Goal: Transaction & Acquisition: Purchase product/service

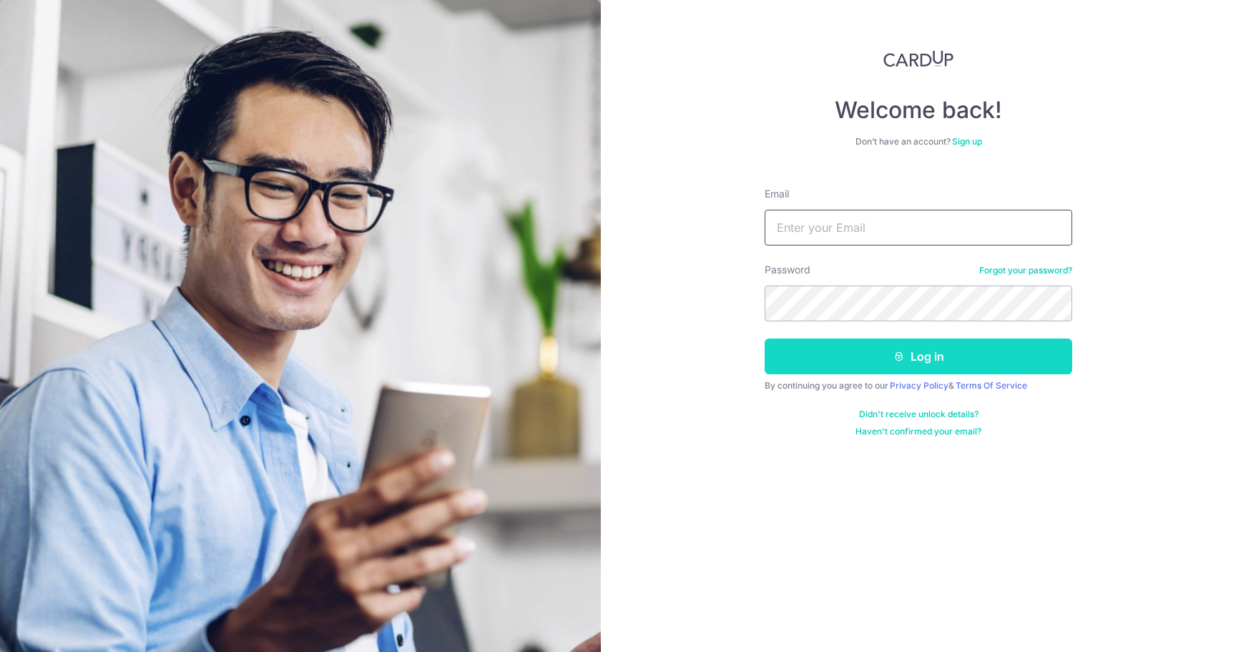
type input "robiehere@hotmail.com"
click at [868, 360] on button "Log in" at bounding box center [919, 356] width 308 height 36
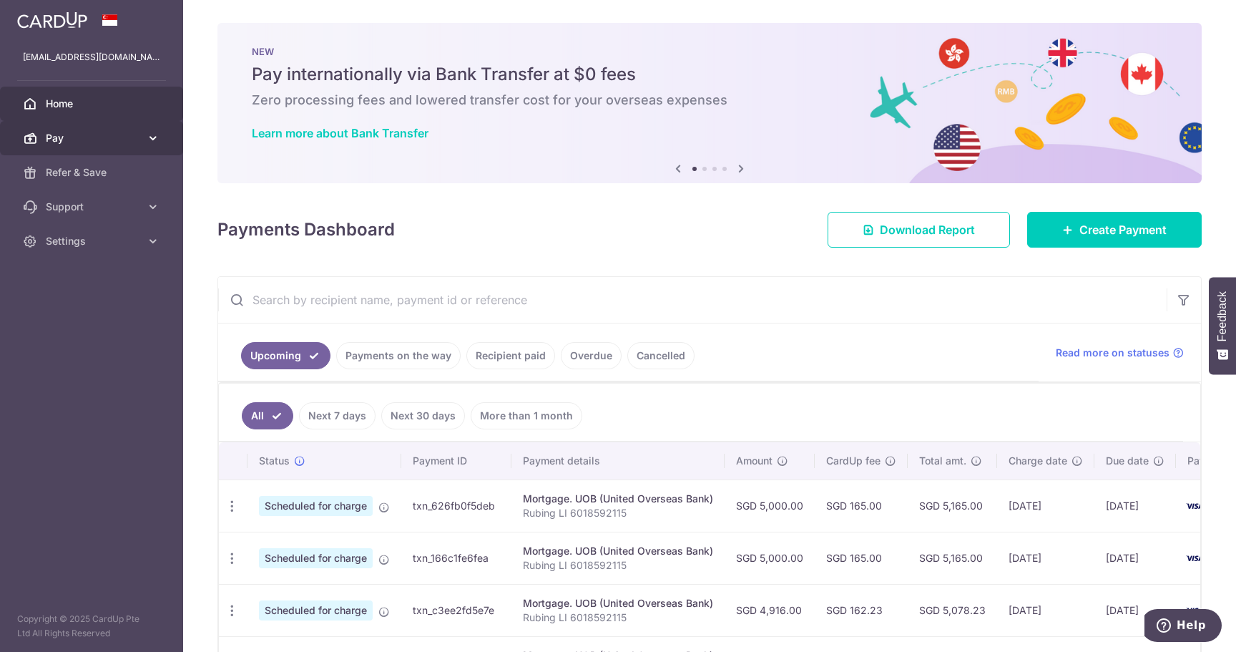
click at [79, 135] on span "Pay" at bounding box center [93, 138] width 94 height 14
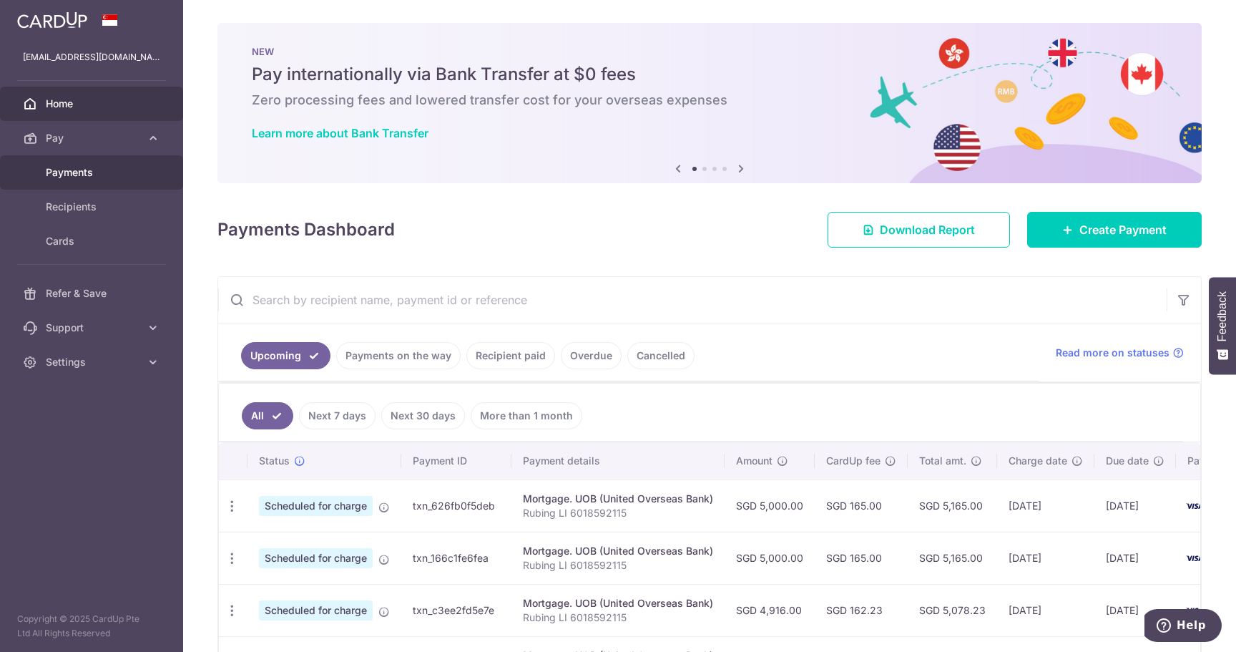
click at [74, 173] on span "Payments" at bounding box center [93, 172] width 94 height 14
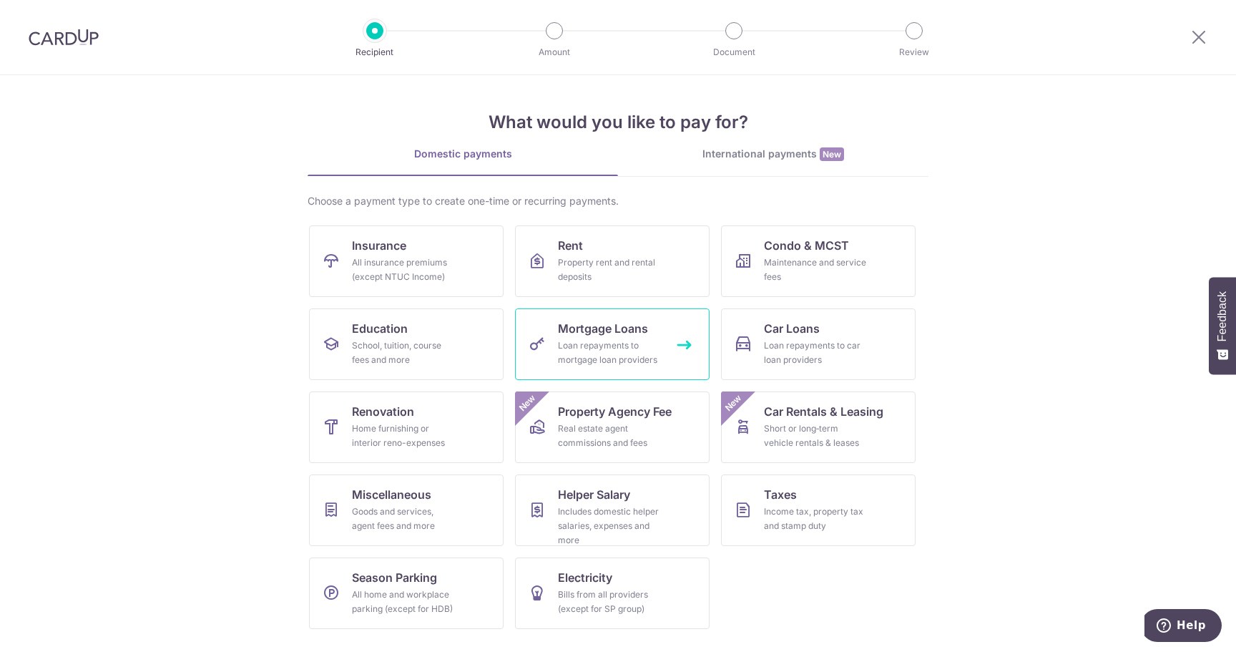
click at [621, 340] on div "Loan repayments to mortgage loan providers" at bounding box center [609, 352] width 103 height 29
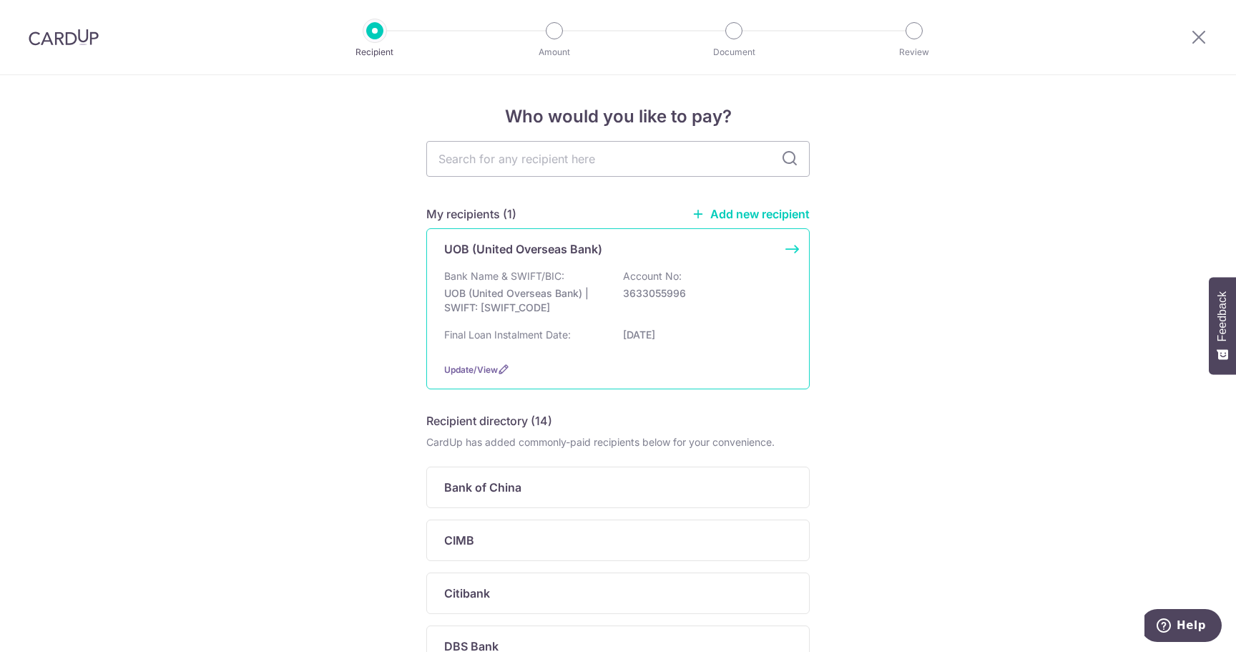
click at [652, 328] on p "[DATE]" at bounding box center [703, 335] width 160 height 14
click at [474, 366] on span "Update/View" at bounding box center [471, 369] width 54 height 11
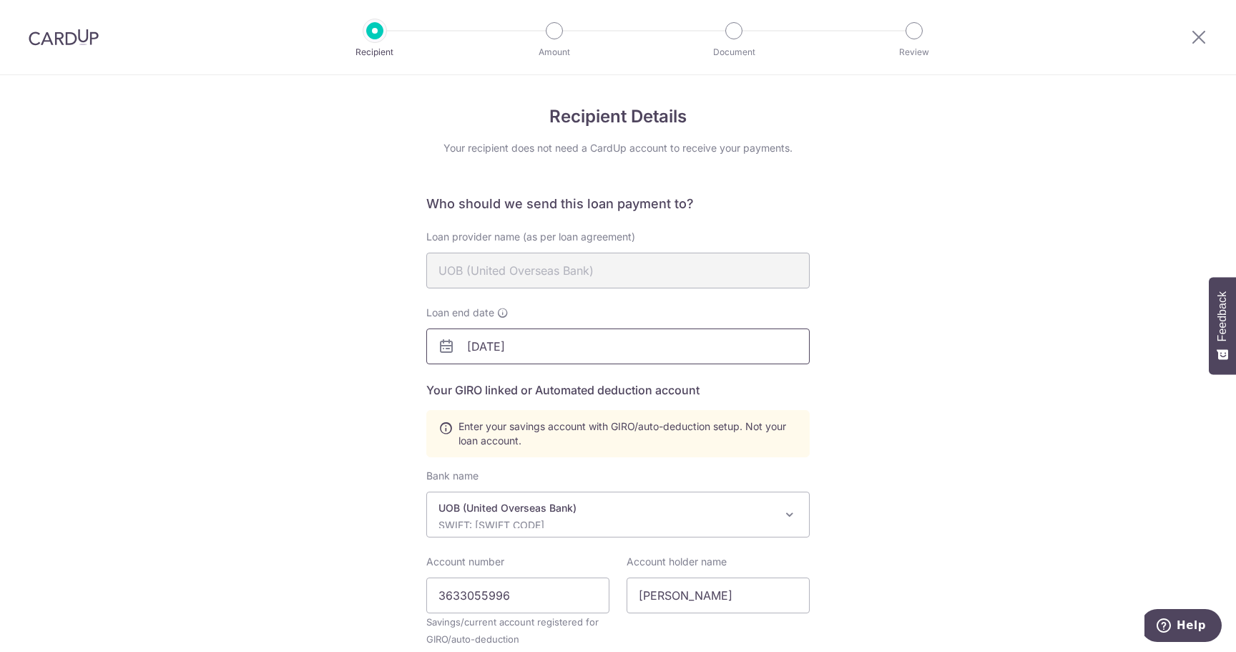
click at [586, 348] on input "02/01/2026" at bounding box center [617, 346] width 383 height 36
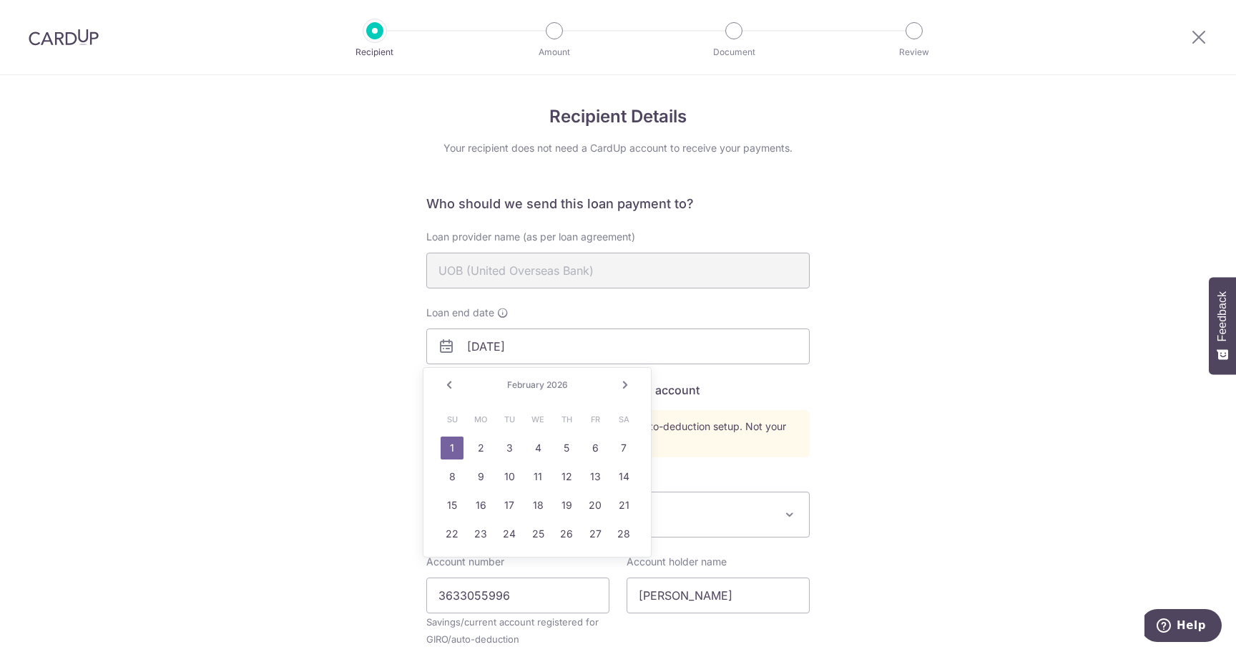
click at [453, 447] on link "1" at bounding box center [452, 447] width 23 height 23
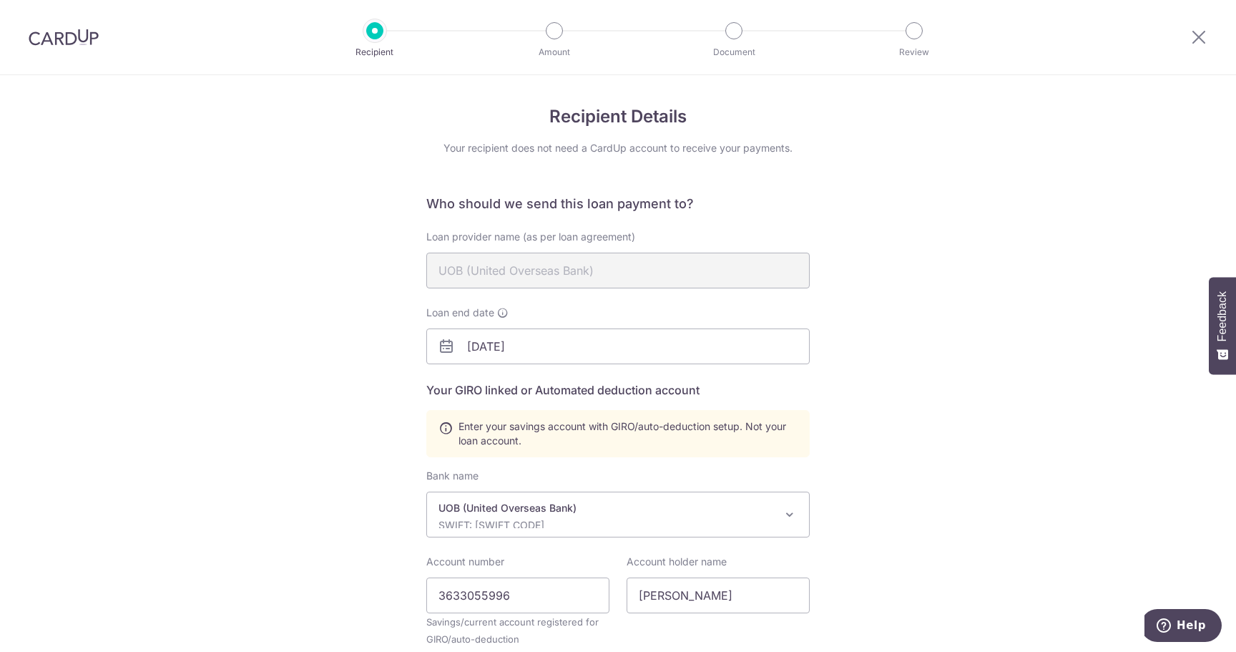
click at [967, 380] on div "Recipient Details Your recipient does not need a CardUp account to receive your…" at bounding box center [618, 488] width 1236 height 827
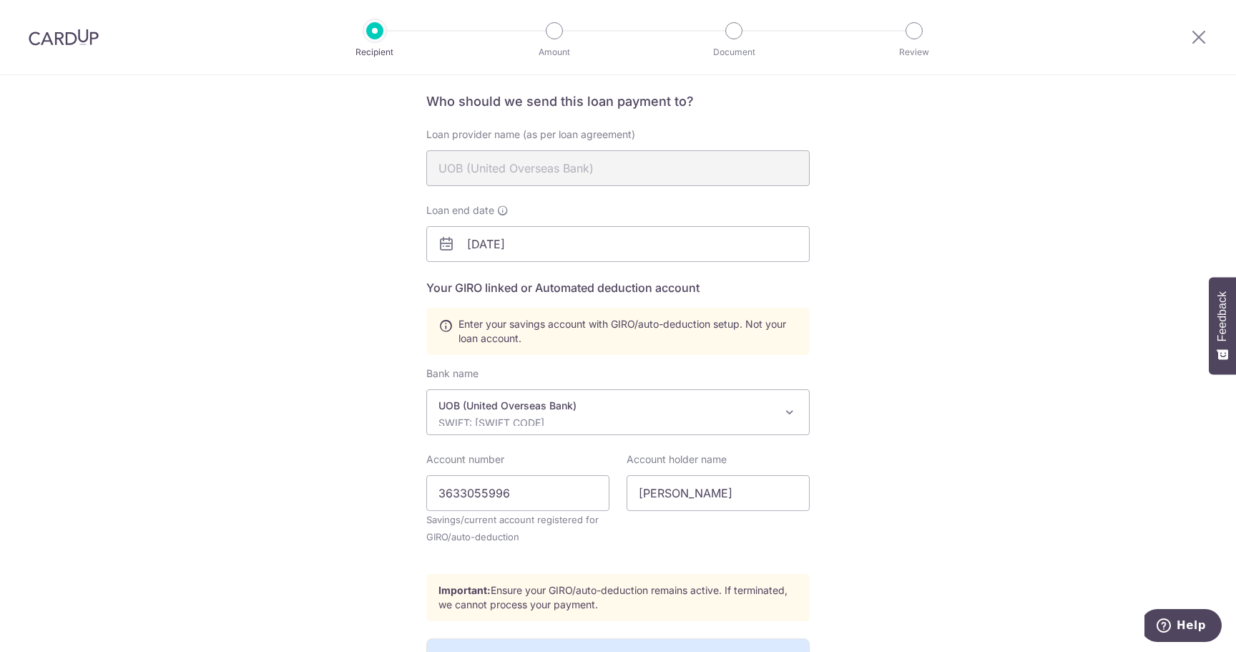
scroll to position [119, 0]
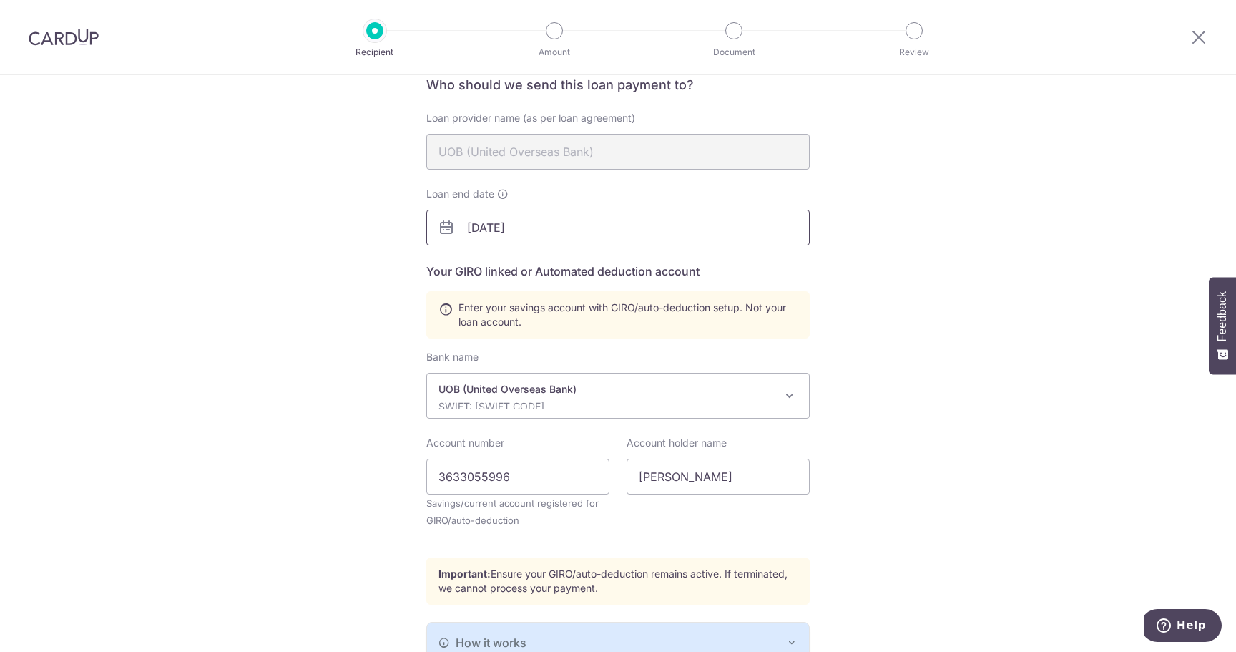
click at [536, 227] on input "02/01/2026" at bounding box center [617, 228] width 383 height 36
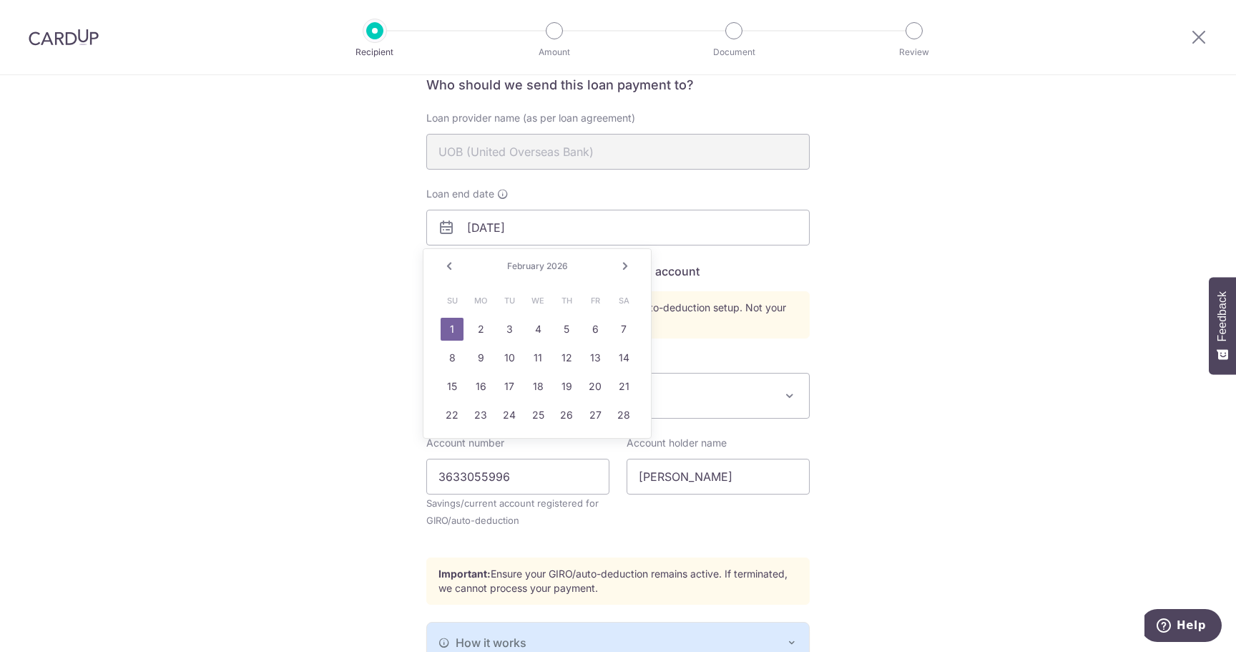
click at [453, 325] on link "1" at bounding box center [452, 329] width 23 height 23
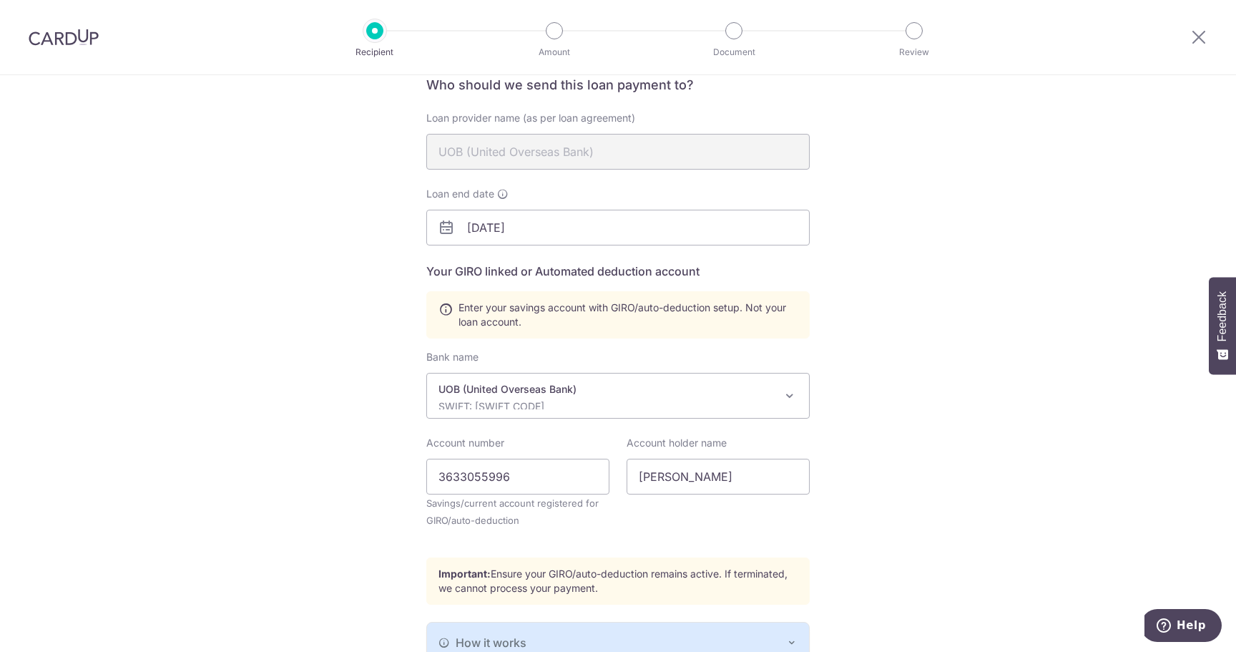
click at [957, 438] on div "Recipient Details Your recipient does not need a CardUp account to receive your…" at bounding box center [618, 369] width 1236 height 827
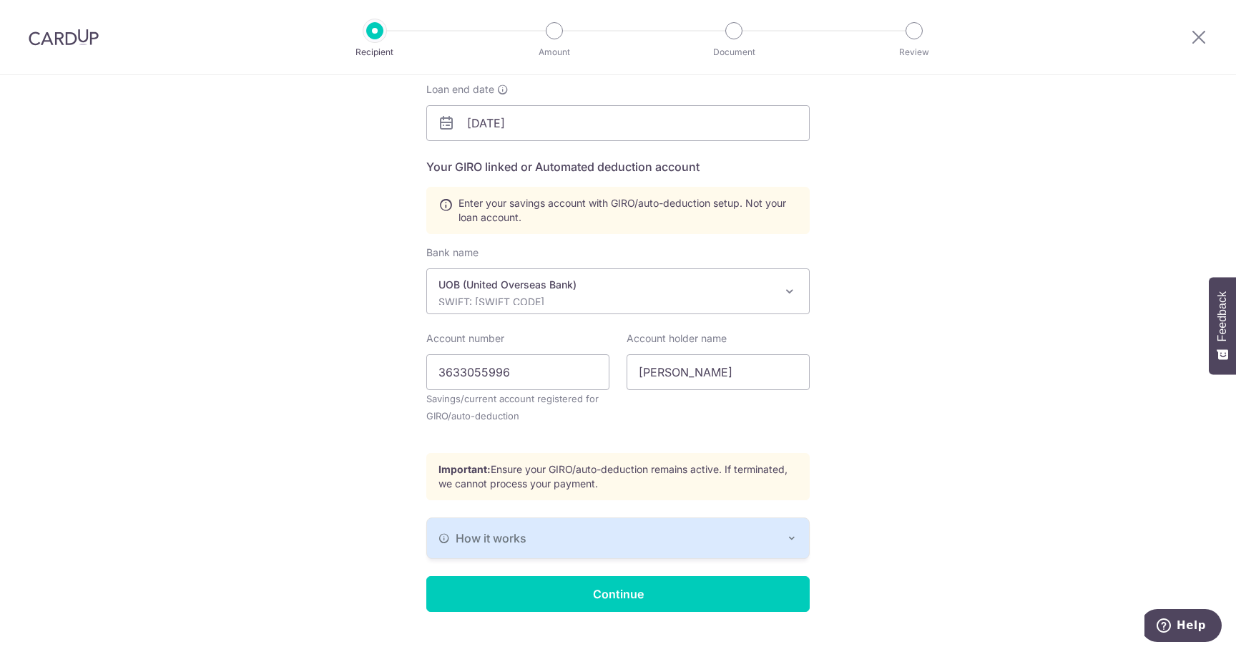
scroll to position [250, 0]
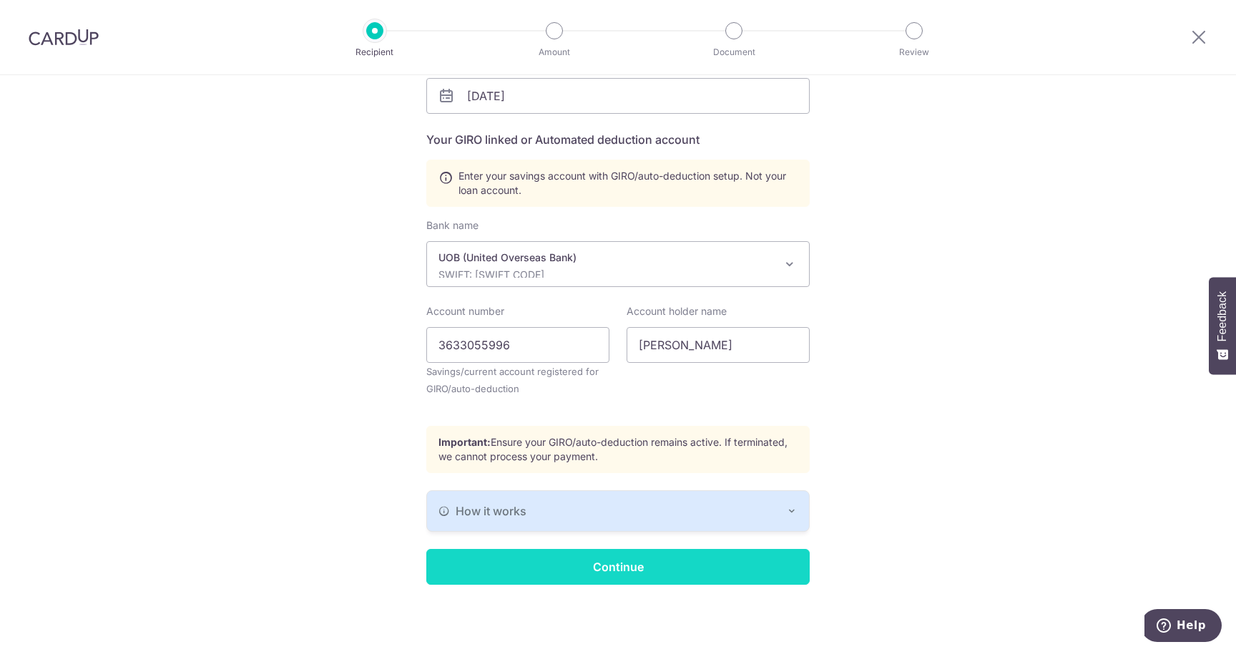
click at [657, 559] on input "Continue" at bounding box center [617, 567] width 383 height 36
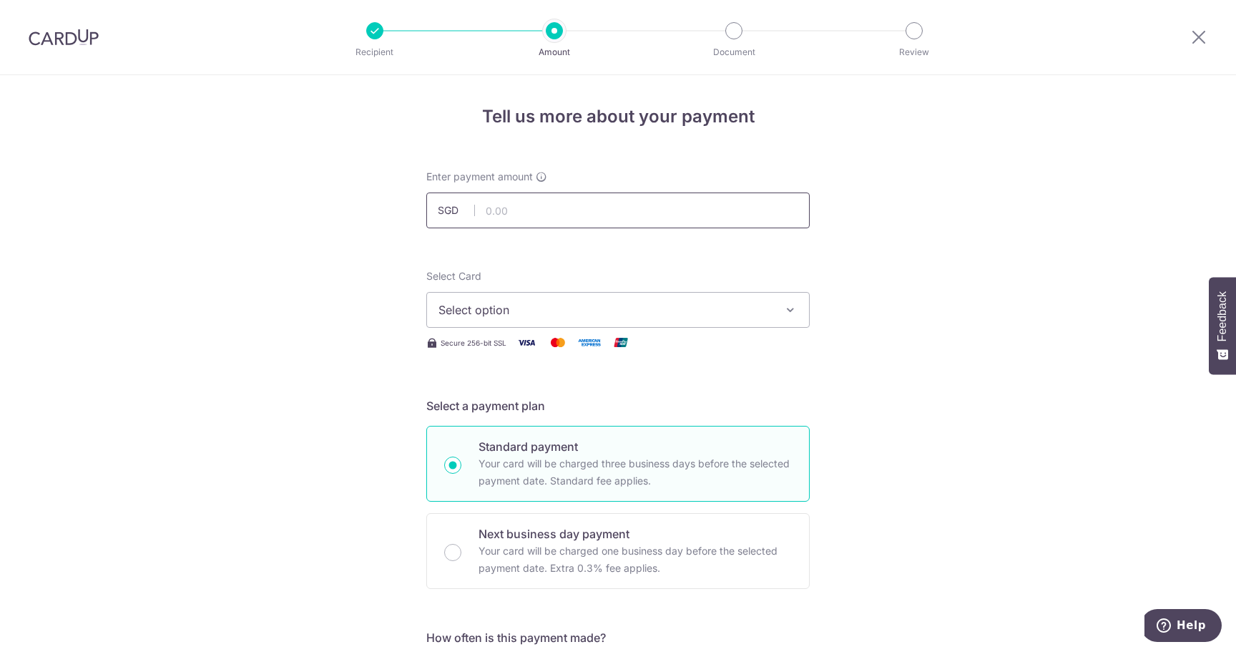
click at [575, 210] on input "text" at bounding box center [617, 210] width 383 height 36
type input "5,000.00"
click at [566, 310] on span "Select option" at bounding box center [604, 309] width 333 height 17
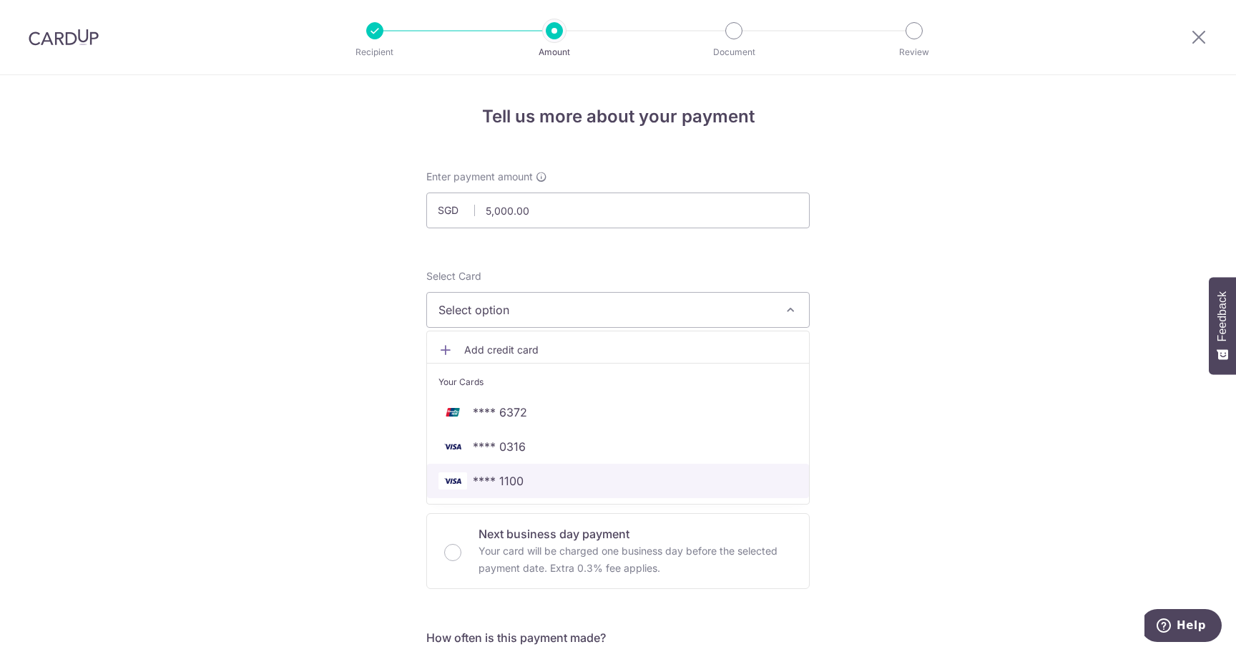
click at [539, 476] on span "**** 1100" at bounding box center [617, 480] width 359 height 17
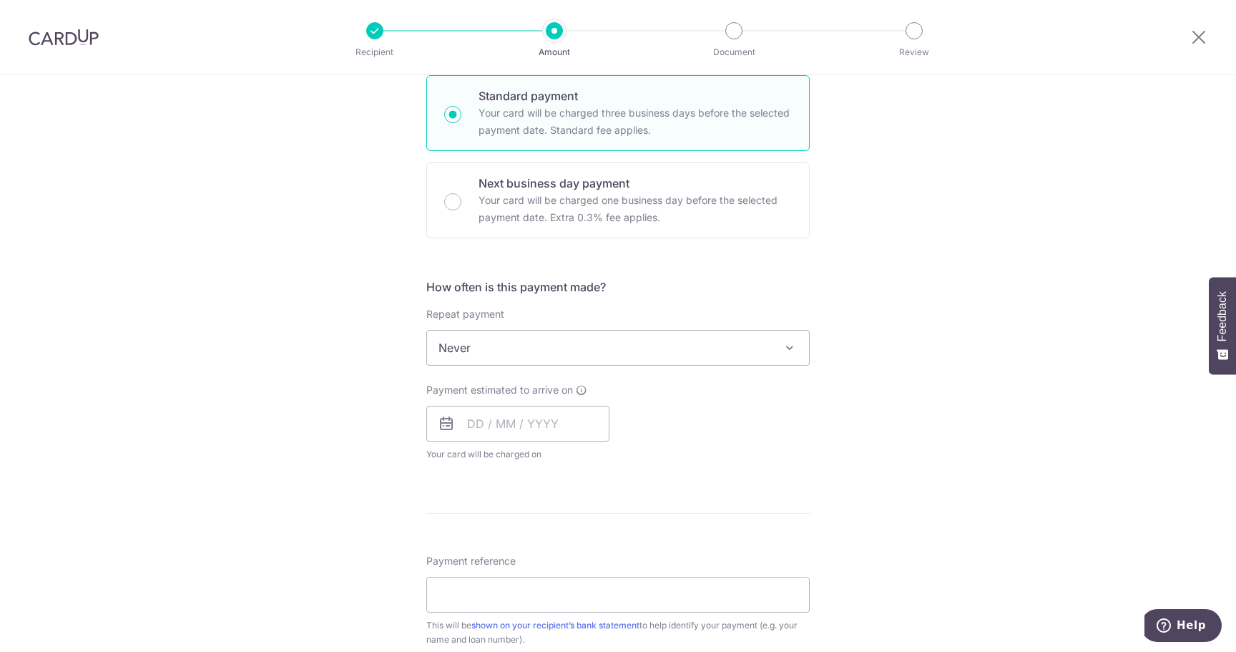
scroll to position [358, 0]
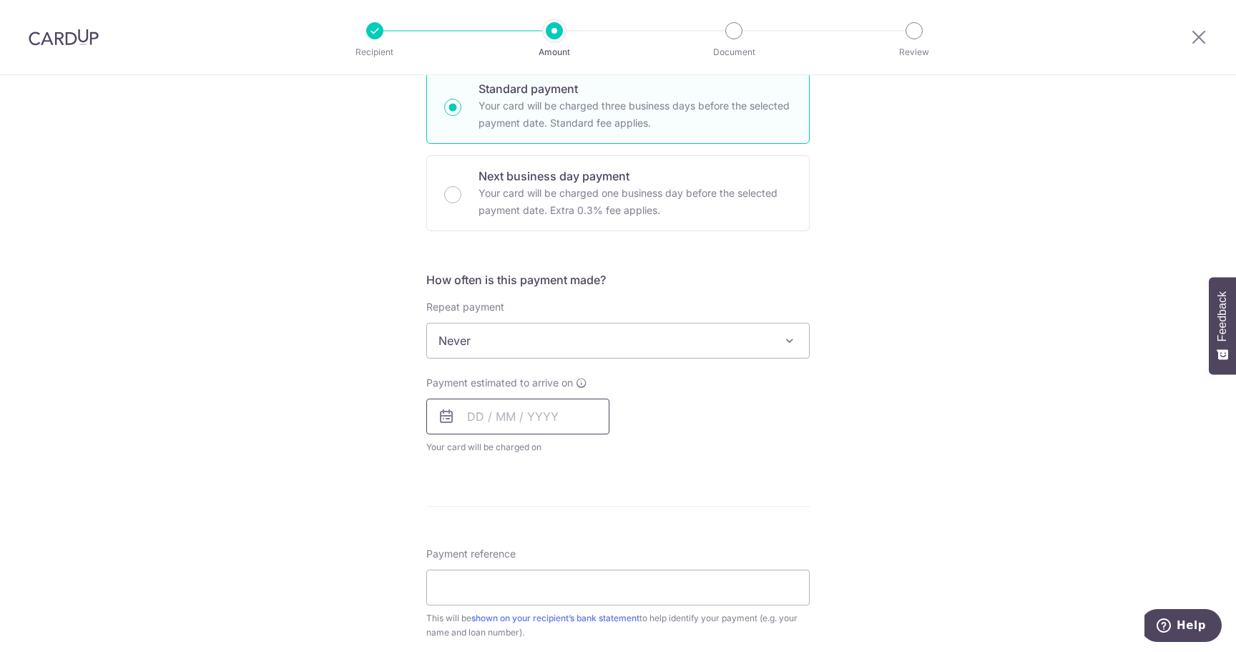
click at [529, 418] on input "text" at bounding box center [517, 416] width 183 height 36
click at [448, 468] on div "Prev Next Oct Nov Dec 2025 2026 2027 2028 2029 2030 2031 2032 2033 2034 2035" at bounding box center [540, 455] width 227 height 34
click at [625, 454] on link "Next" at bounding box center [628, 454] width 17 height 17
click at [542, 637] on link "28" at bounding box center [541, 632] width 23 height 23
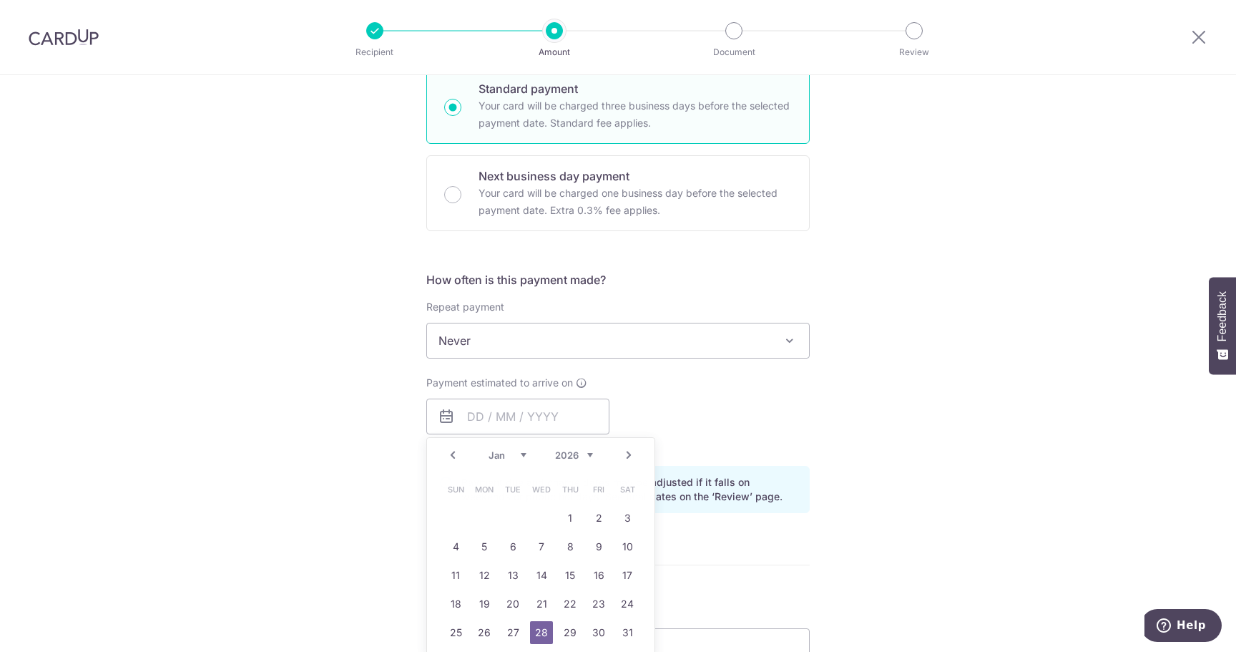
type input "28/01/2026"
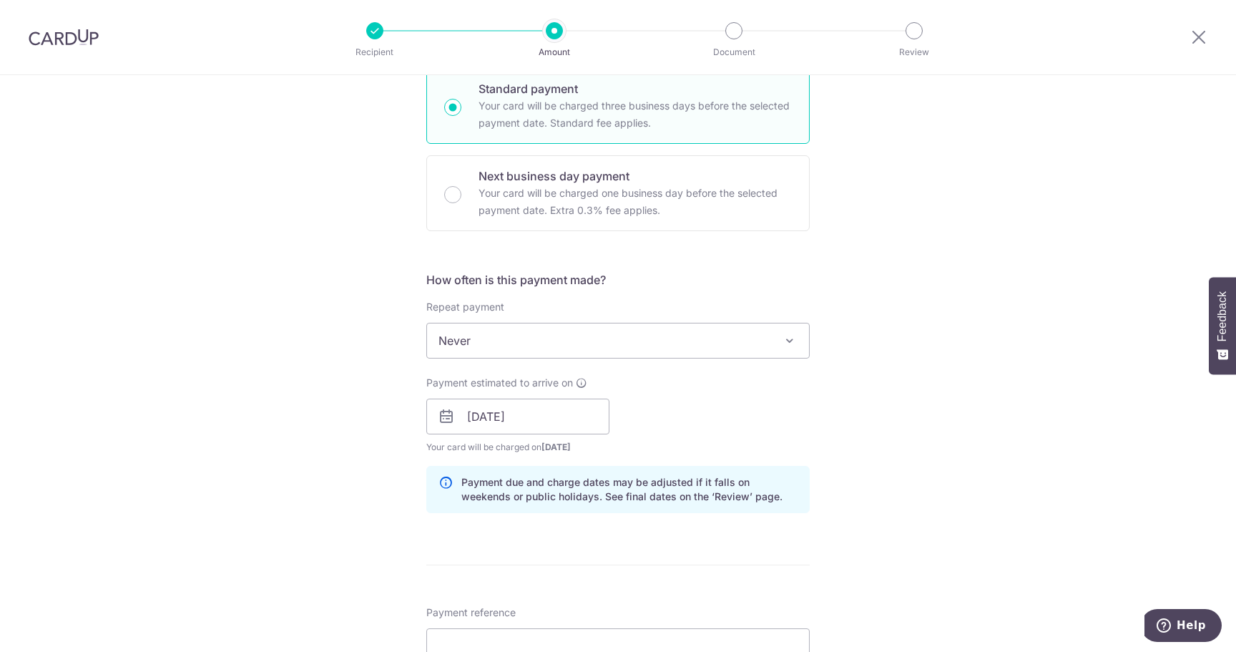
click at [875, 434] on div "Tell us more about your payment Enter payment amount SGD 5,000.00 5000.00 Selec…" at bounding box center [618, 393] width 1236 height 1352
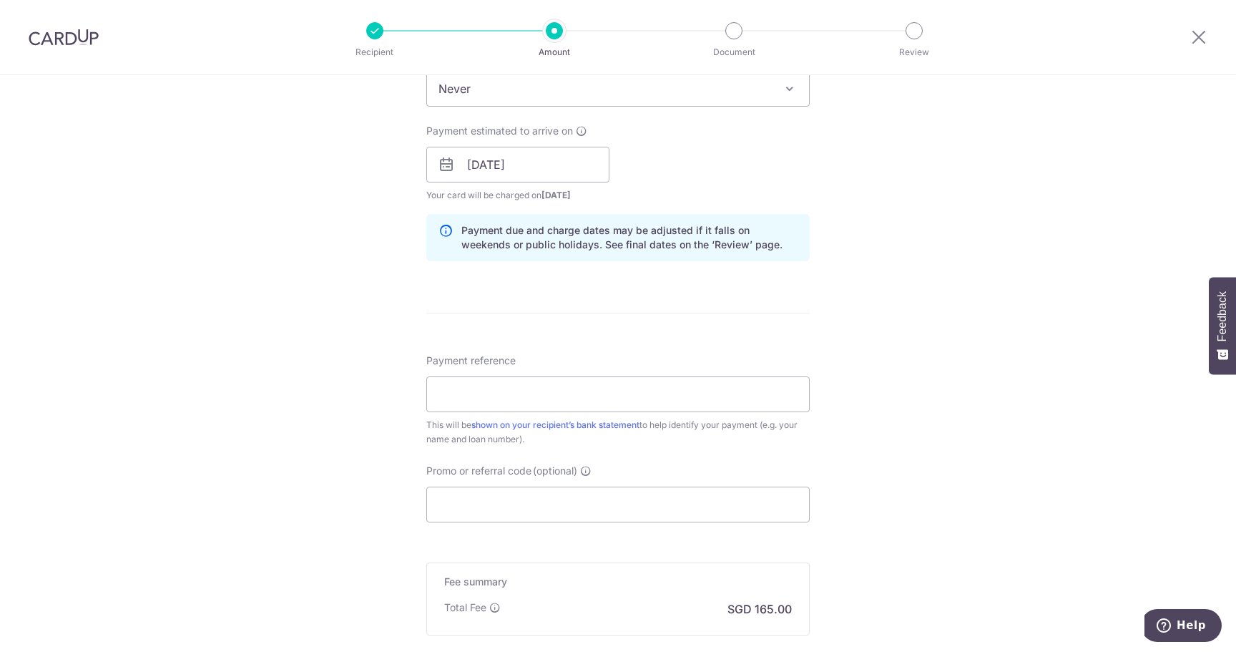
scroll to position [715, 0]
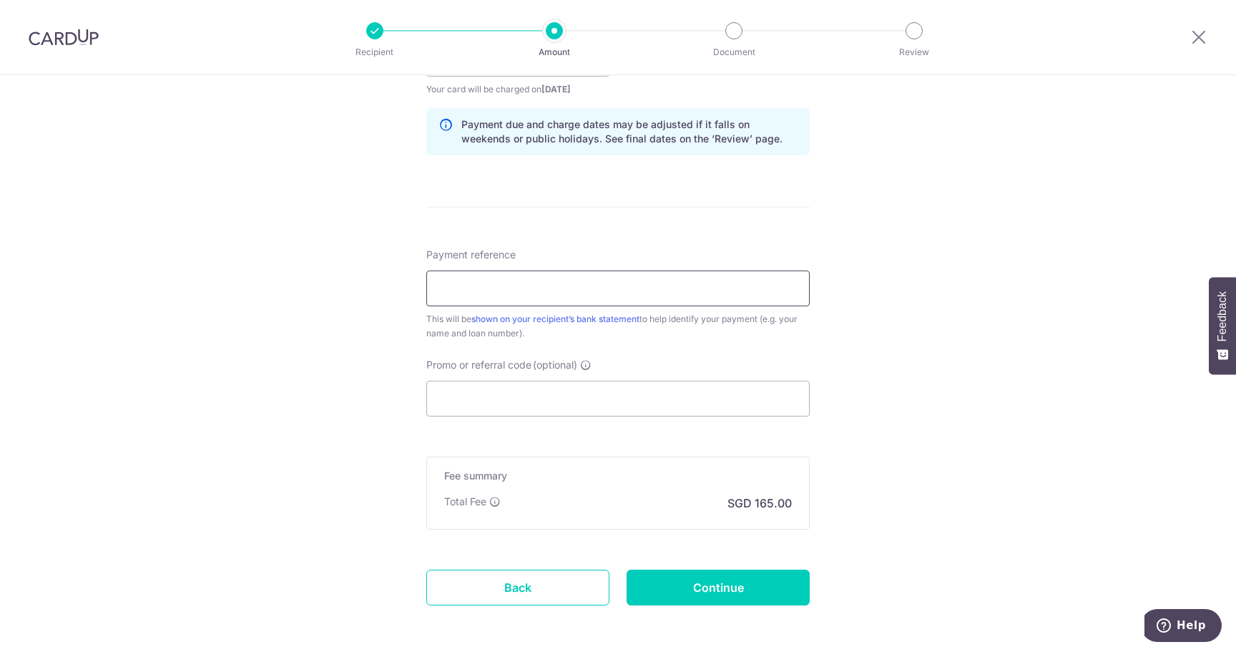
click at [607, 289] on input "Payment reference" at bounding box center [617, 288] width 383 height 36
type input "Rubing LI 6018592115"
click at [898, 393] on div "Tell us more about your payment Enter payment amount SGD 5,000.00 5000.00 Selec…" at bounding box center [618, 36] width 1236 height 1352
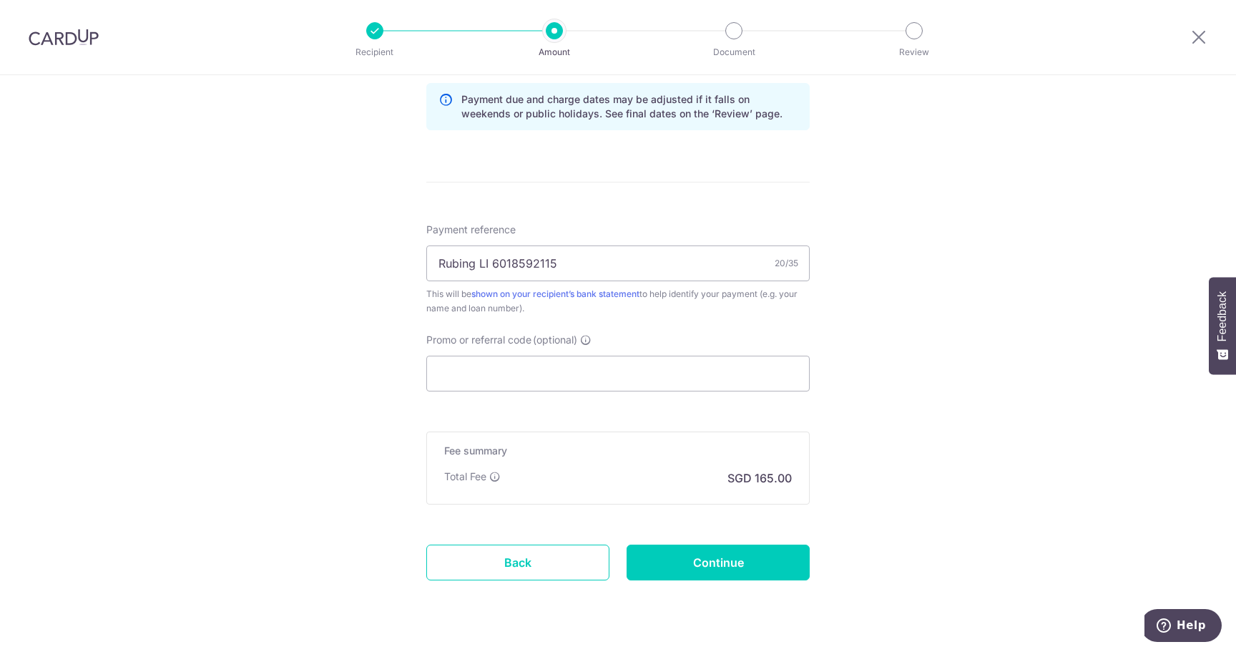
scroll to position [776, 0]
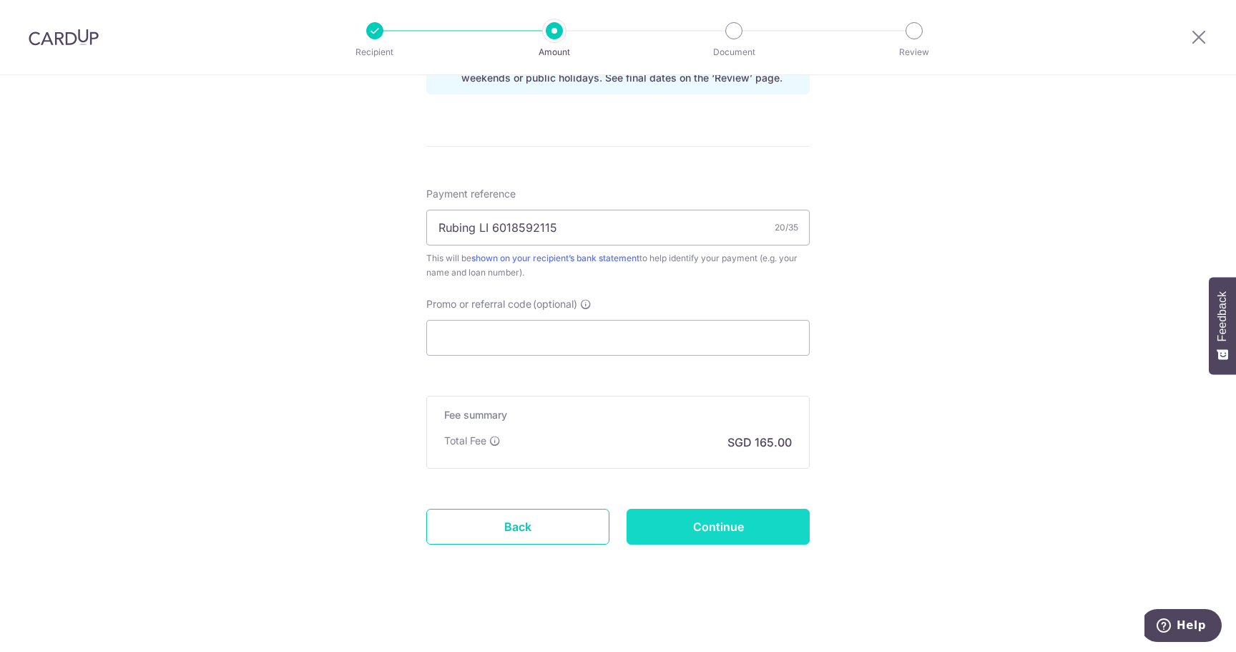
click at [746, 525] on input "Continue" at bounding box center [718, 527] width 183 height 36
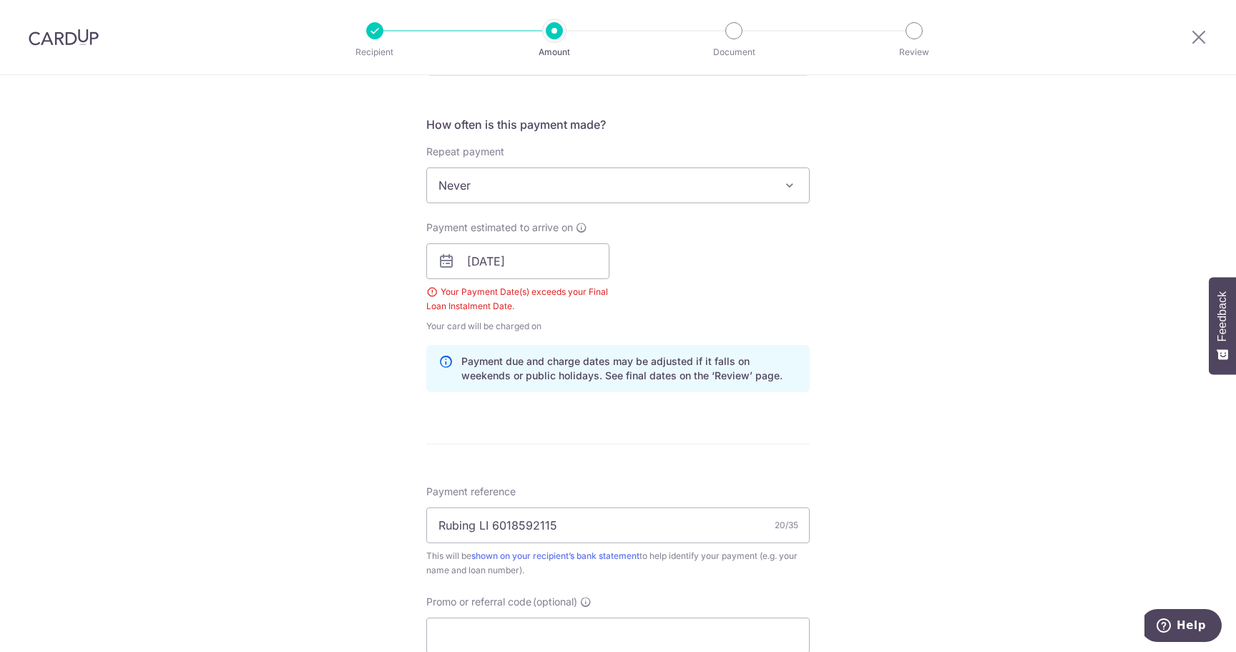
scroll to position [483, 0]
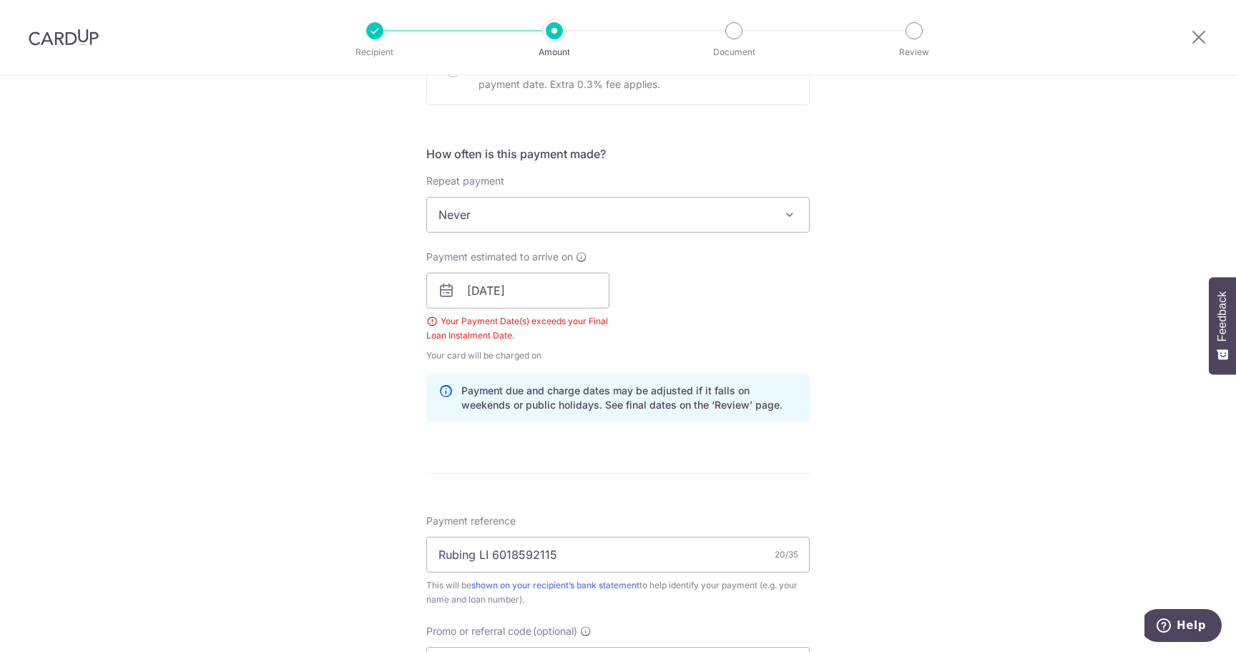
click at [787, 217] on span at bounding box center [789, 214] width 17 height 17
click at [786, 217] on span at bounding box center [789, 214] width 17 height 17
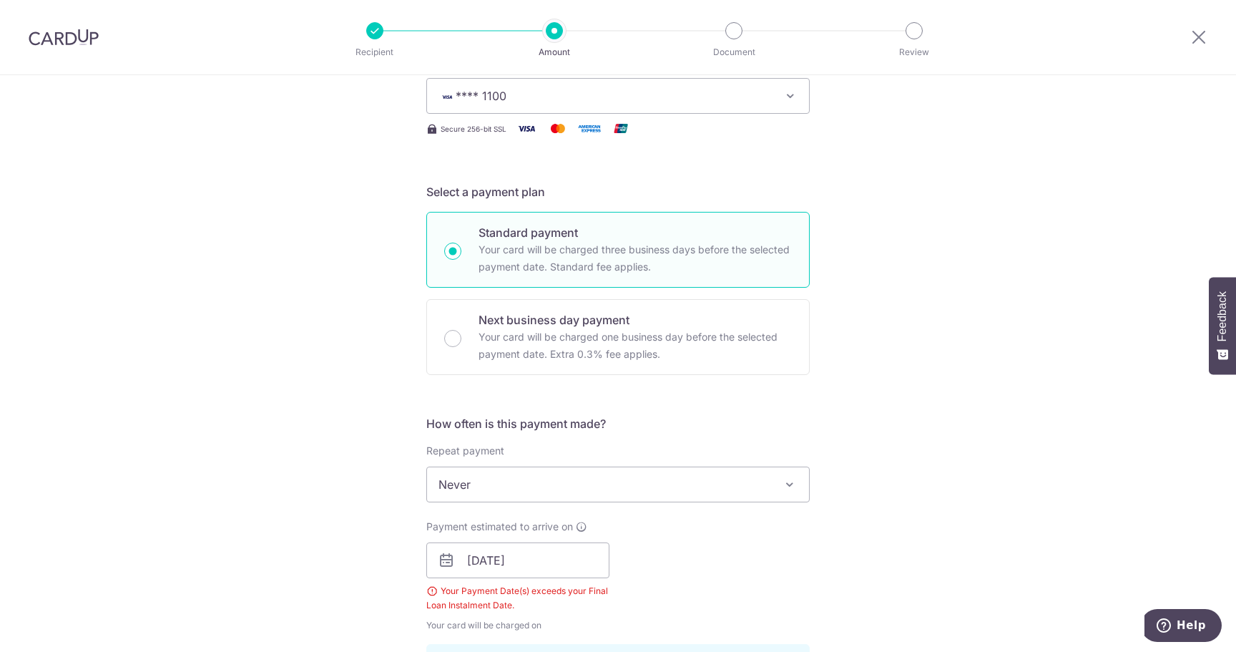
scroll to position [0, 0]
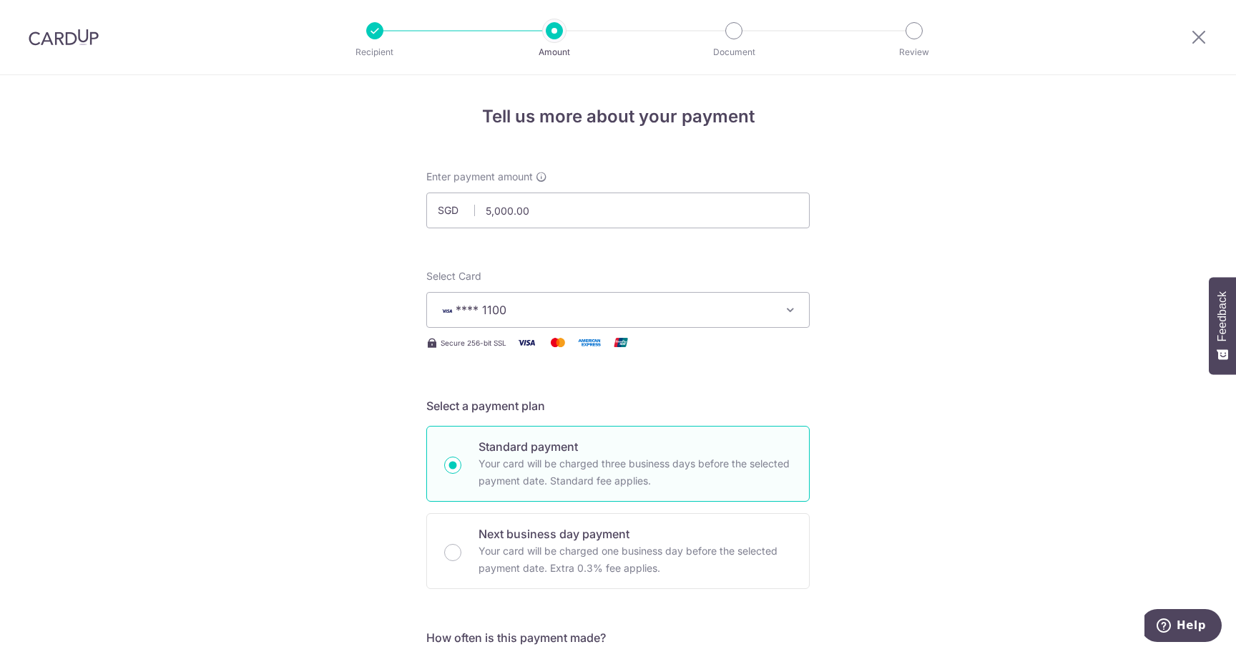
click at [60, 44] on img at bounding box center [64, 37] width 70 height 17
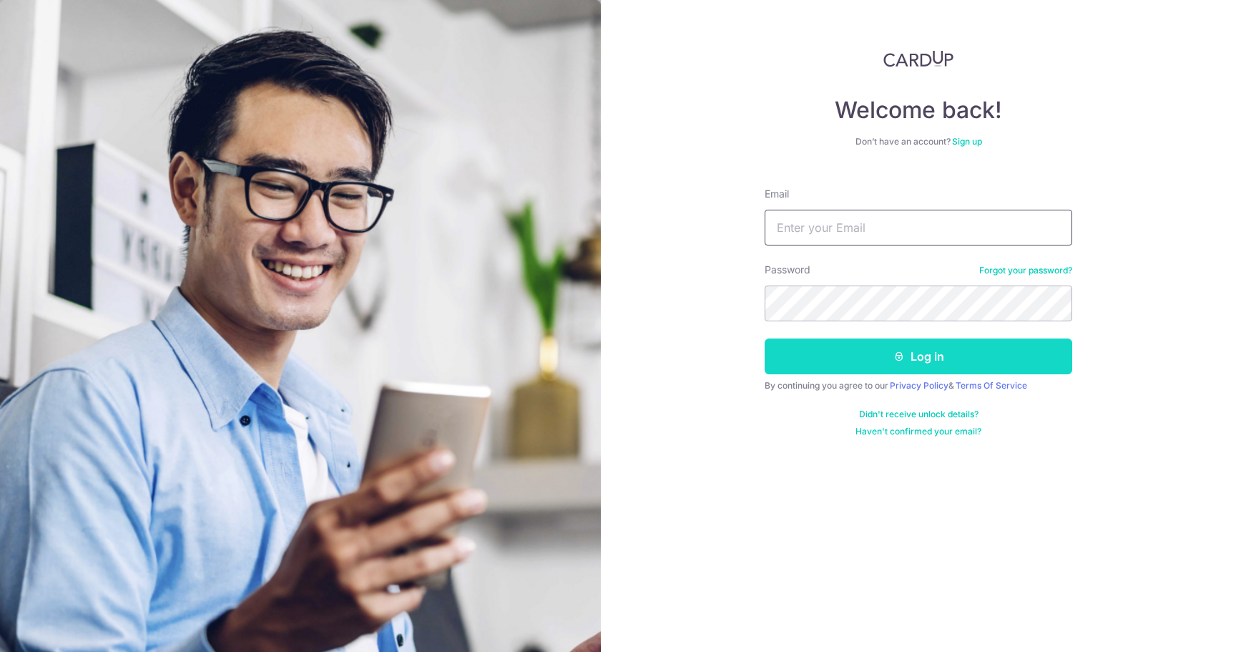
type input "[EMAIL_ADDRESS][DOMAIN_NAME]"
click at [850, 350] on button "Log in" at bounding box center [919, 356] width 308 height 36
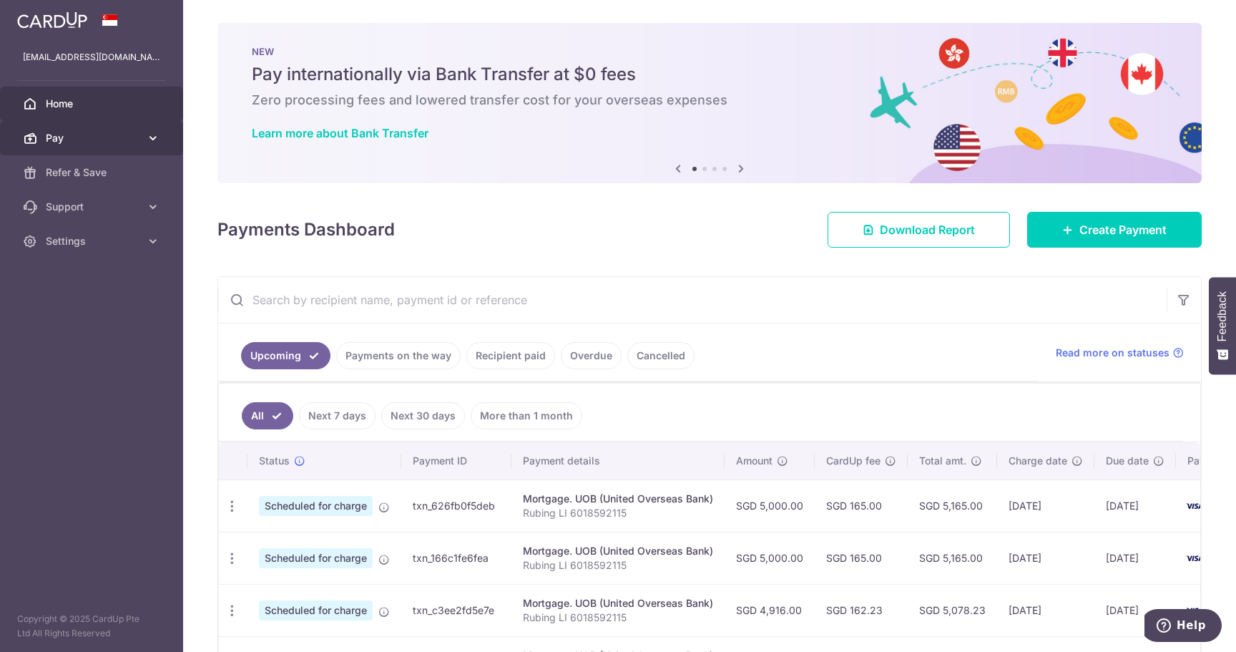
click at [96, 143] on span "Pay" at bounding box center [93, 138] width 94 height 14
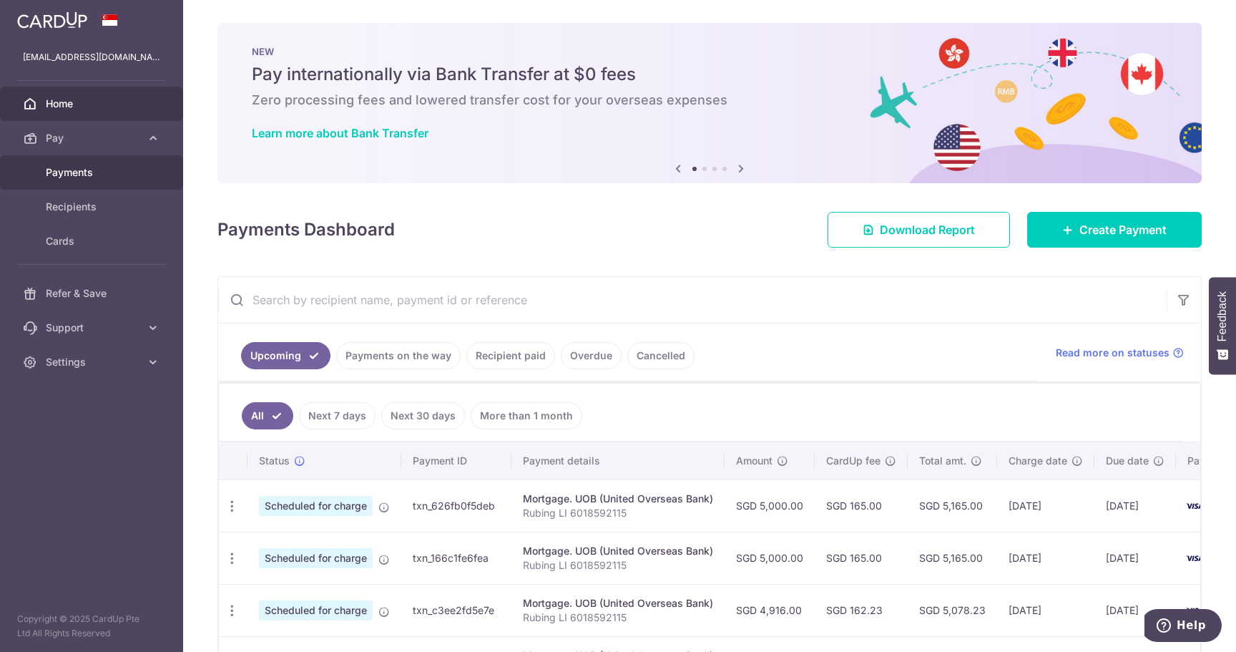
click at [99, 175] on span "Payments" at bounding box center [93, 172] width 94 height 14
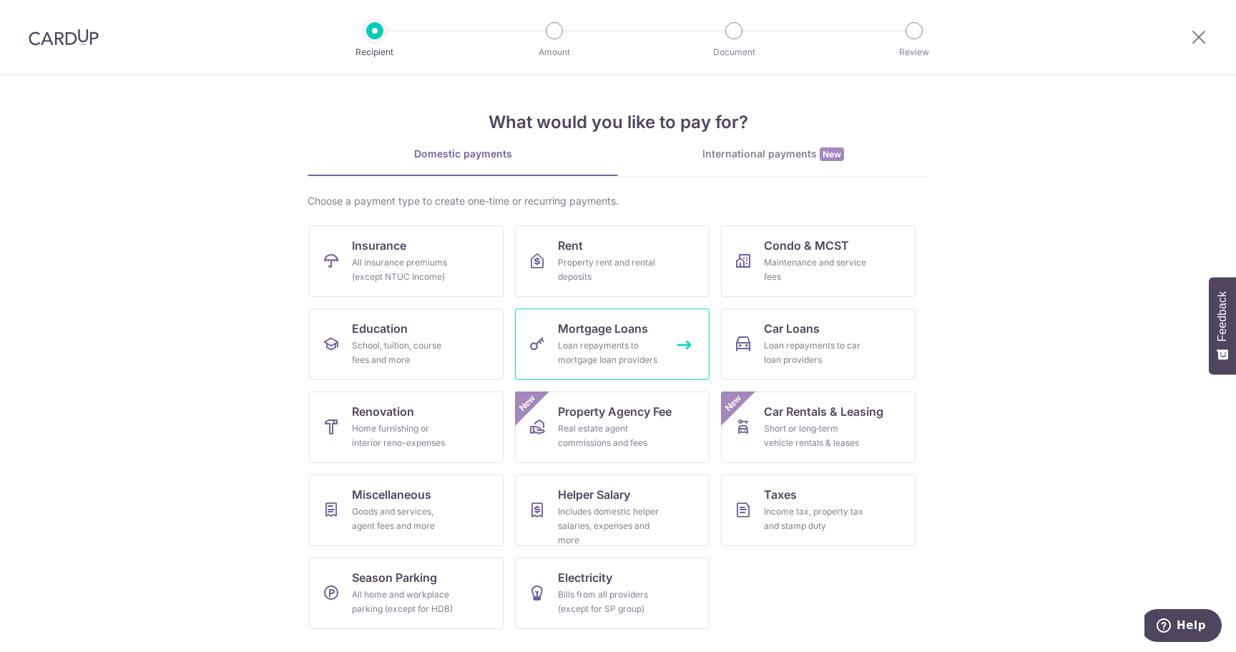
click at [619, 352] on div "Loan repayments to mortgage loan providers" at bounding box center [609, 352] width 103 height 29
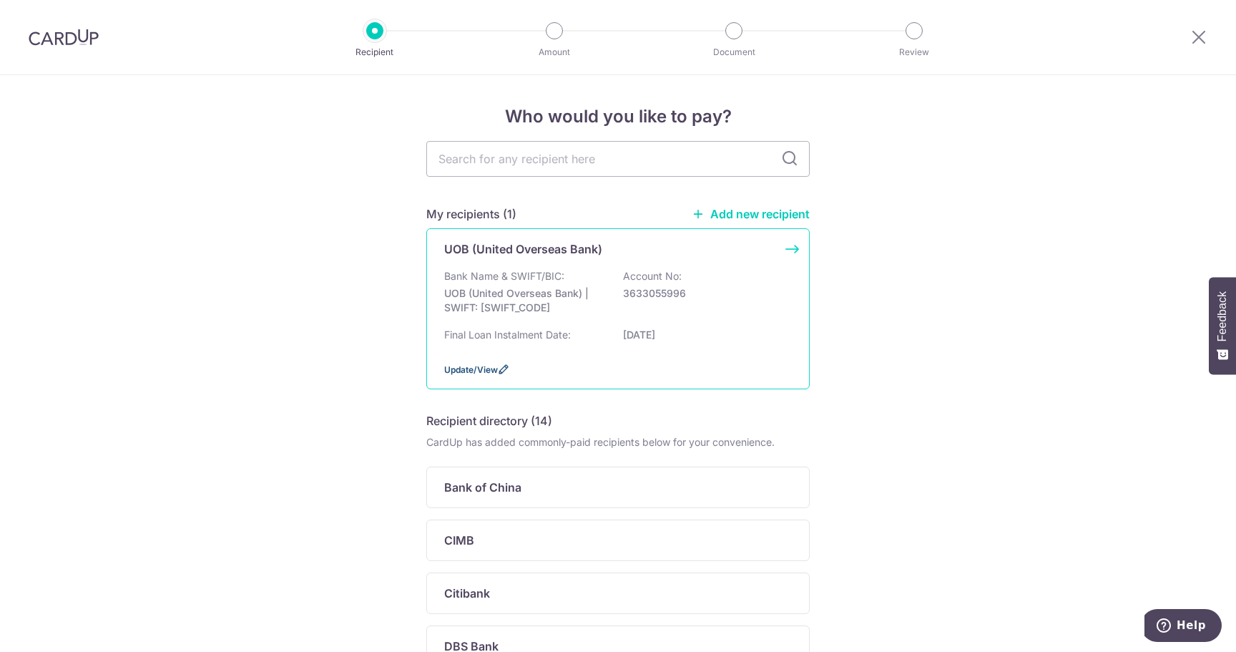
click at [492, 368] on span "Update/View" at bounding box center [471, 369] width 54 height 11
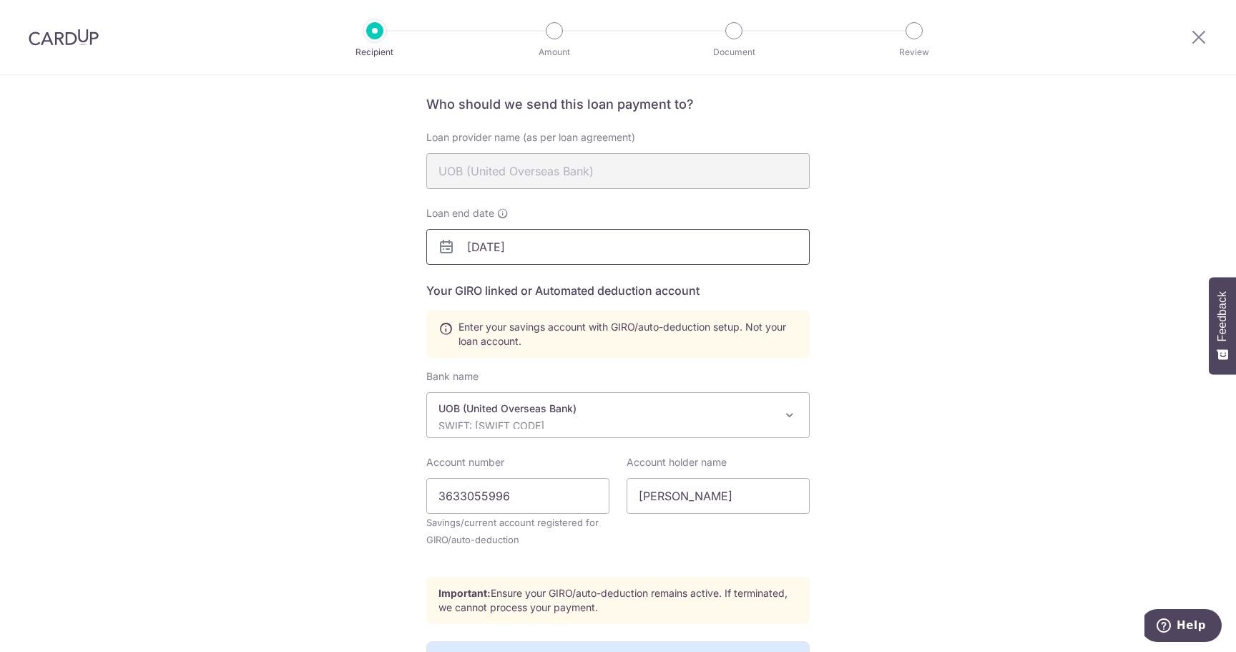
scroll to position [119, 0]
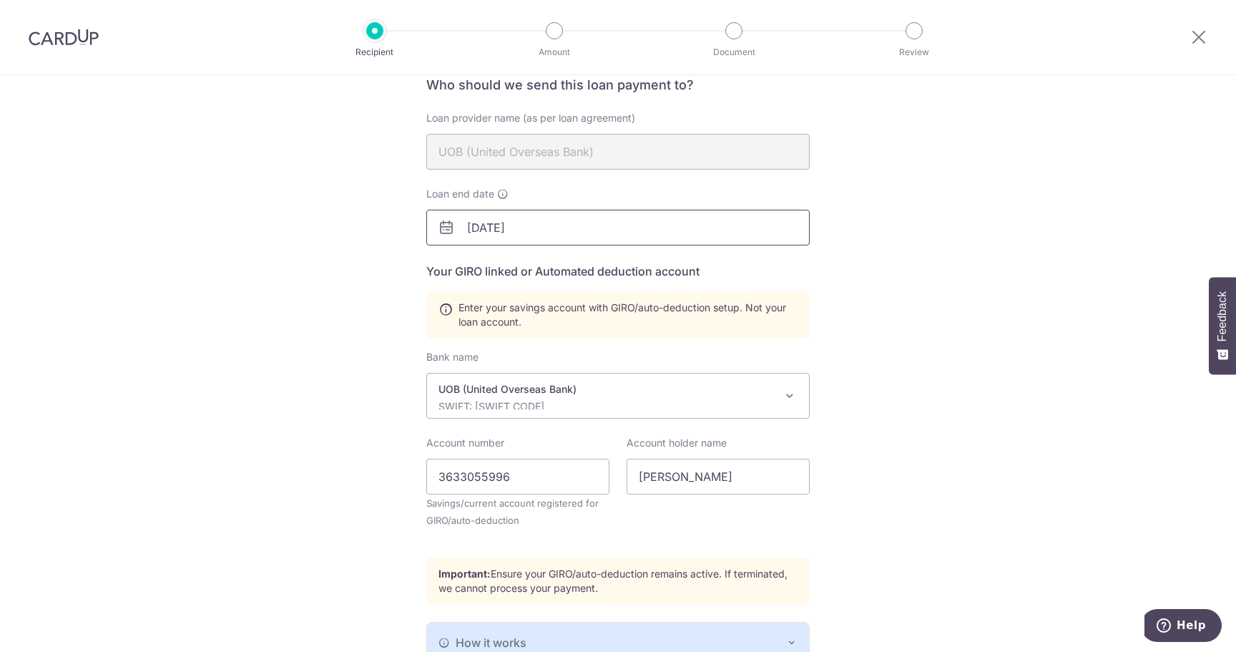
click at [526, 227] on input "[DATE]" at bounding box center [617, 228] width 383 height 36
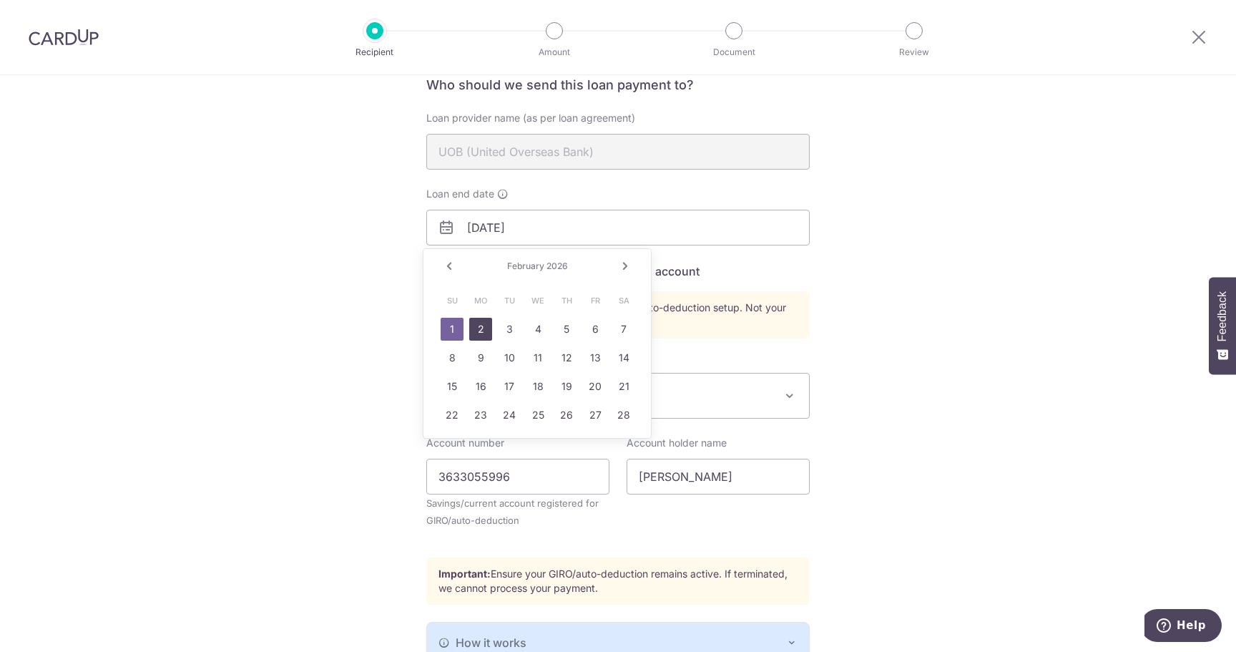
click at [480, 328] on link "2" at bounding box center [480, 329] width 23 height 23
type input "02/02/2026"
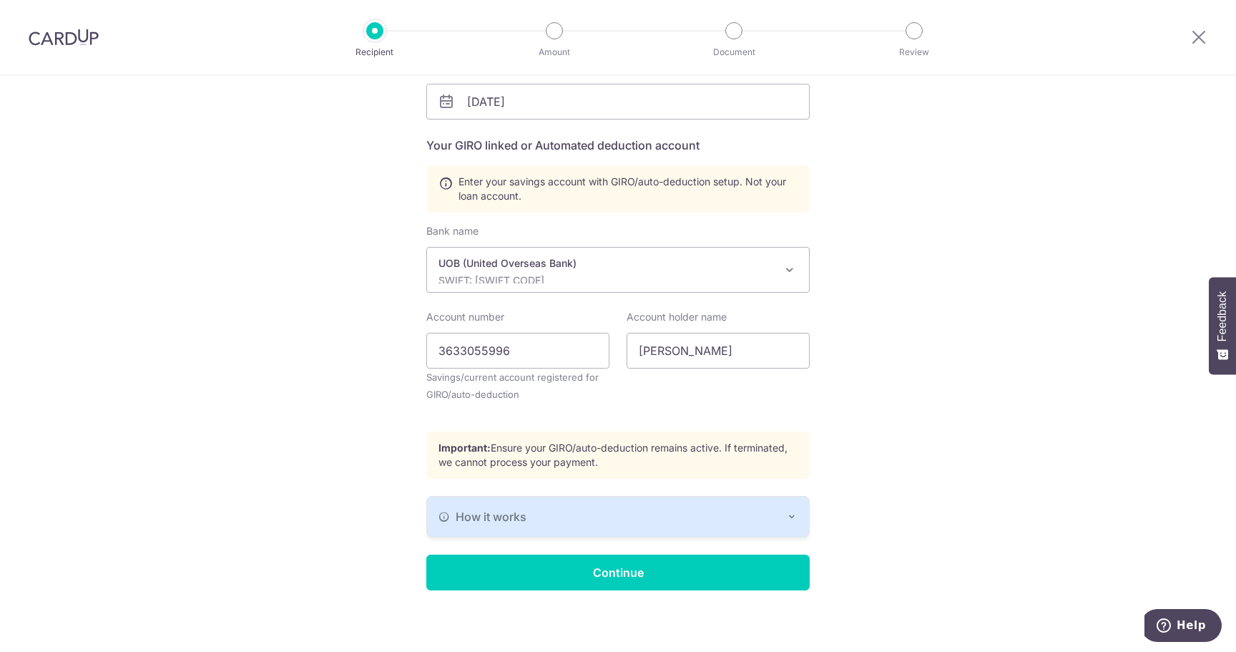
scroll to position [250, 0]
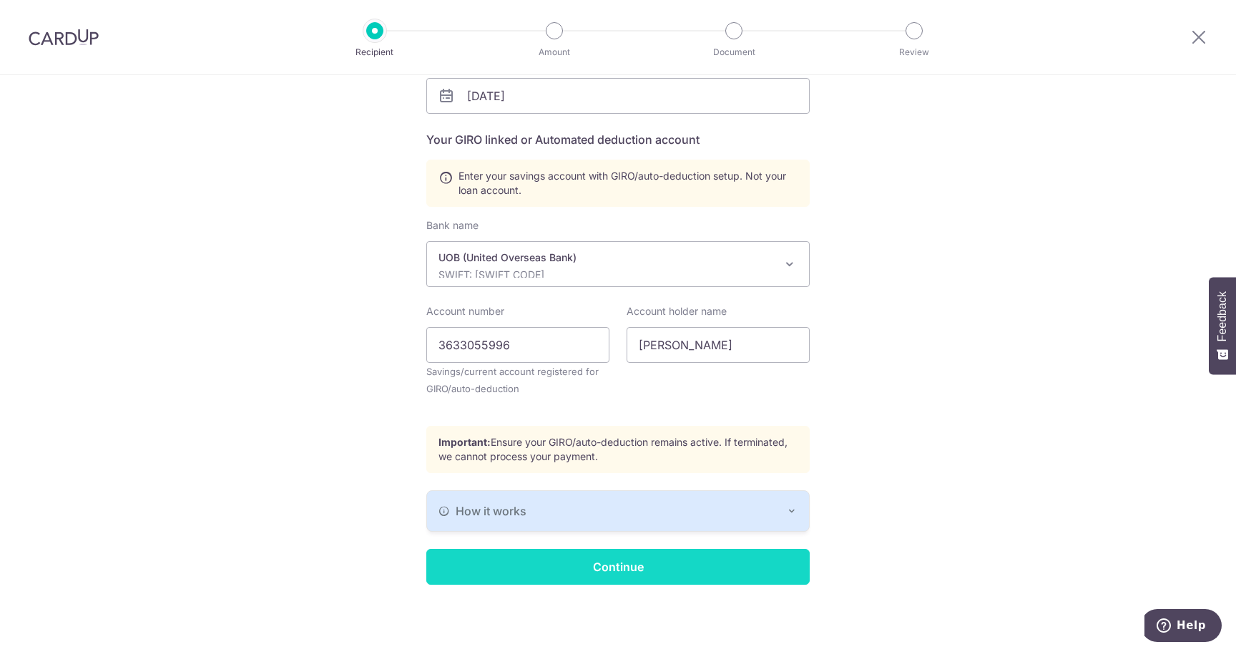
click at [637, 571] on input "Continue" at bounding box center [617, 567] width 383 height 36
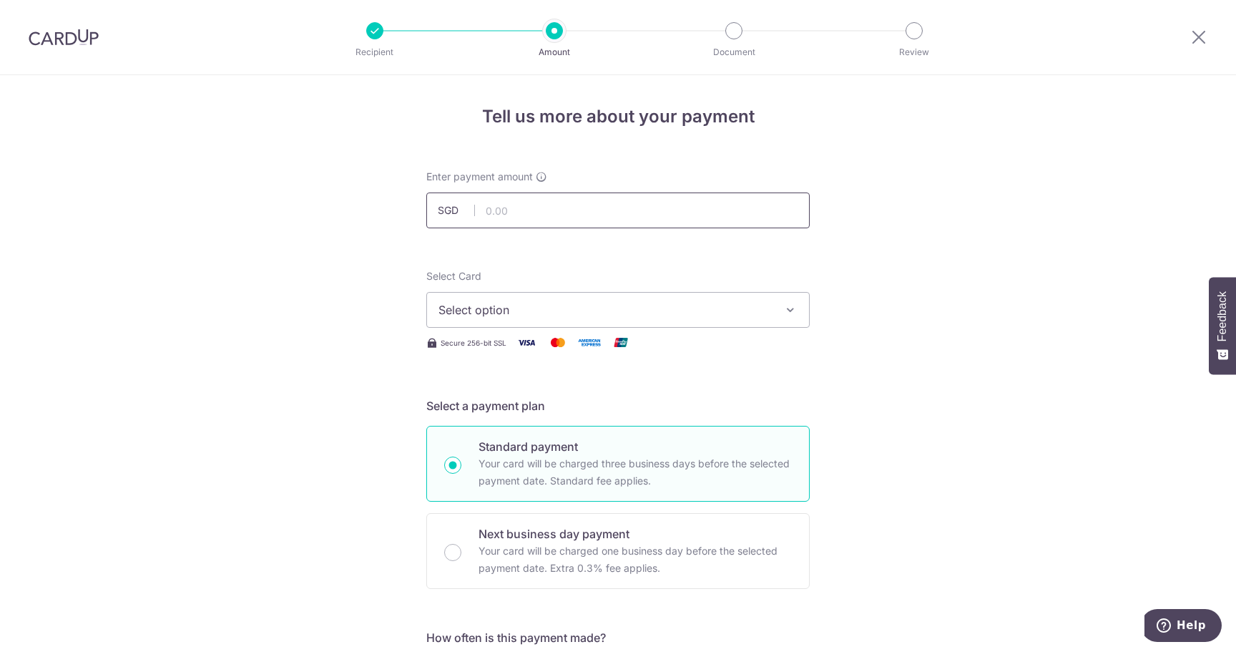
click at [595, 217] on input "text" at bounding box center [617, 210] width 383 height 36
type input "5,000.00"
click at [541, 317] on span "Select option" at bounding box center [604, 309] width 333 height 17
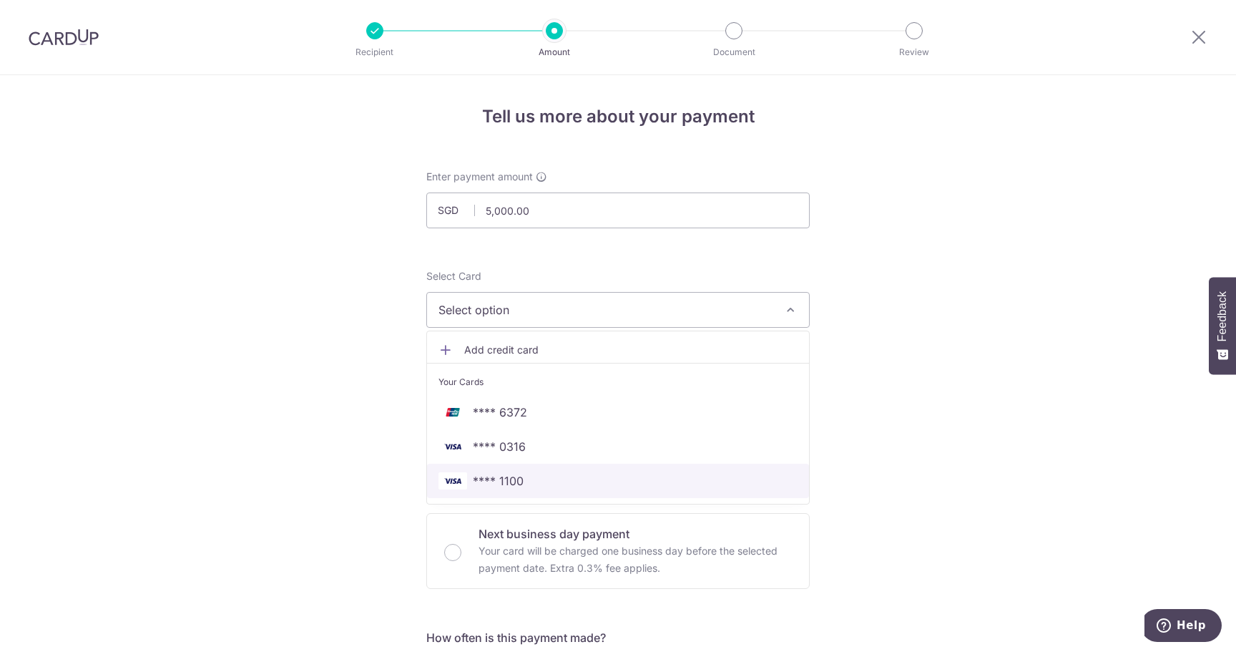
drag, startPoint x: 523, startPoint y: 478, endPoint x: 568, endPoint y: 466, distance: 46.7
click at [523, 478] on span "**** 1100" at bounding box center [617, 480] width 359 height 17
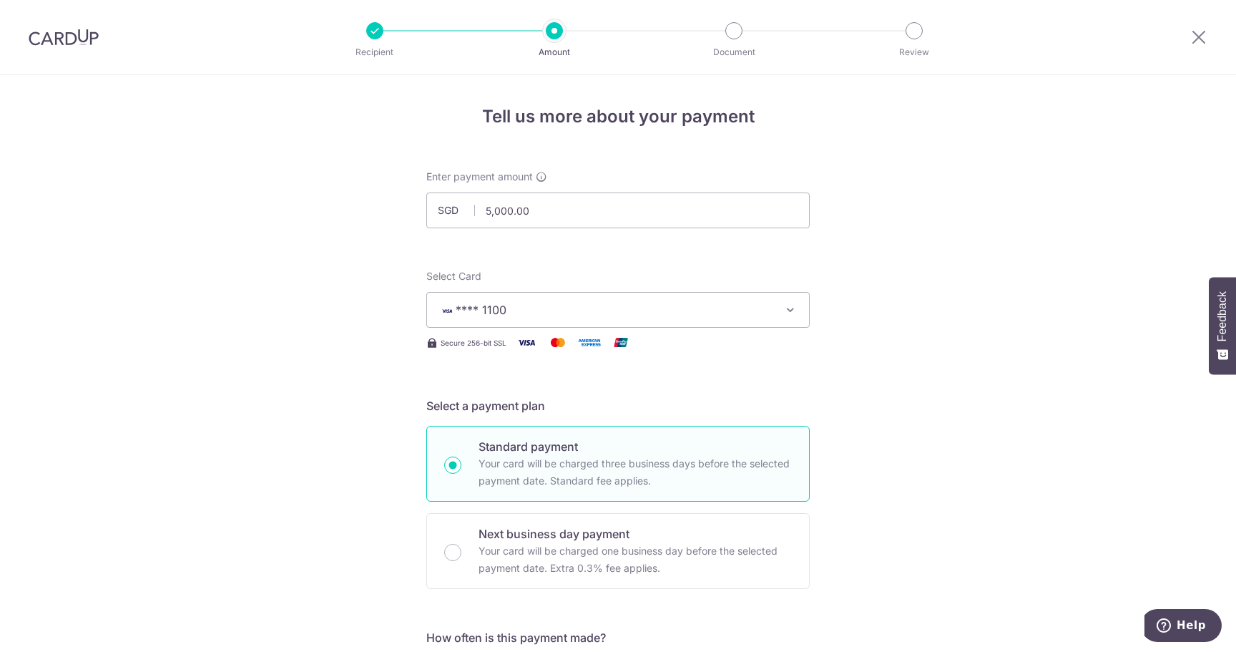
drag, startPoint x: 880, startPoint y: 410, endPoint x: 876, endPoint y: 398, distance: 12.9
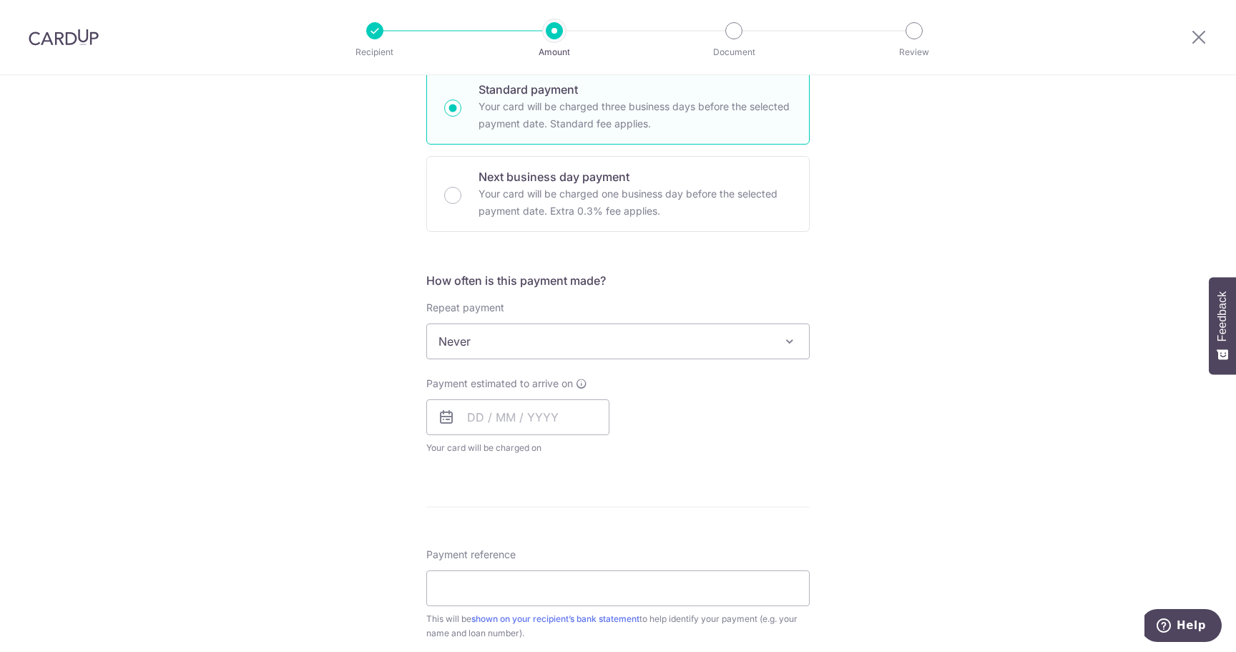
scroll to position [358, 0]
click at [534, 421] on input "text" at bounding box center [517, 416] width 183 height 36
click at [444, 486] on span "Sun" at bounding box center [455, 489] width 23 height 23
click at [623, 454] on link "Next" at bounding box center [628, 454] width 17 height 17
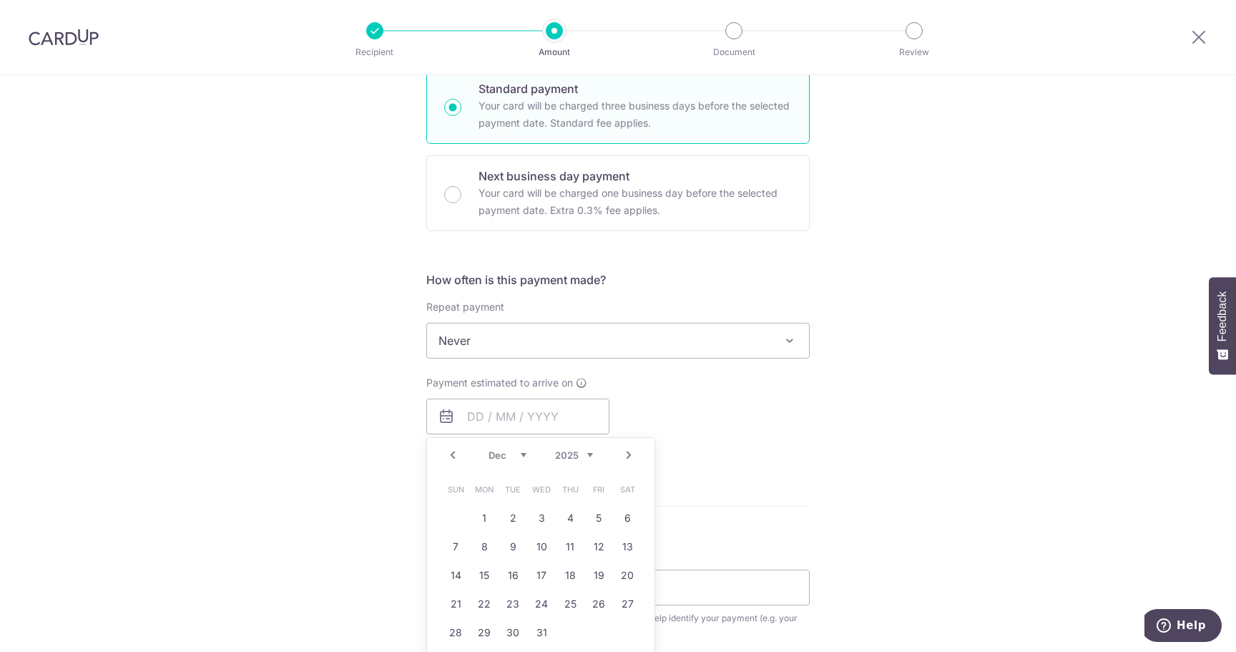
click at [623, 454] on link "Next" at bounding box center [628, 454] width 17 height 17
click at [542, 625] on link "28" at bounding box center [541, 632] width 23 height 23
type input "28/01/2026"
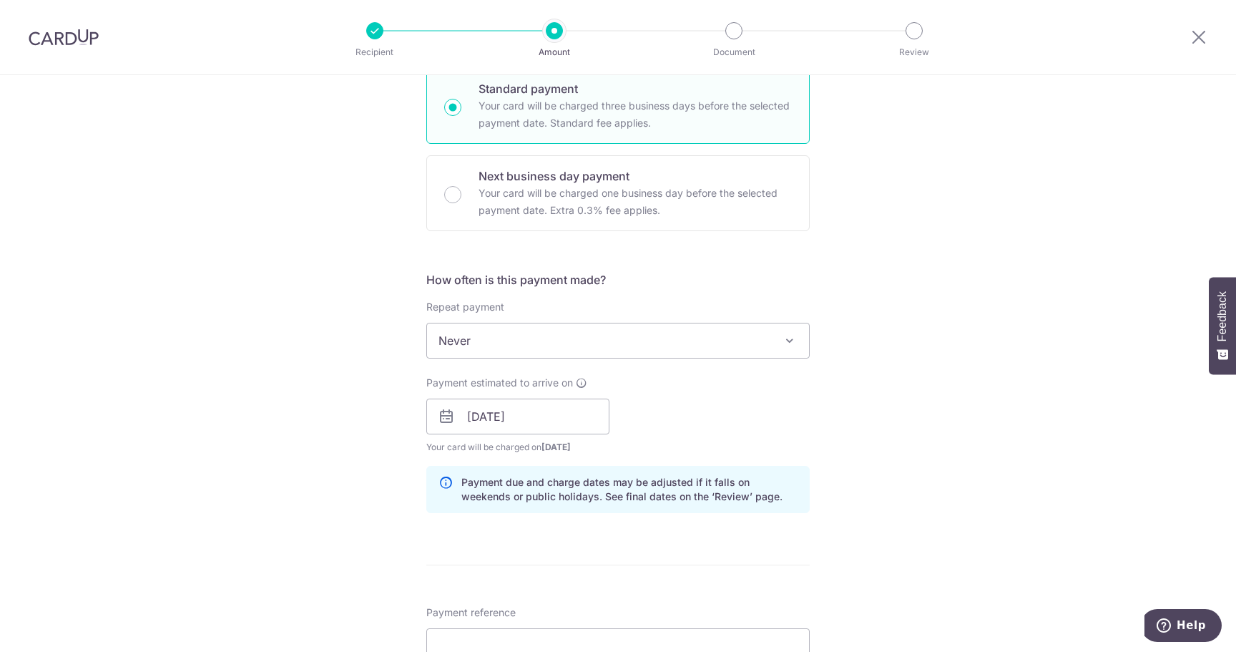
click at [961, 439] on div "Tell us more about your payment Enter payment amount SGD 5,000.00 5000.00 Selec…" at bounding box center [618, 393] width 1236 height 1352
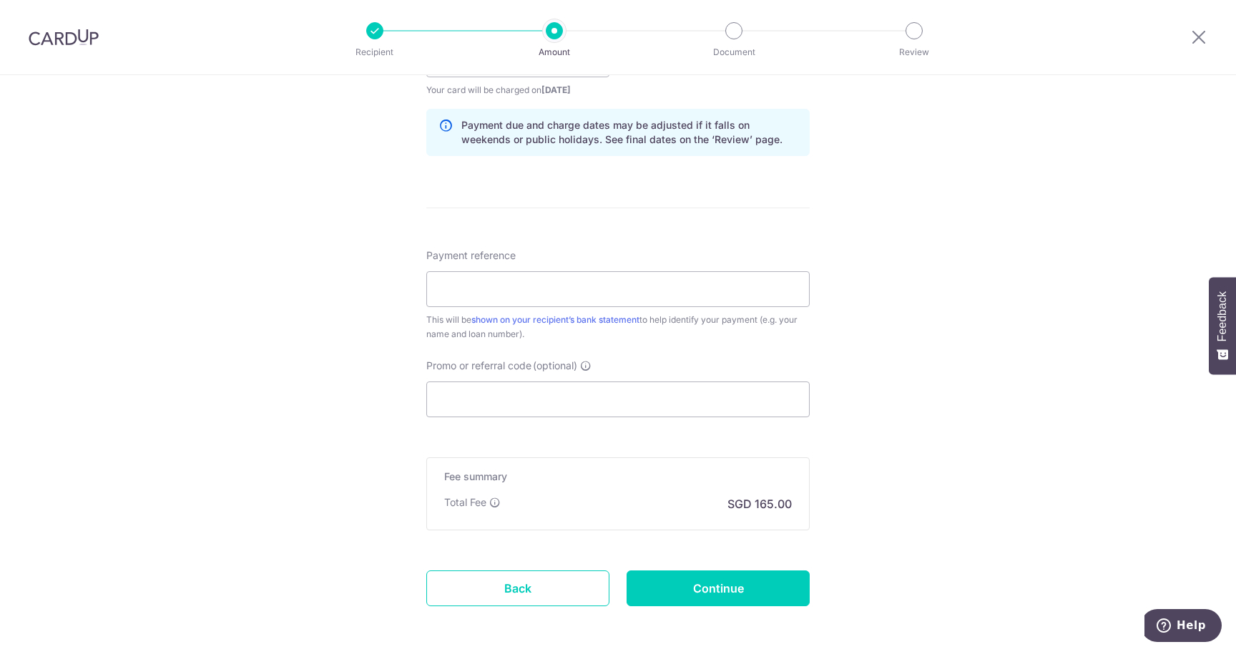
scroll to position [715, 0]
click at [624, 290] on input "Payment reference" at bounding box center [617, 288] width 383 height 36
type input "Rubing LI 6018592115"
click at [956, 468] on div "Tell us more about your payment Enter payment amount SGD 5,000.00 5000.00 Selec…" at bounding box center [618, 36] width 1236 height 1352
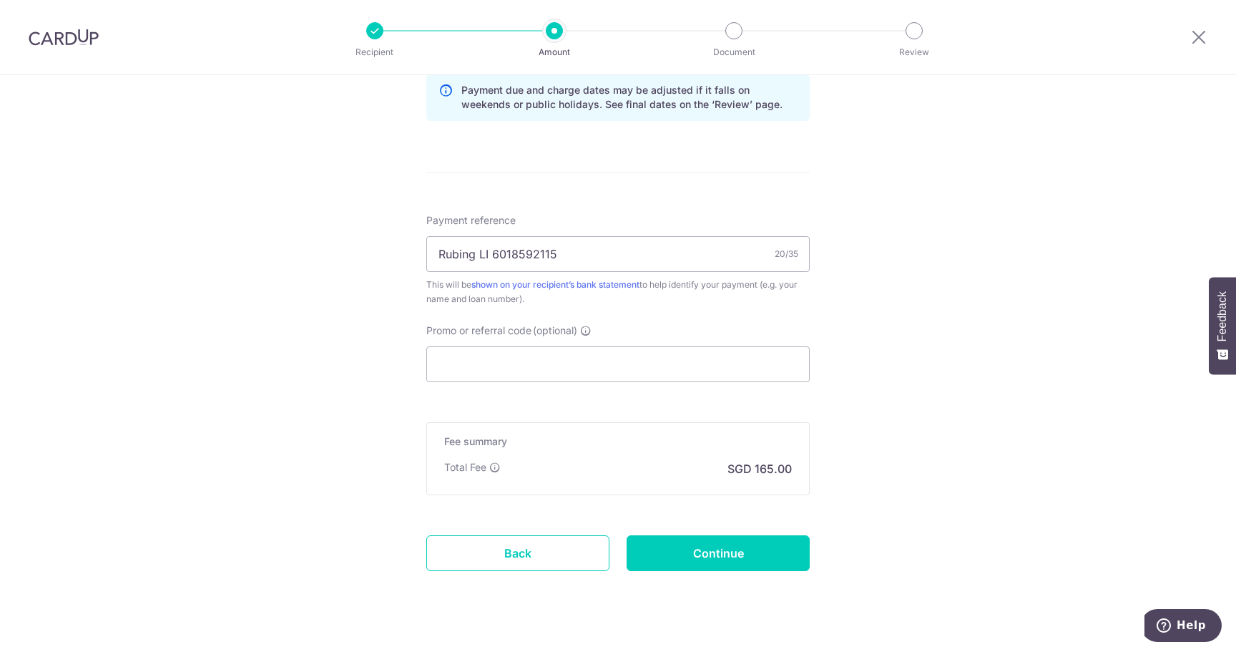
scroll to position [776, 0]
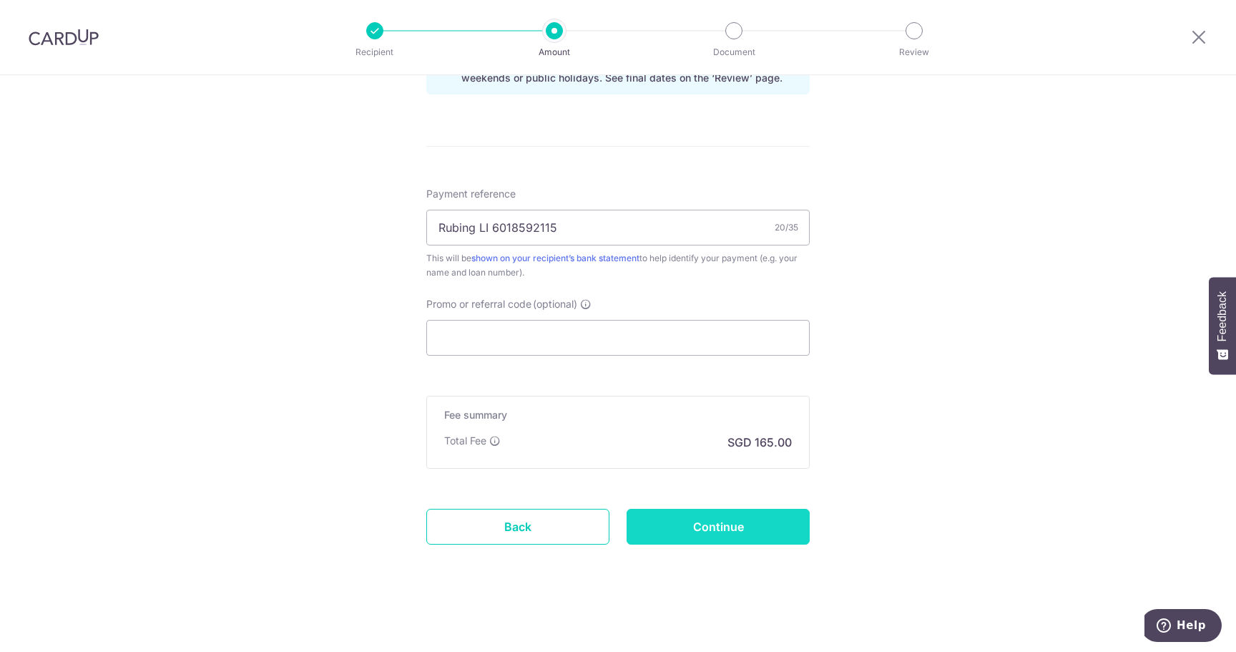
click at [761, 531] on input "Continue" at bounding box center [718, 527] width 183 height 36
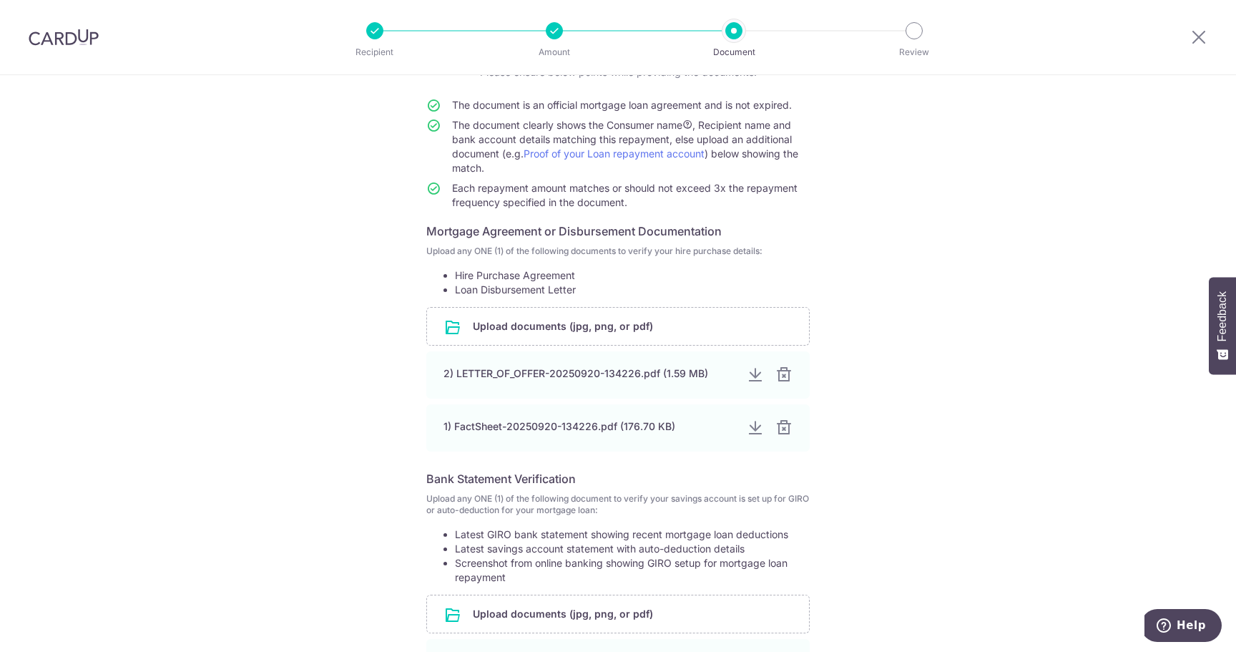
scroll to position [309, 0]
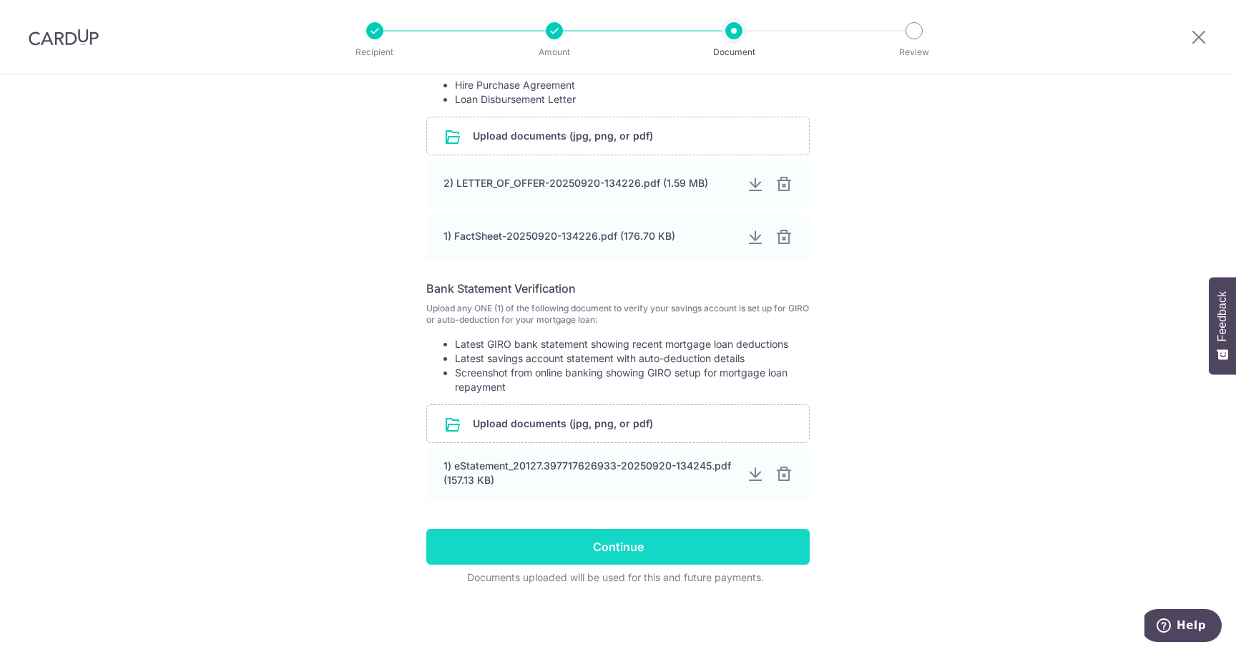
click at [632, 544] on input "Continue" at bounding box center [617, 547] width 383 height 36
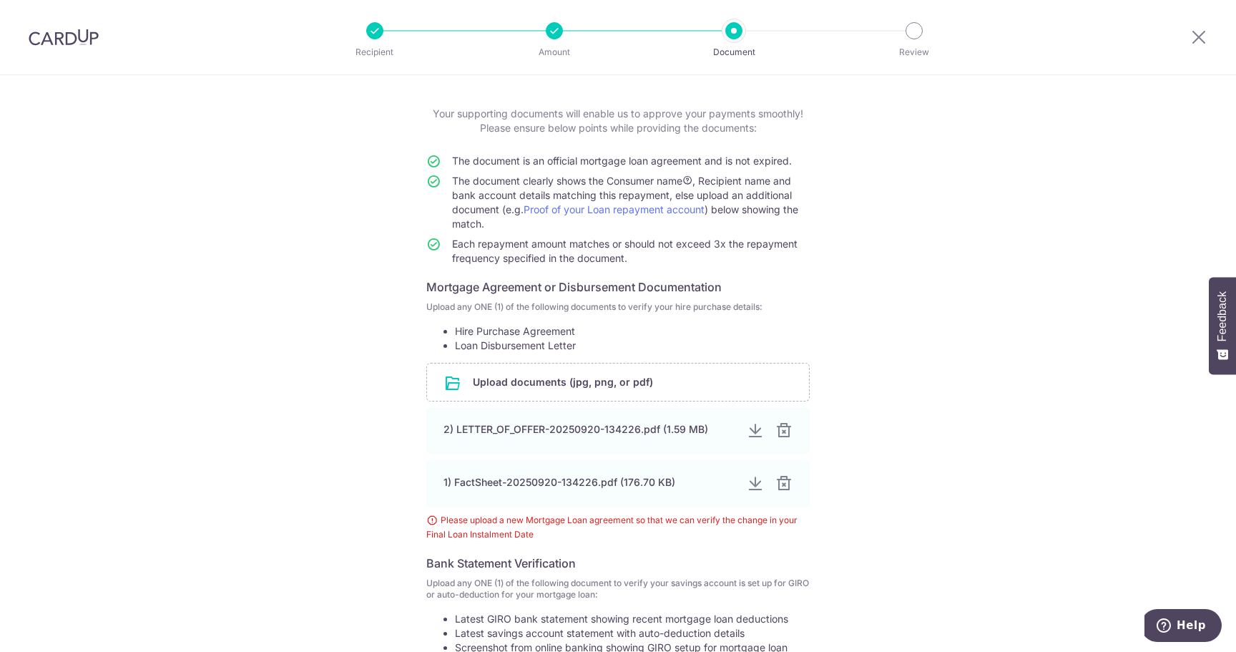
scroll to position [49, 0]
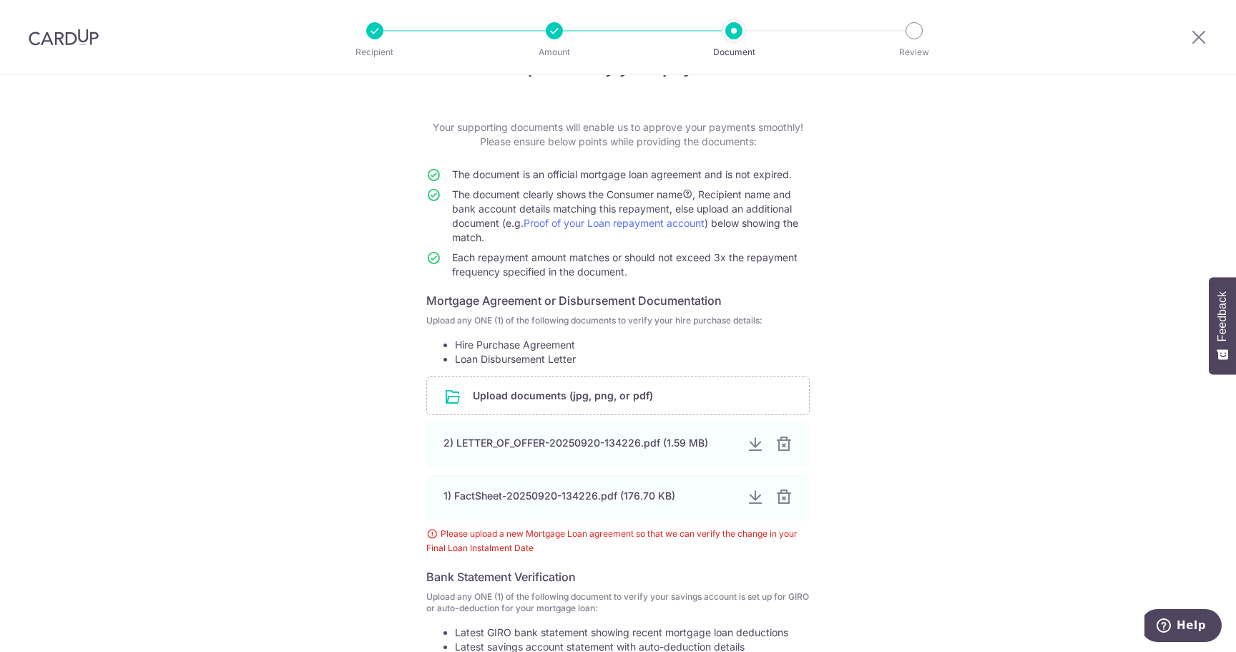
click at [167, 290] on div "Help us verify your payment Your supporting documents will enable us to approve…" at bounding box center [618, 483] width 1236 height 914
click at [566, 393] on input "file" at bounding box center [618, 395] width 382 height 37
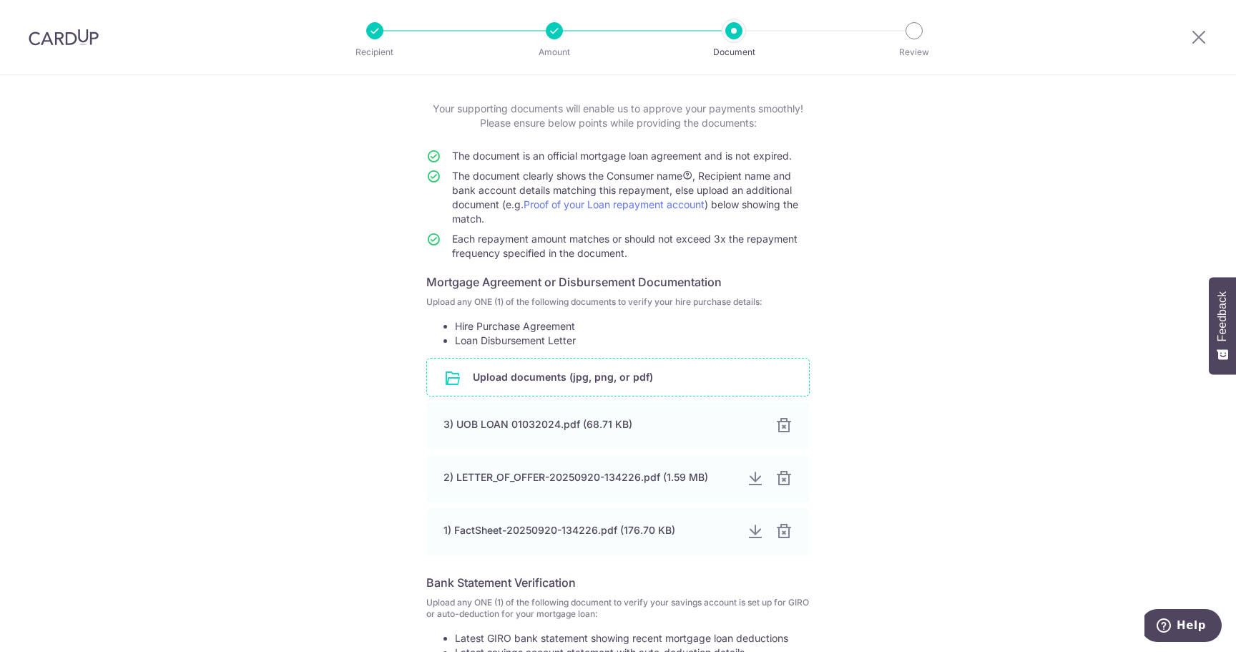
scroll to position [4, 0]
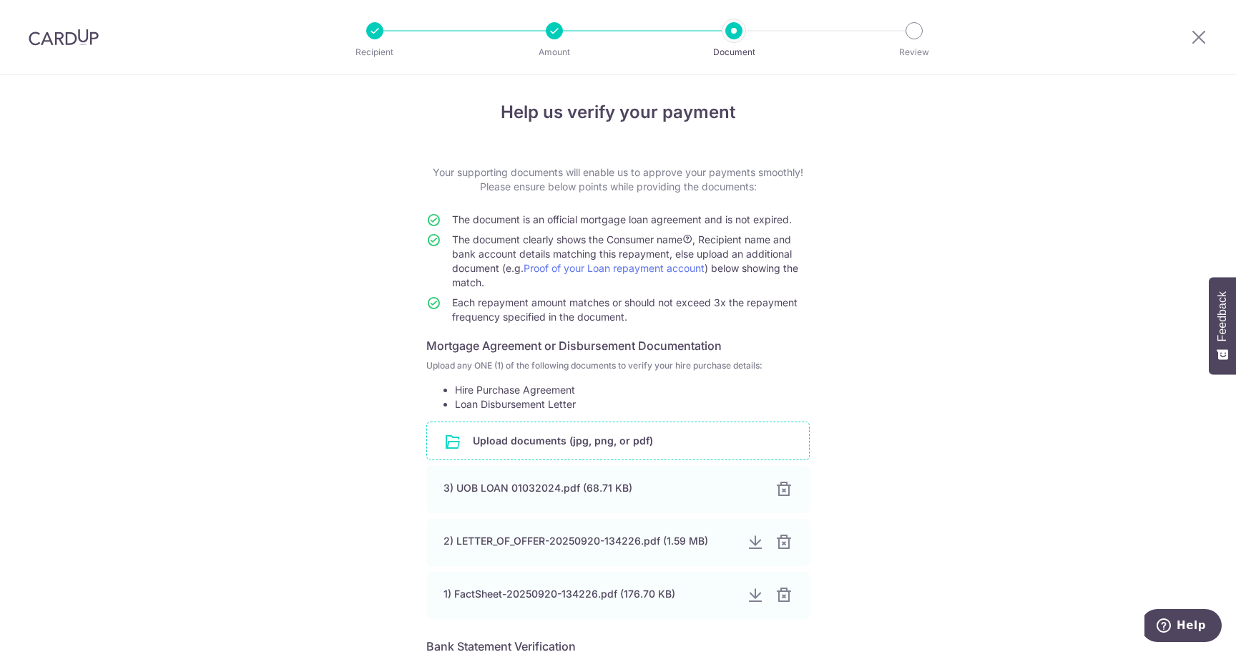
drag, startPoint x: 68, startPoint y: 40, endPoint x: 687, endPoint y: 64, distance: 619.8
click at [68, 40] on img at bounding box center [64, 37] width 70 height 17
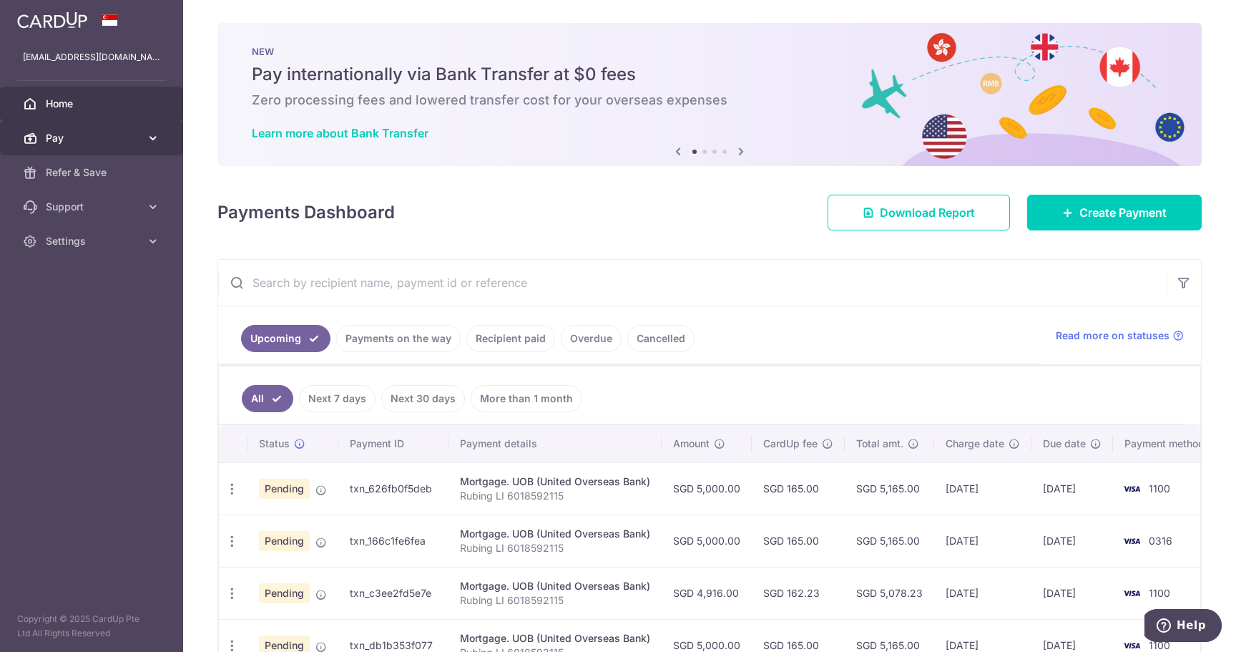
click at [94, 139] on span "Pay" at bounding box center [93, 138] width 94 height 14
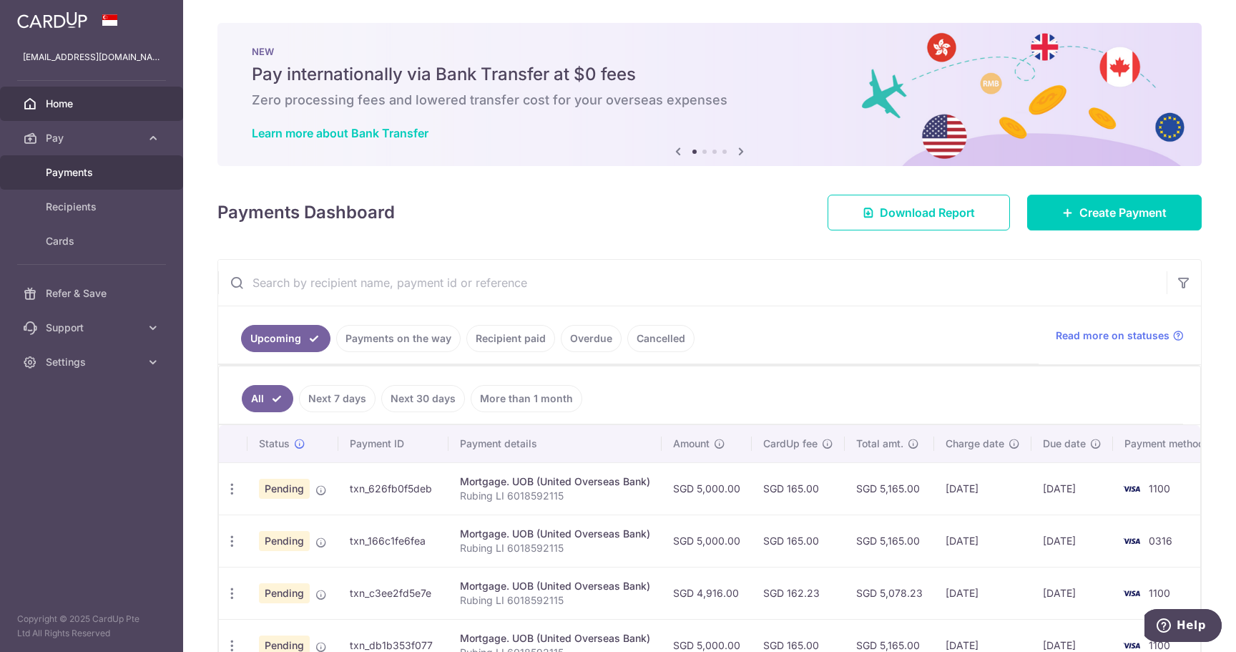
click at [91, 172] on span "Payments" at bounding box center [93, 172] width 94 height 14
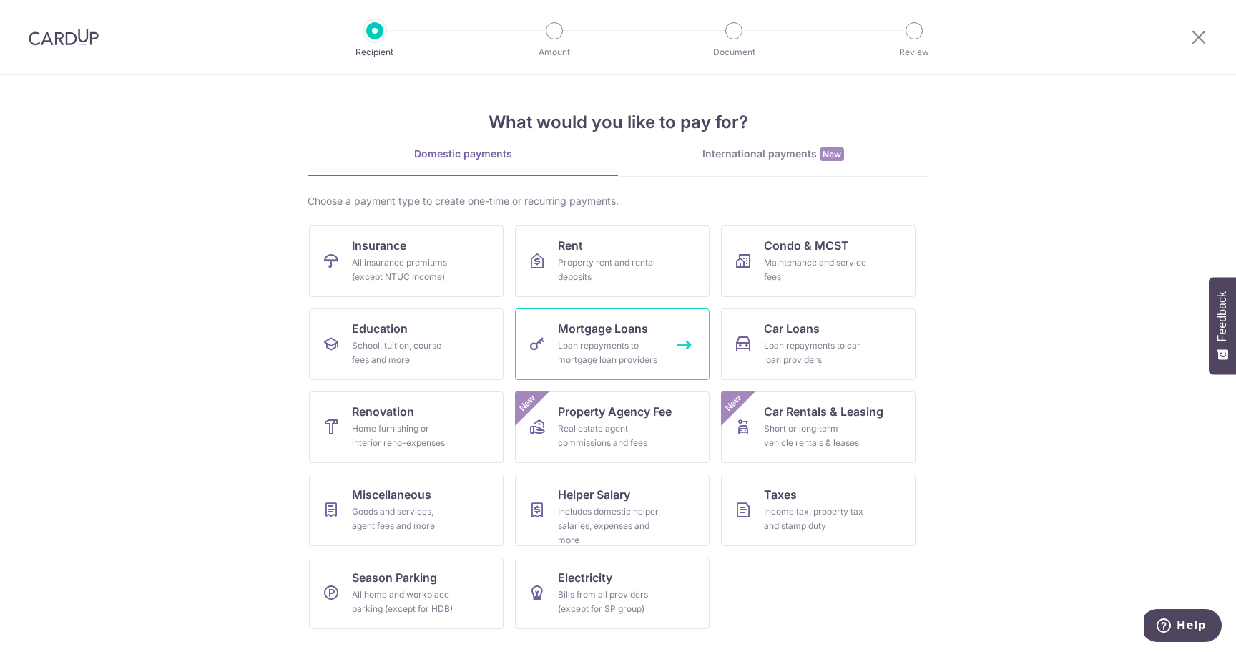
click at [672, 343] on link "Mortgage Loans Loan repayments to mortgage loan providers" at bounding box center [612, 344] width 195 height 72
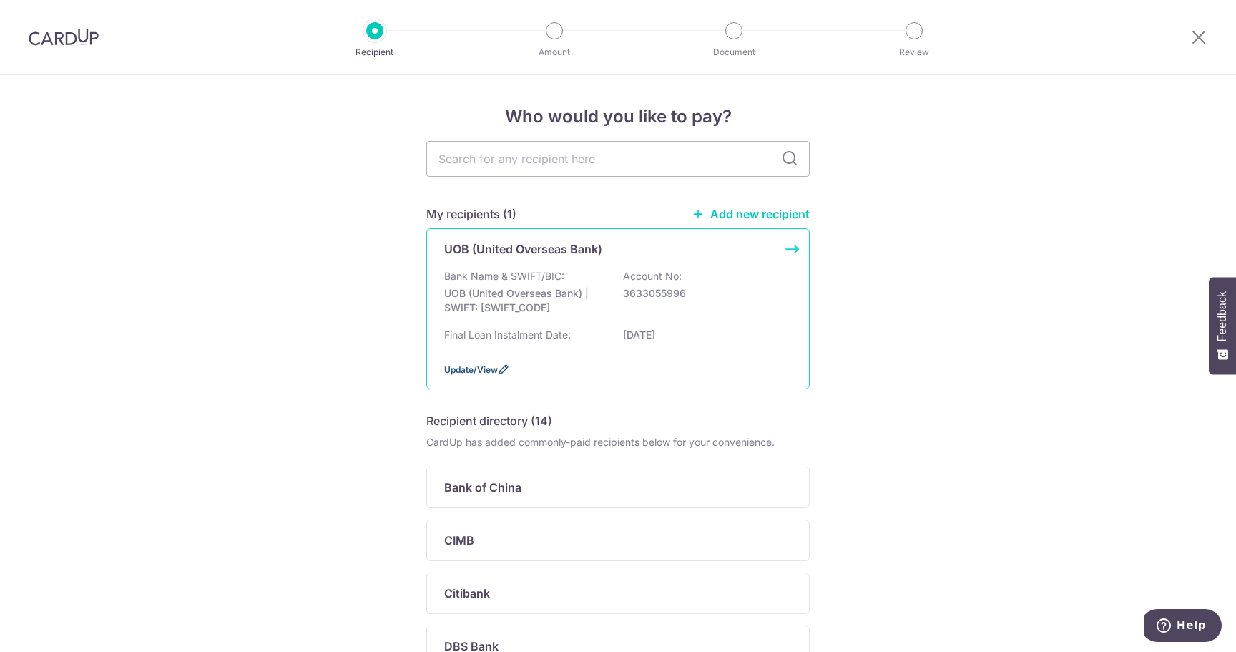
click at [471, 366] on span "Update/View" at bounding box center [471, 369] width 54 height 11
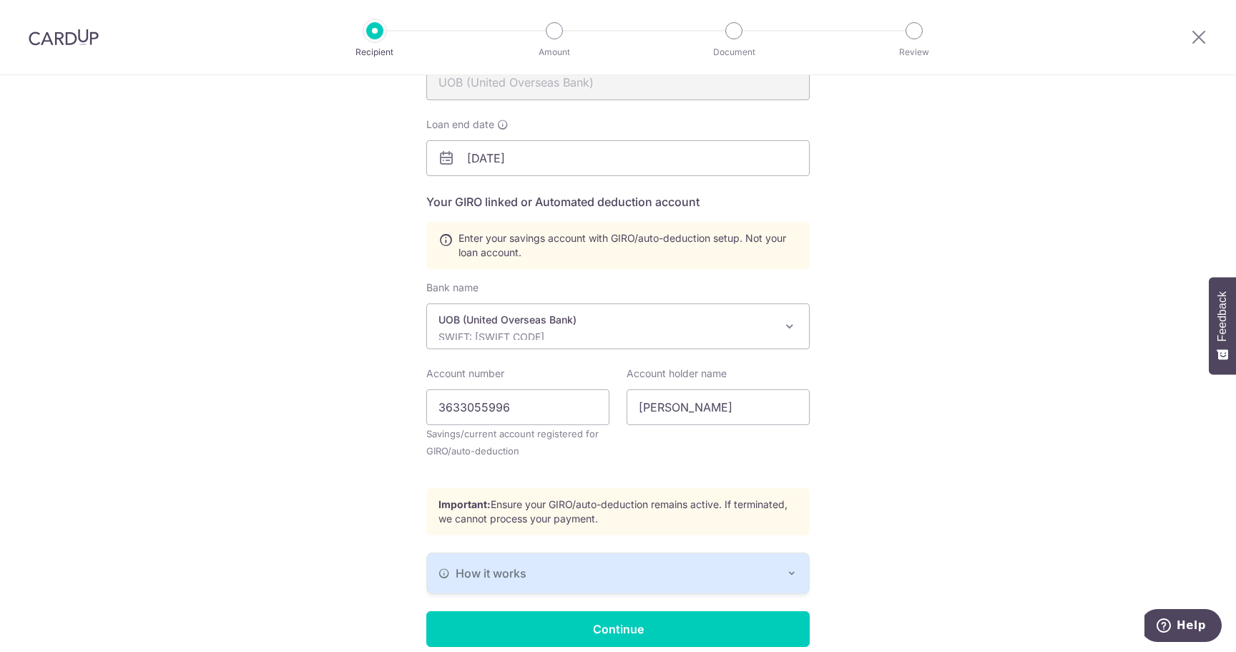
scroll to position [238, 0]
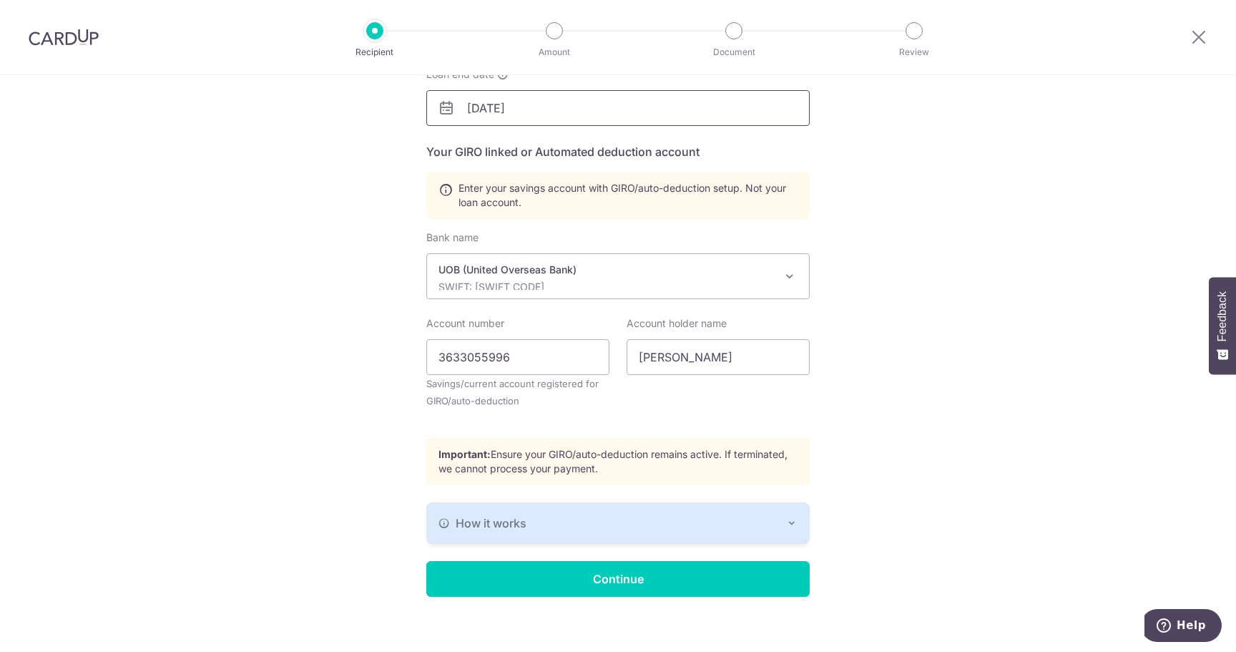
click at [531, 109] on input "[DATE]" at bounding box center [617, 108] width 383 height 36
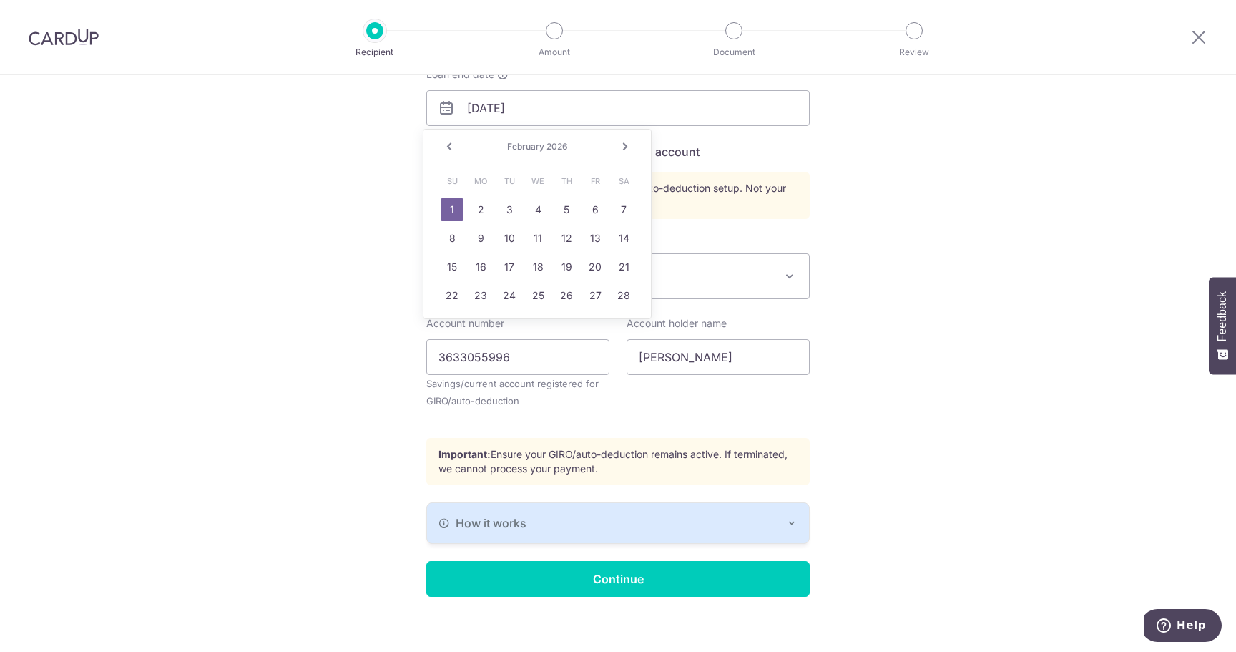
click at [627, 144] on link "Next" at bounding box center [625, 146] width 17 height 17
click at [455, 210] on link "1" at bounding box center [452, 209] width 23 height 23
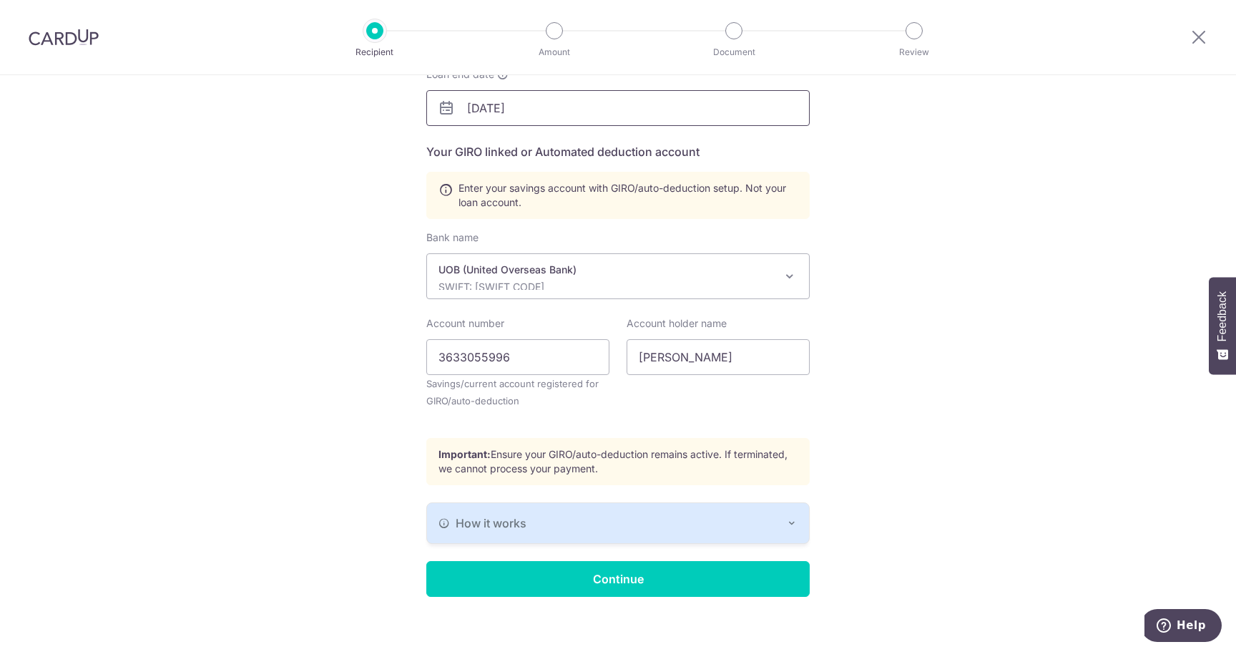
click at [564, 109] on input "03/01/2026" at bounding box center [617, 108] width 383 height 36
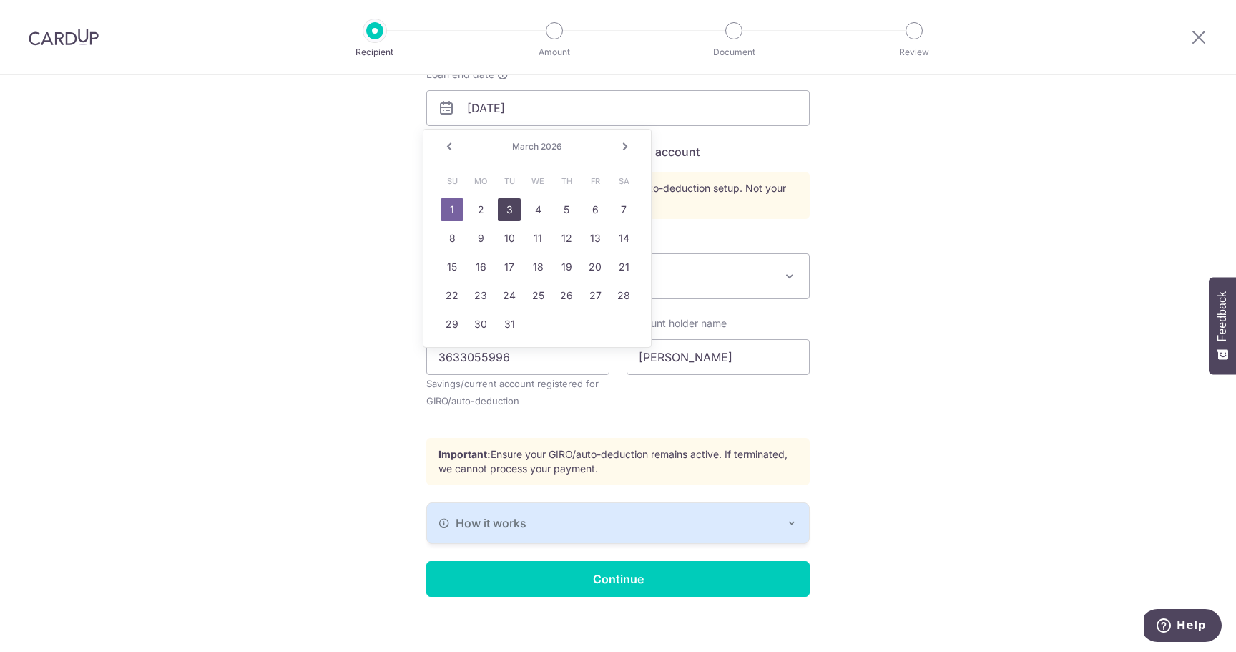
click at [508, 205] on link "3" at bounding box center [509, 209] width 23 height 23
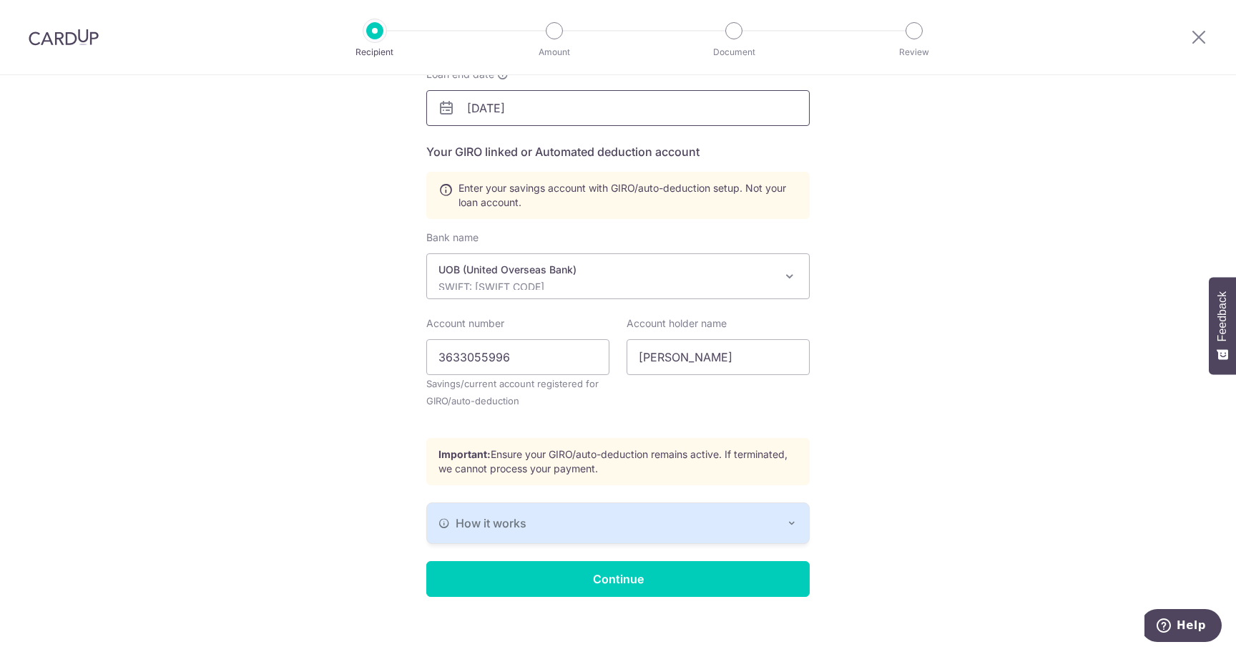
click at [541, 110] on input "03/03/2026" at bounding box center [617, 108] width 383 height 36
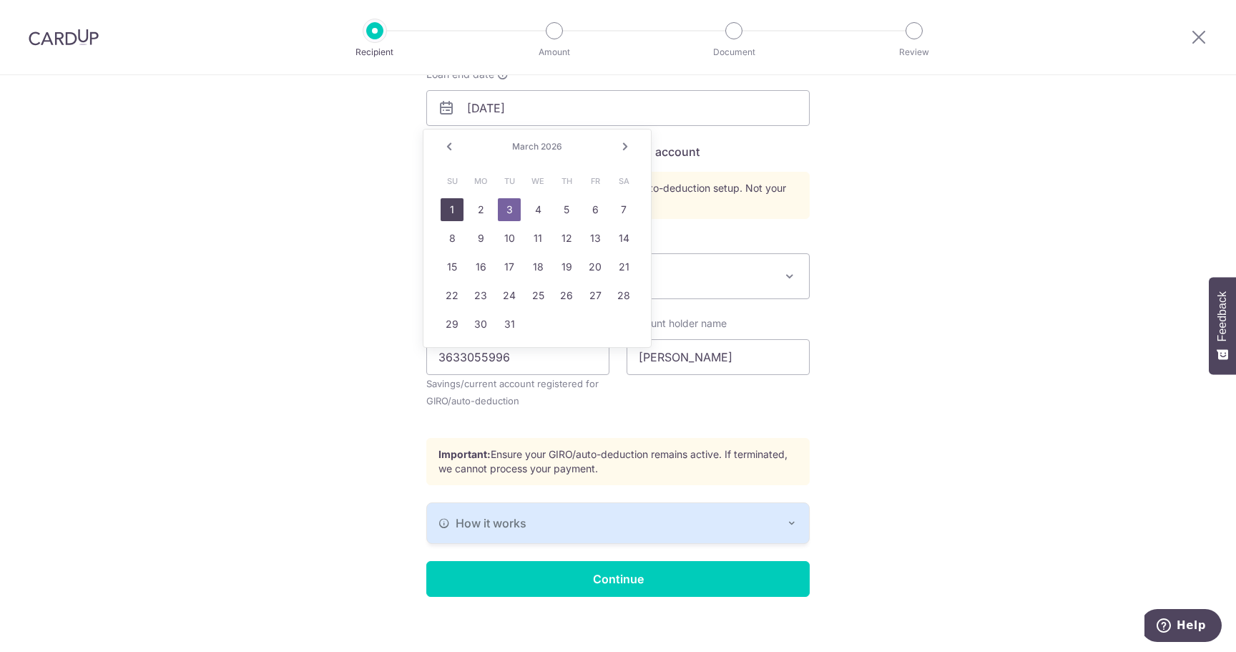
click at [449, 208] on link "1" at bounding box center [452, 209] width 23 height 23
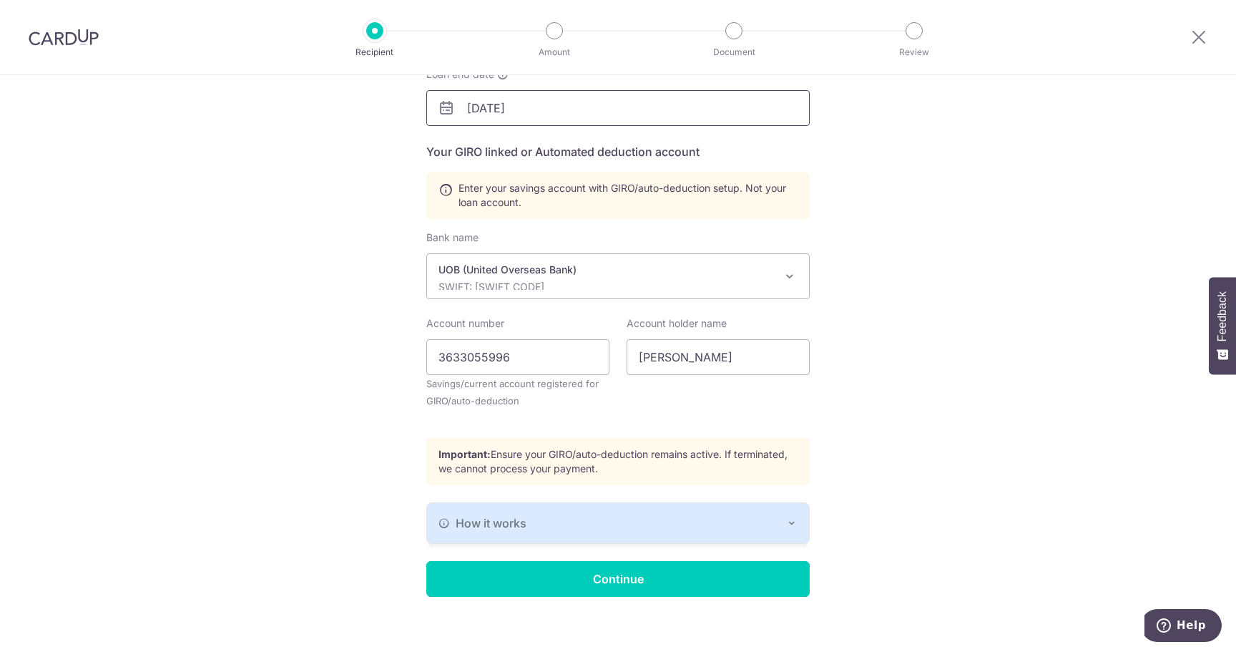
click at [546, 107] on input "03/01/2026" at bounding box center [617, 108] width 383 height 36
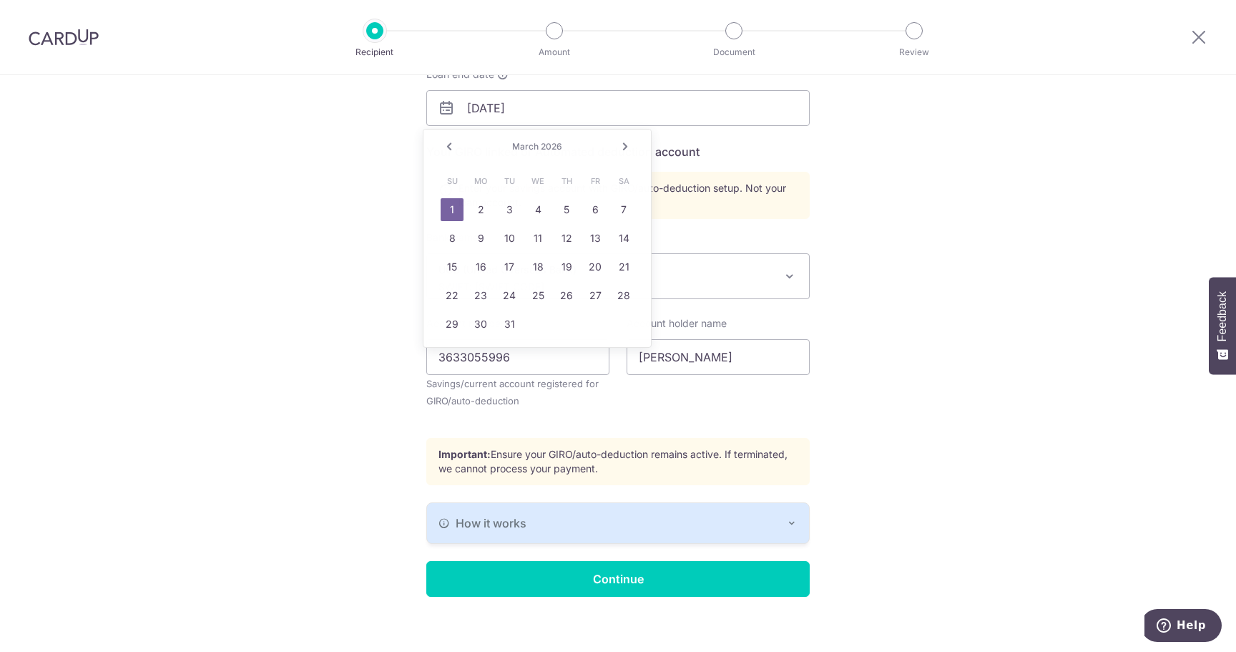
click at [438, 112] on icon at bounding box center [446, 107] width 17 height 17
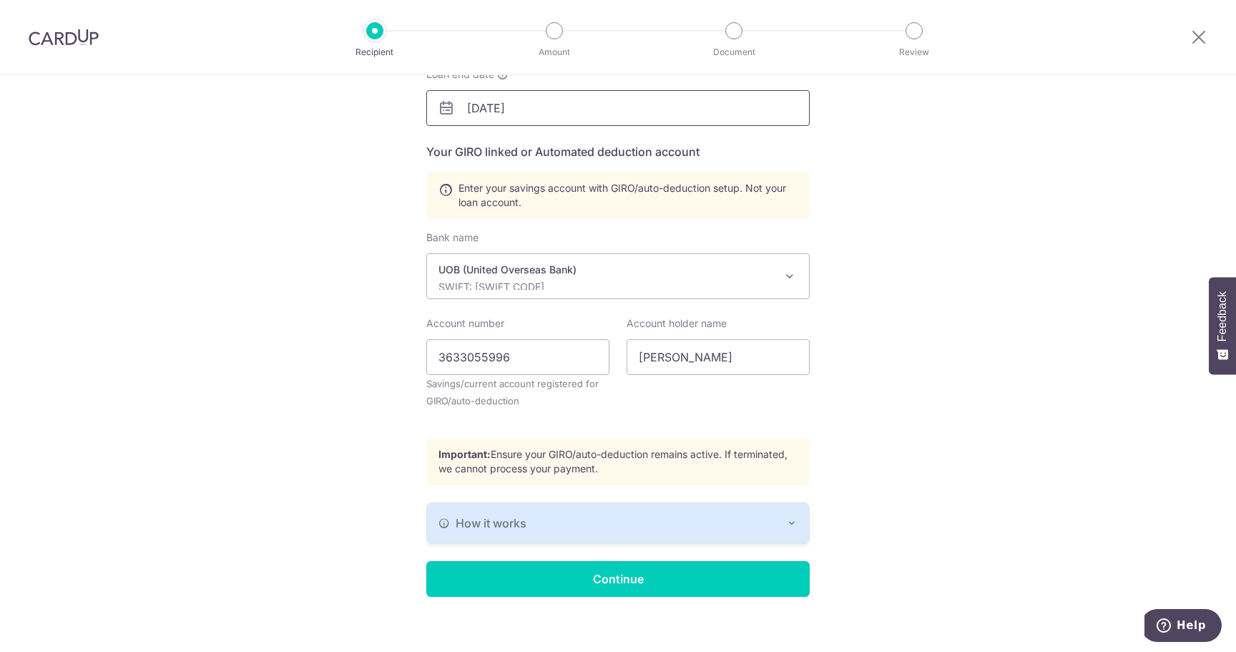
click at [551, 113] on input "03/01/2026" at bounding box center [617, 108] width 383 height 36
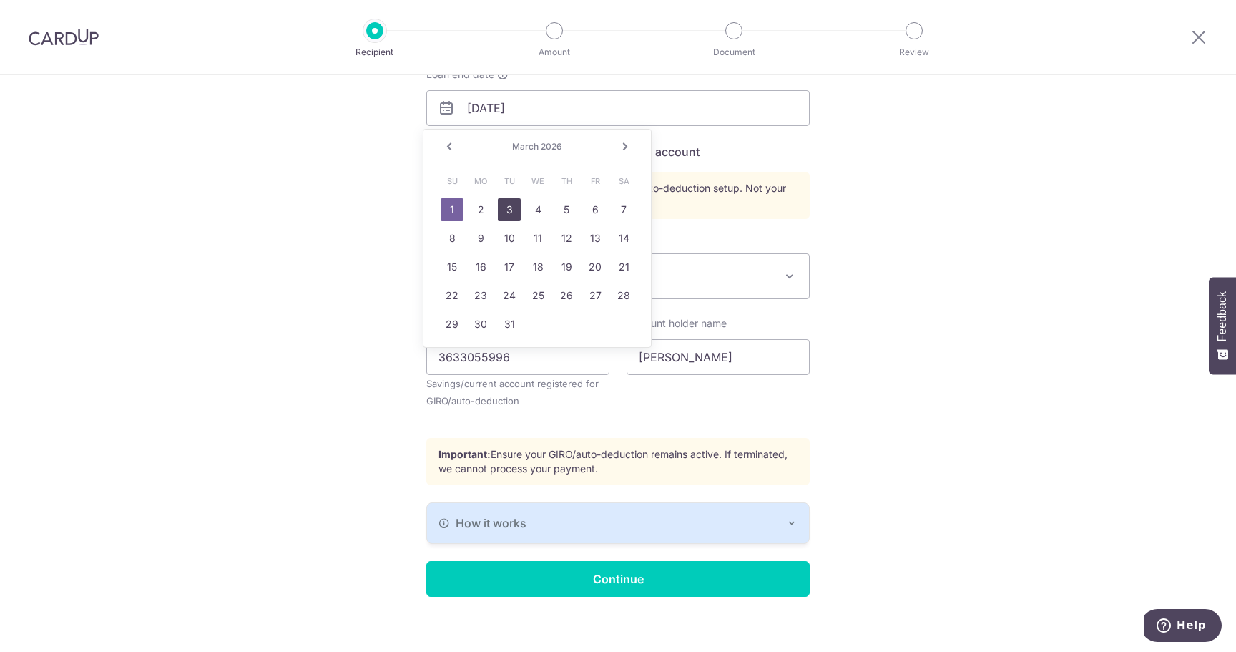
click at [506, 210] on link "3" at bounding box center [509, 209] width 23 height 23
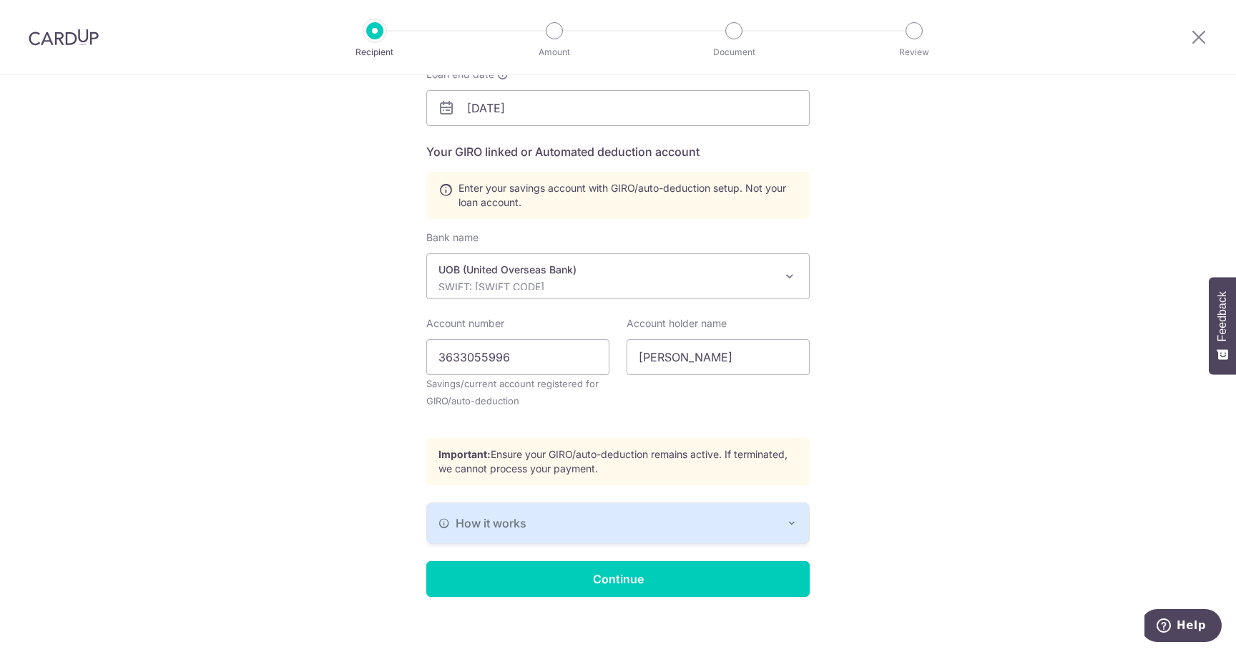
click at [898, 313] on div "Recipient Details Your recipient does not need a CardUp account to receive your…" at bounding box center [618, 250] width 1236 height 827
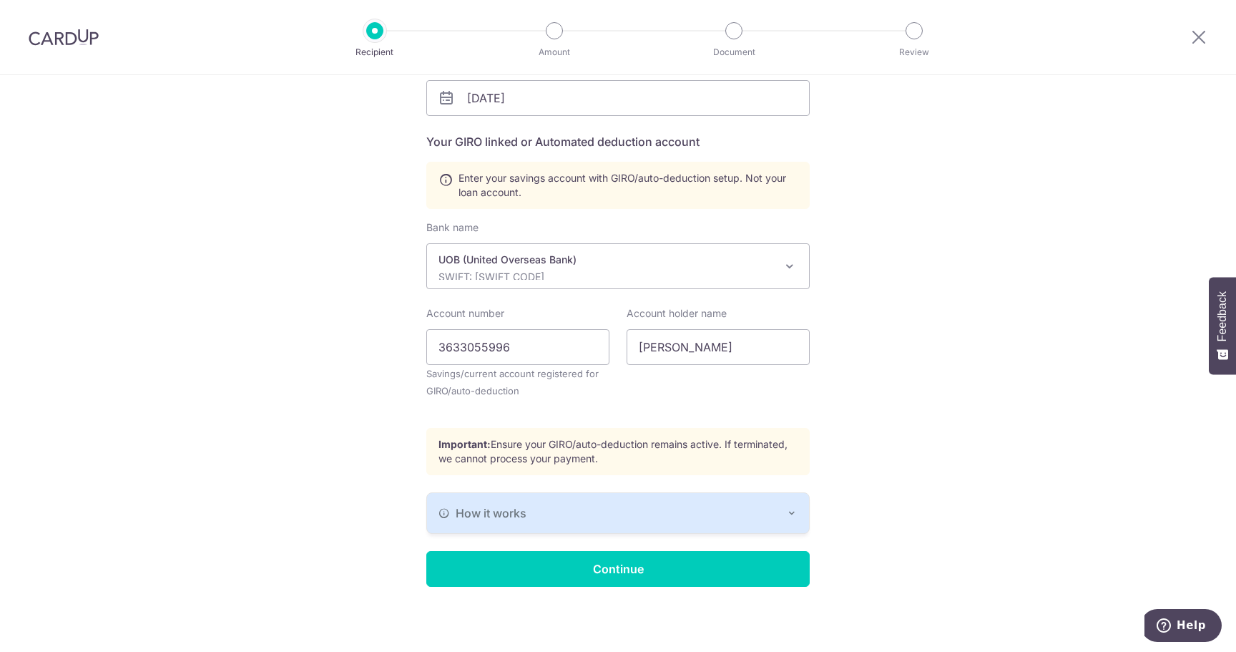
scroll to position [250, 0]
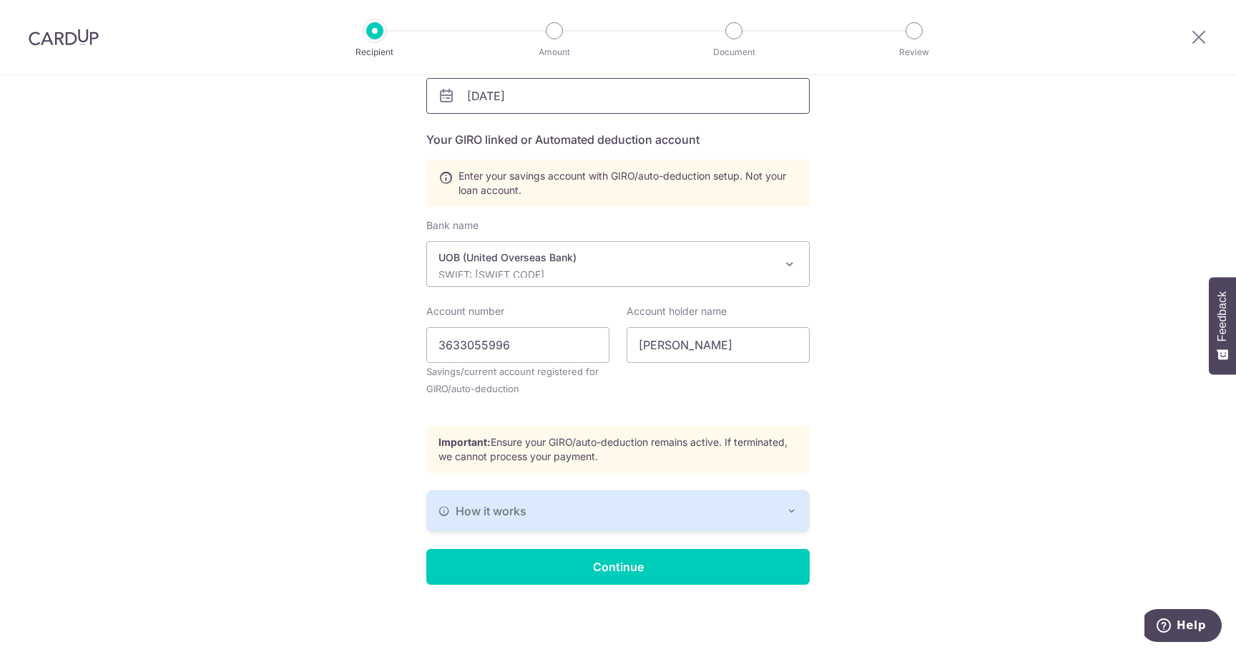
click at [540, 101] on input "03/03/2026" at bounding box center [617, 96] width 383 height 36
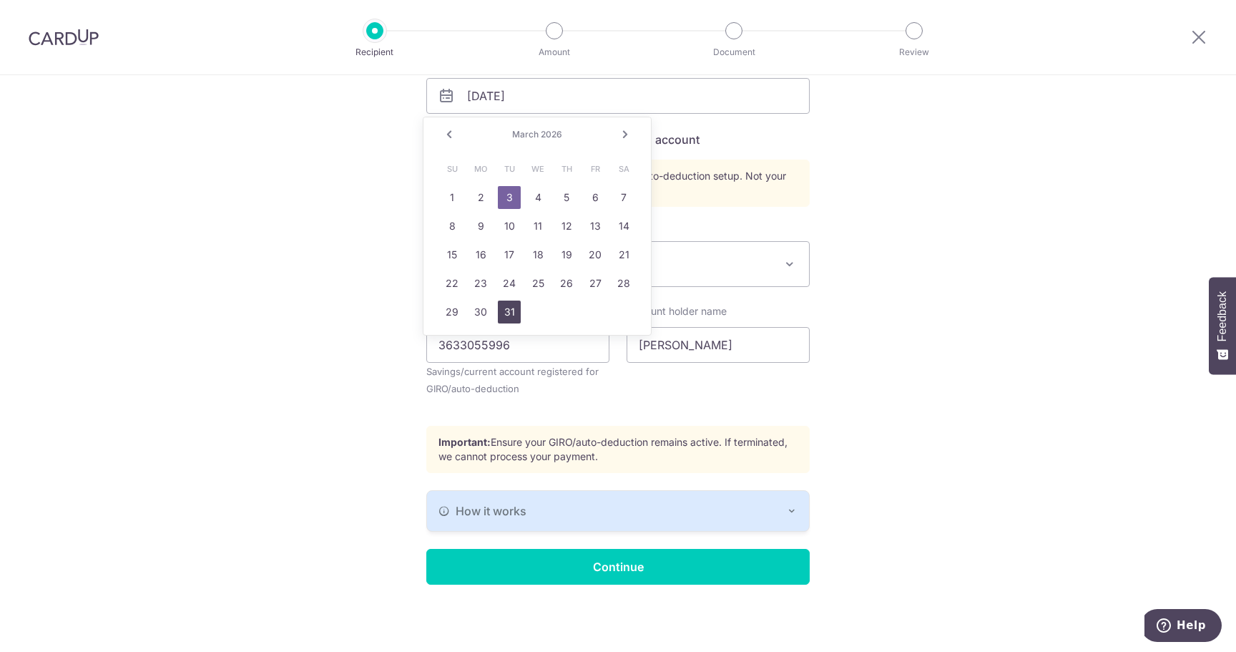
click at [504, 316] on link "31" at bounding box center [509, 311] width 23 height 23
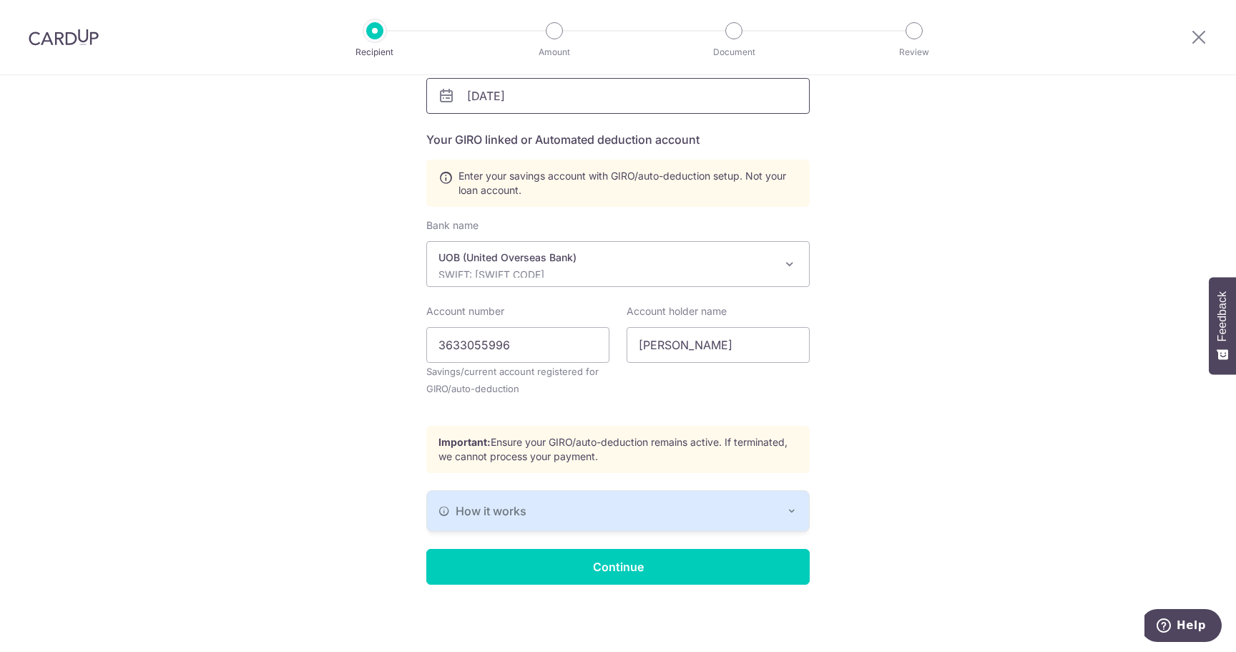
click at [580, 94] on input "03/31/2026" at bounding box center [617, 96] width 383 height 36
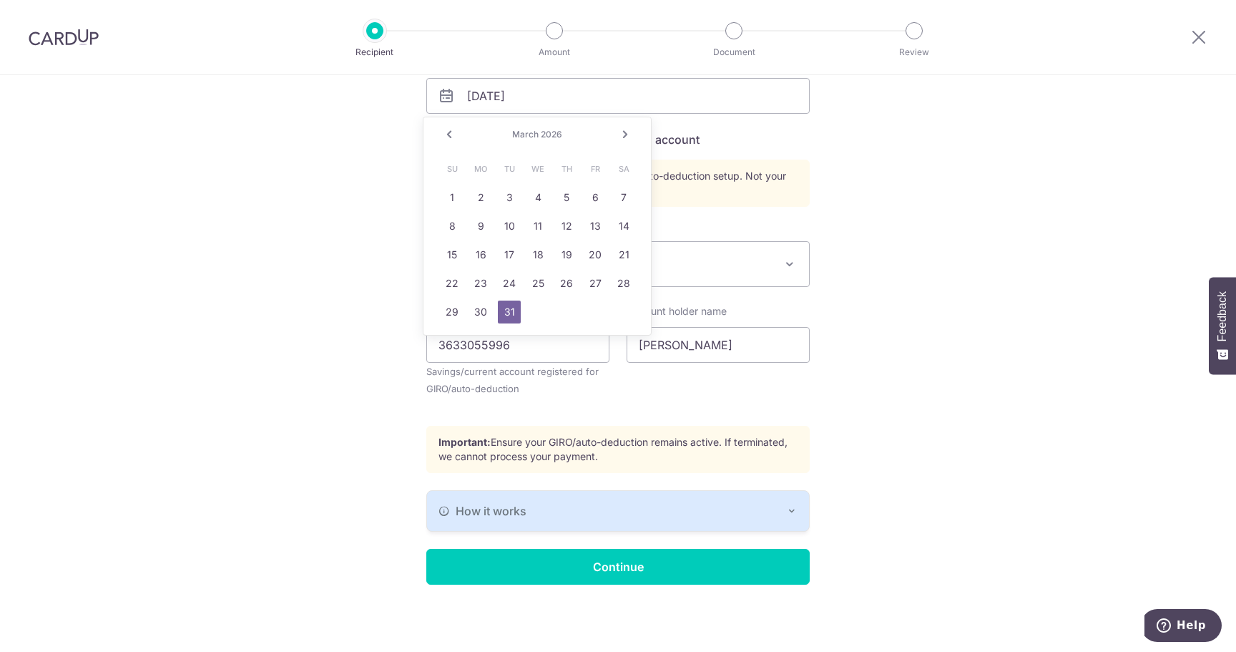
click at [447, 137] on link "Prev" at bounding box center [449, 134] width 17 height 17
click at [627, 281] on link "28" at bounding box center [623, 283] width 23 height 23
type input "02/28/2026"
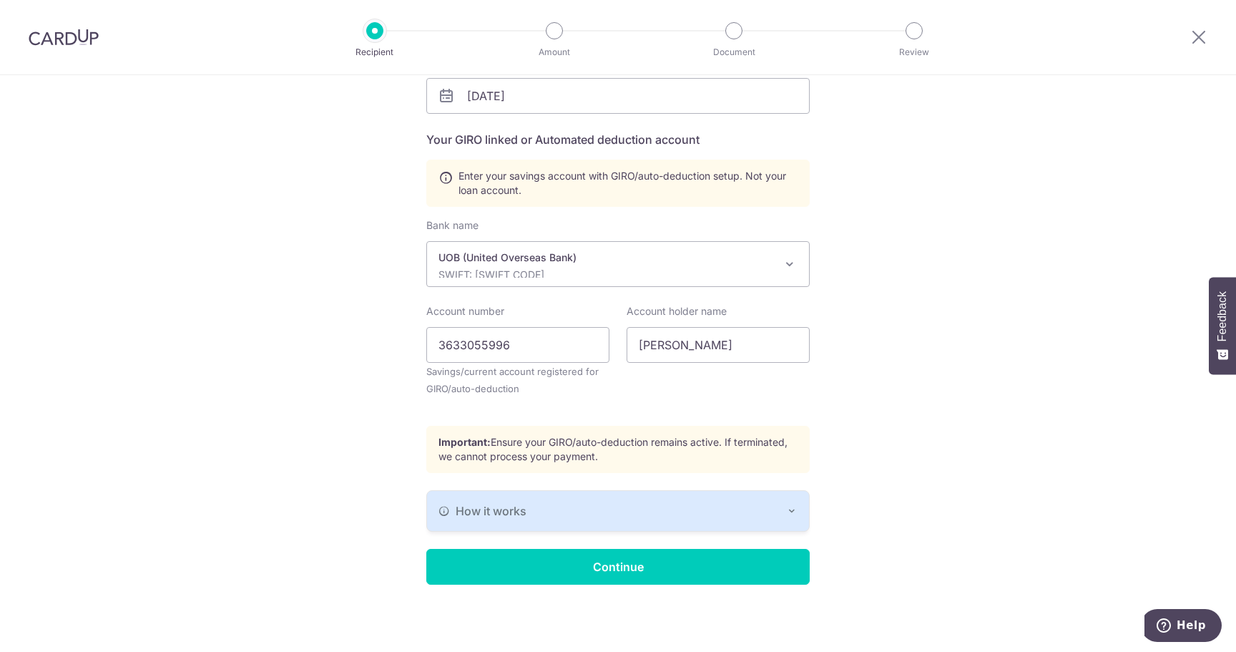
click at [895, 303] on div "Recipient Details Your recipient does not need a CardUp account to receive your…" at bounding box center [618, 238] width 1236 height 827
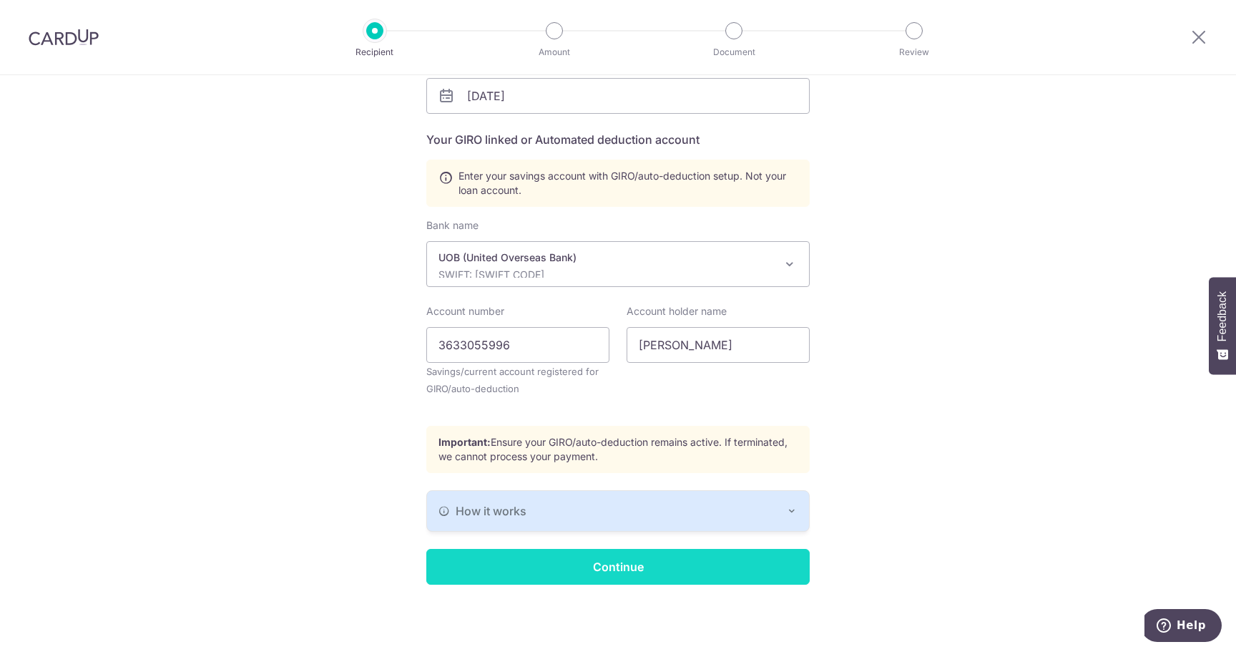
click at [641, 563] on input "Continue" at bounding box center [617, 567] width 383 height 36
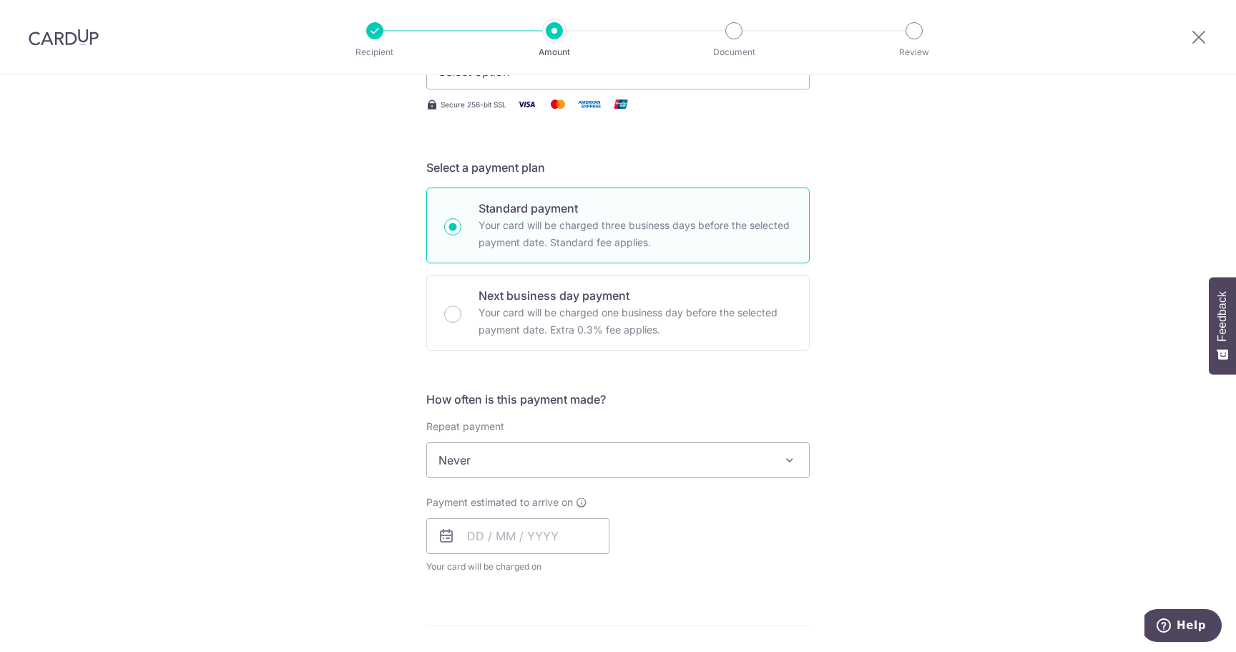
scroll to position [358, 0]
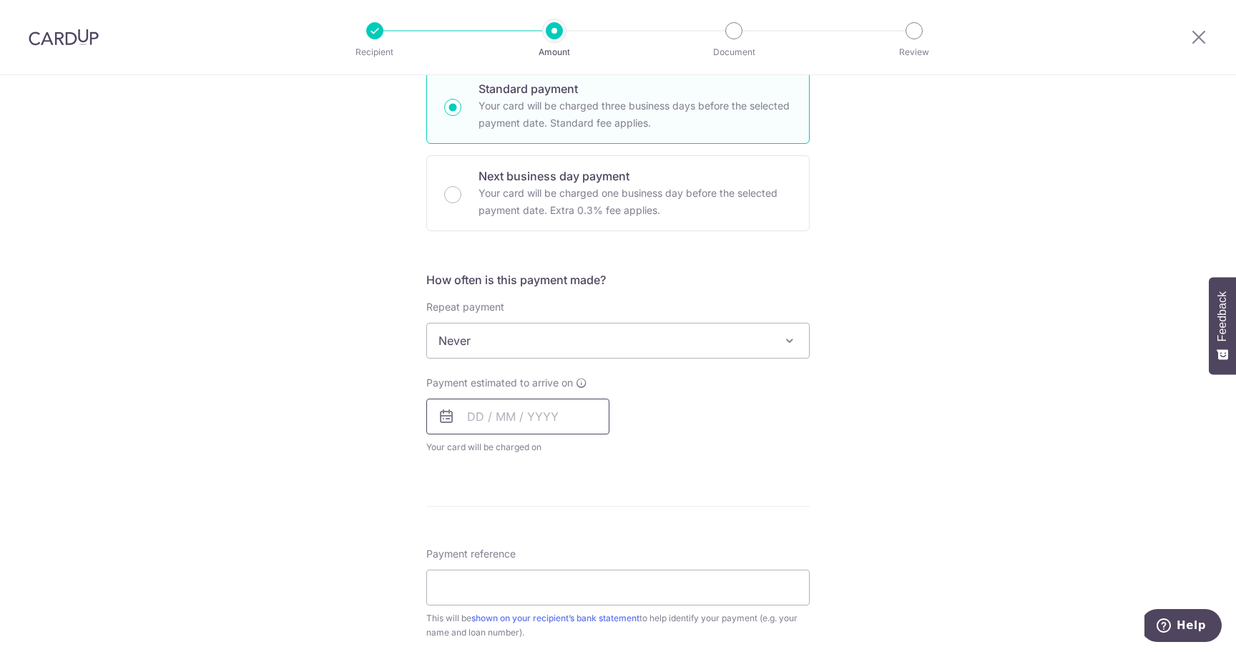
click at [545, 419] on input "text" at bounding box center [517, 416] width 183 height 36
click at [444, 482] on span "Sun" at bounding box center [455, 489] width 23 height 23
click at [627, 456] on link "Next" at bounding box center [628, 454] width 17 height 17
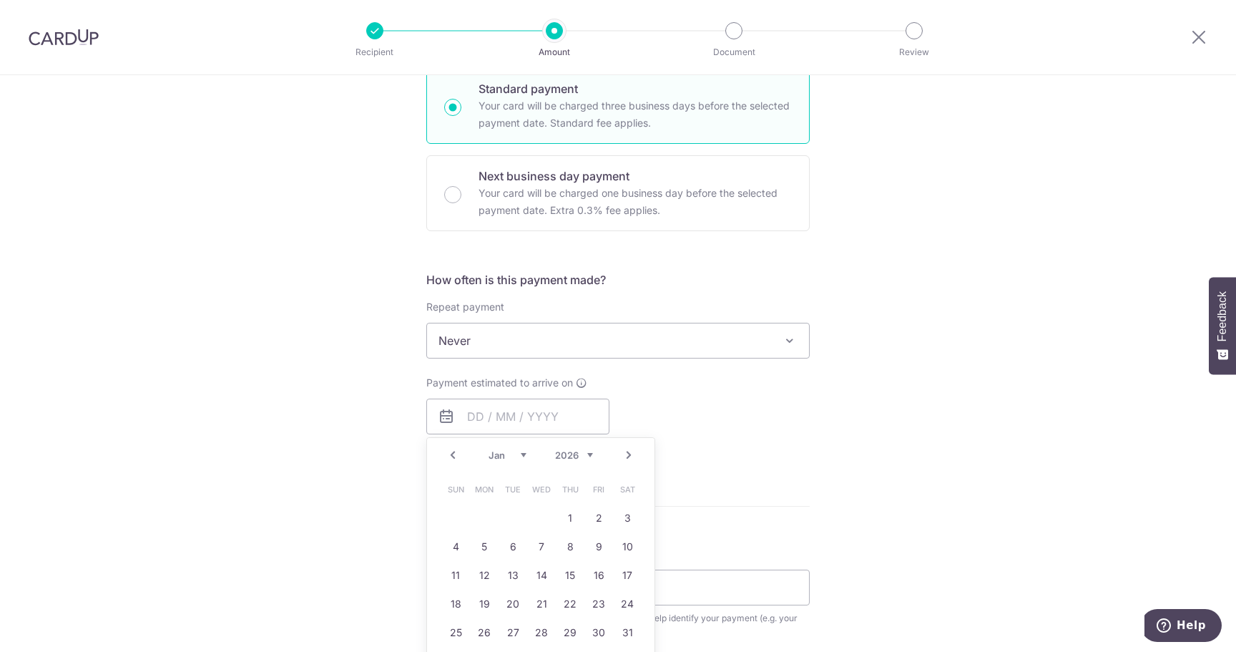
click at [626, 456] on link "Next" at bounding box center [628, 454] width 17 height 17
click at [571, 601] on link "26" at bounding box center [570, 603] width 23 height 23
type input "26/02/2026"
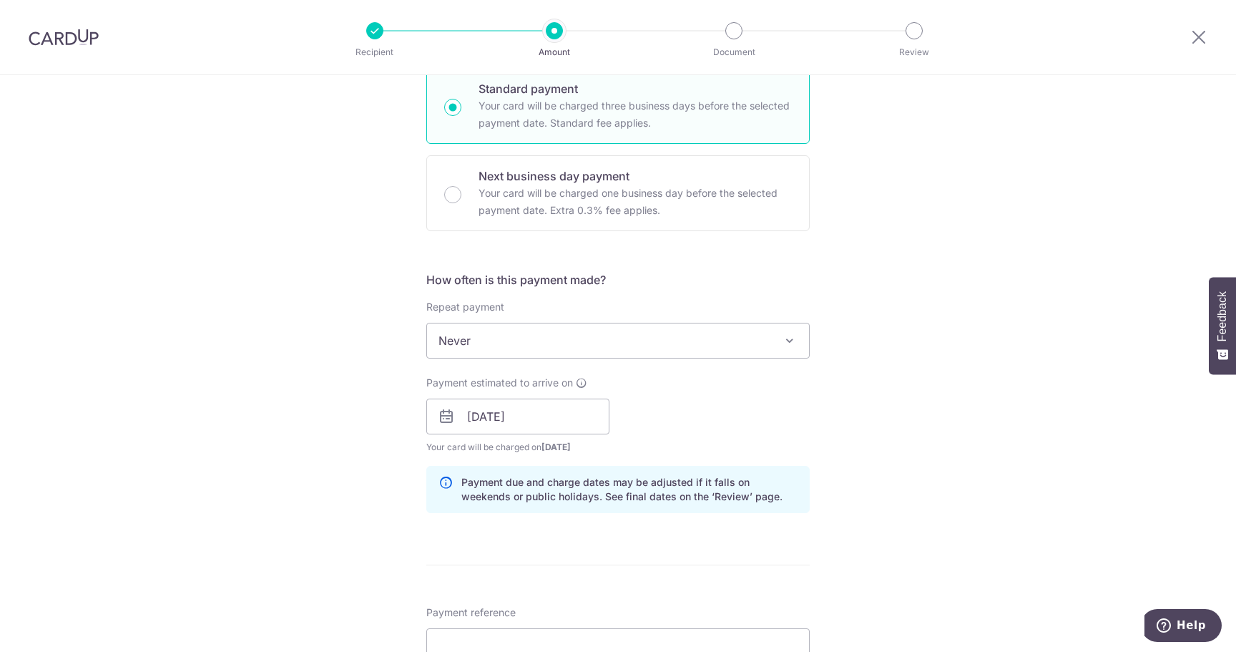
click at [892, 436] on div "Tell us more about your payment Enter payment amount SGD Select Card Select opt…" at bounding box center [618, 393] width 1236 height 1352
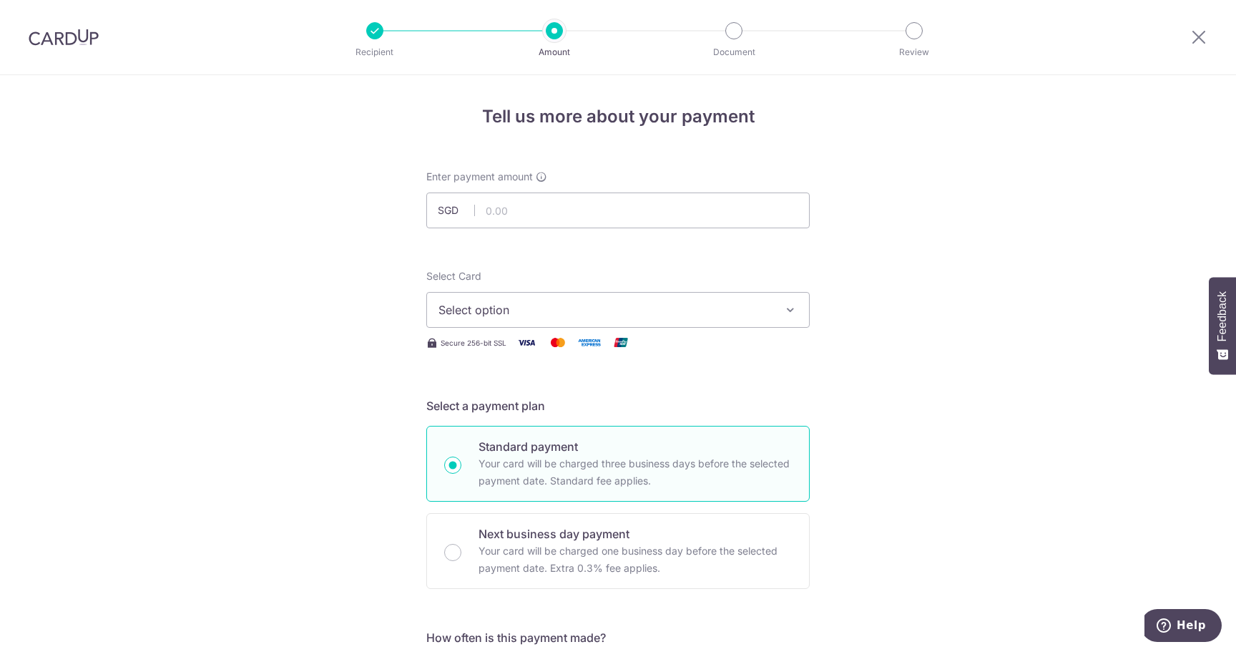
scroll to position [0, 0]
click at [600, 211] on input "text" at bounding box center [617, 210] width 383 height 36
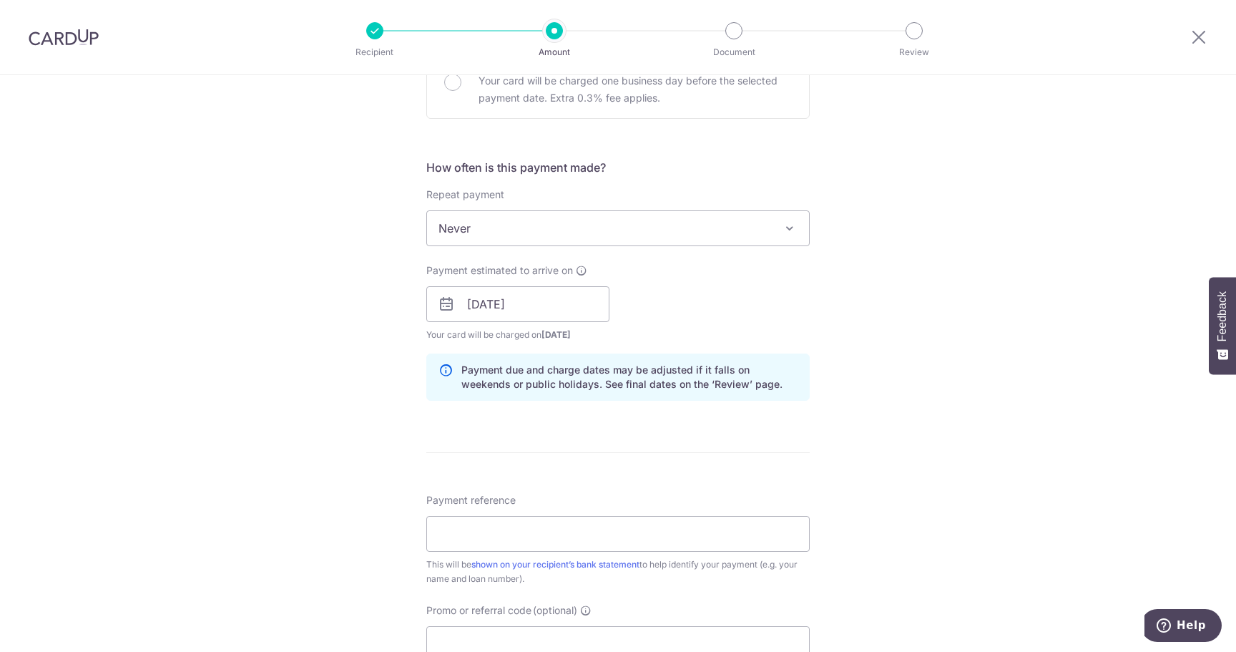
scroll to position [476, 0]
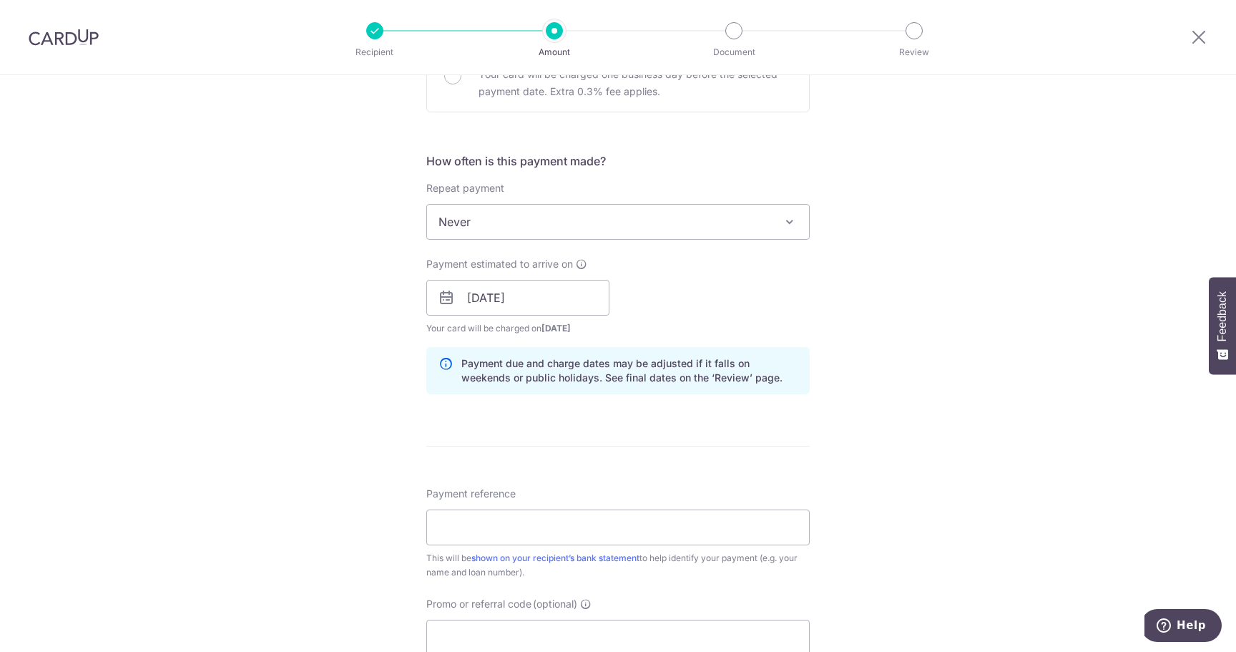
type input "5,000.00"
click at [668, 225] on span "Never" at bounding box center [618, 222] width 382 height 34
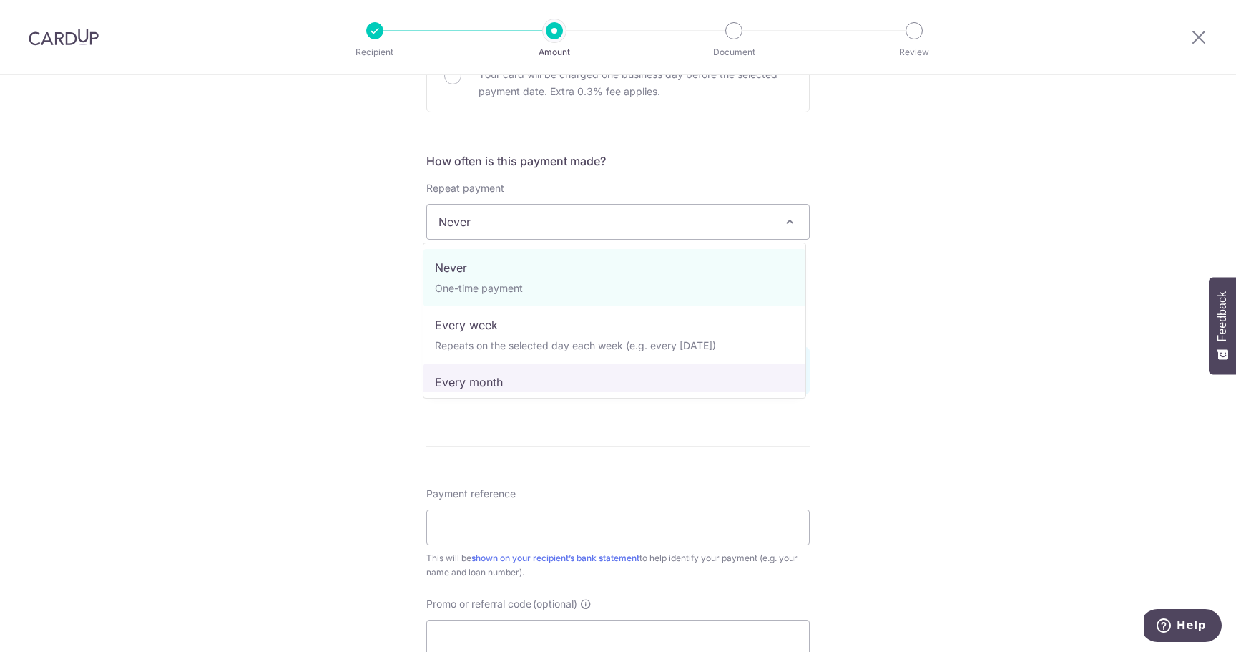
select select "3"
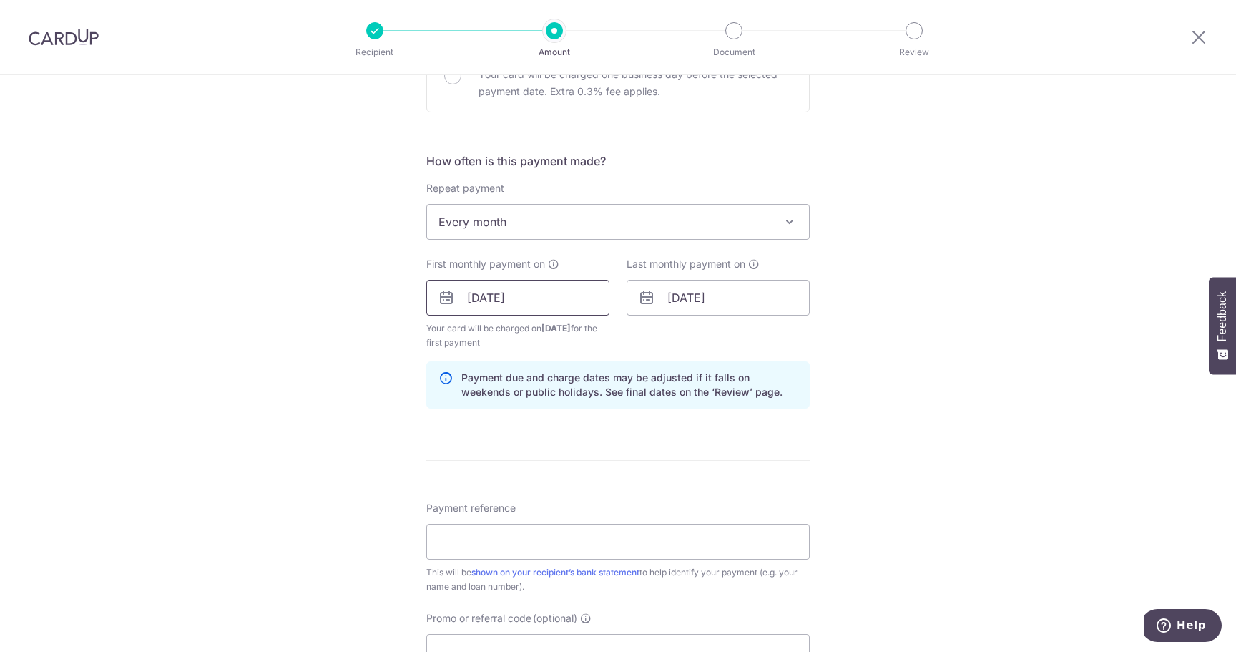
click at [559, 298] on input "26/02/2026" at bounding box center [517, 298] width 183 height 36
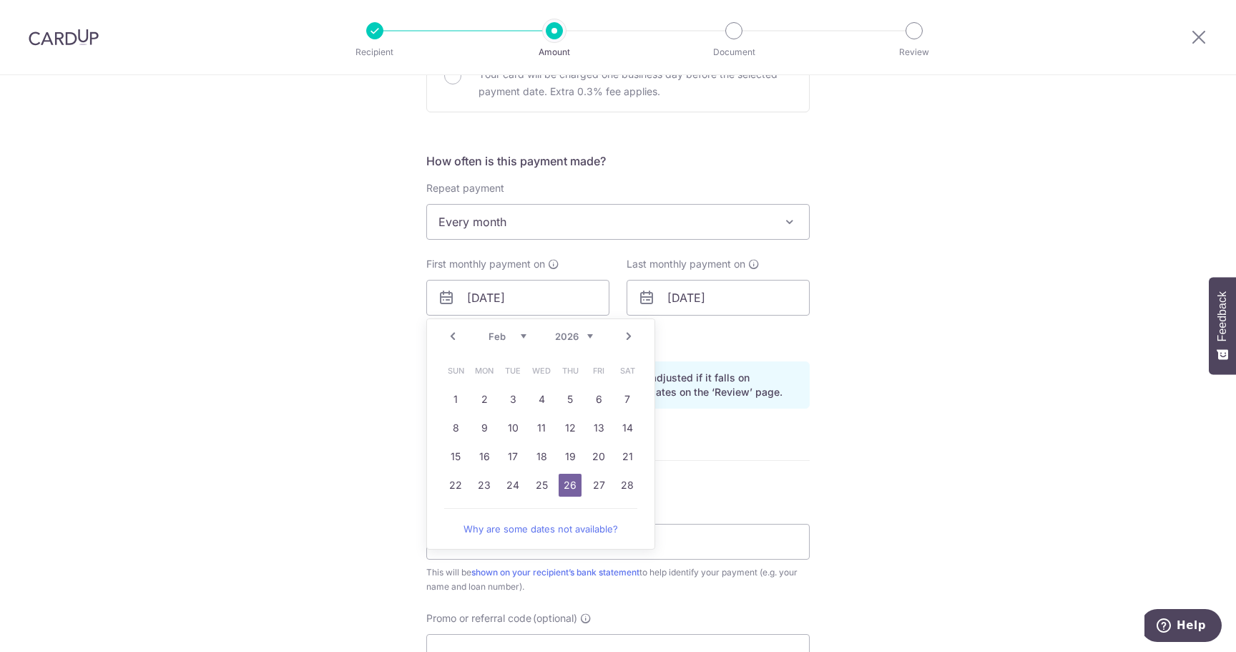
click at [451, 337] on link "Prev" at bounding box center [452, 336] width 17 height 17
click at [540, 514] on link "28" at bounding box center [541, 513] width 23 height 23
type input "28/01/2026"
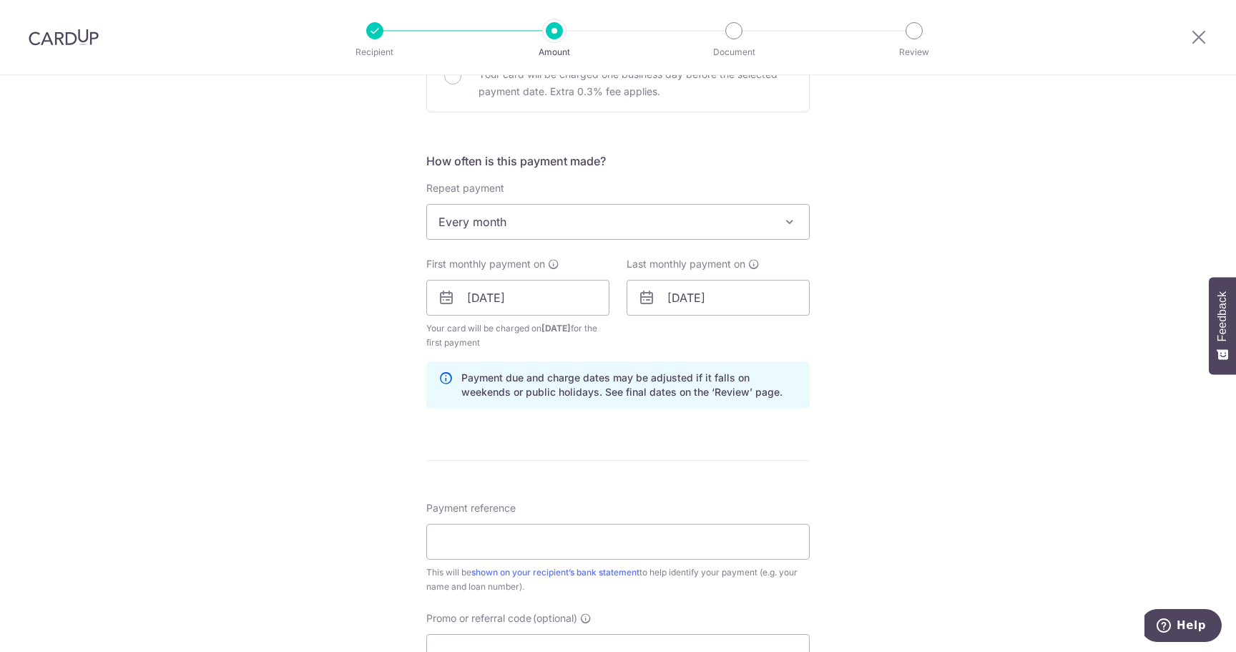
click at [940, 375] on div "Tell us more about your payment Enter payment amount SGD 5,000.00 5000.00 Selec…" at bounding box center [618, 282] width 1236 height 1367
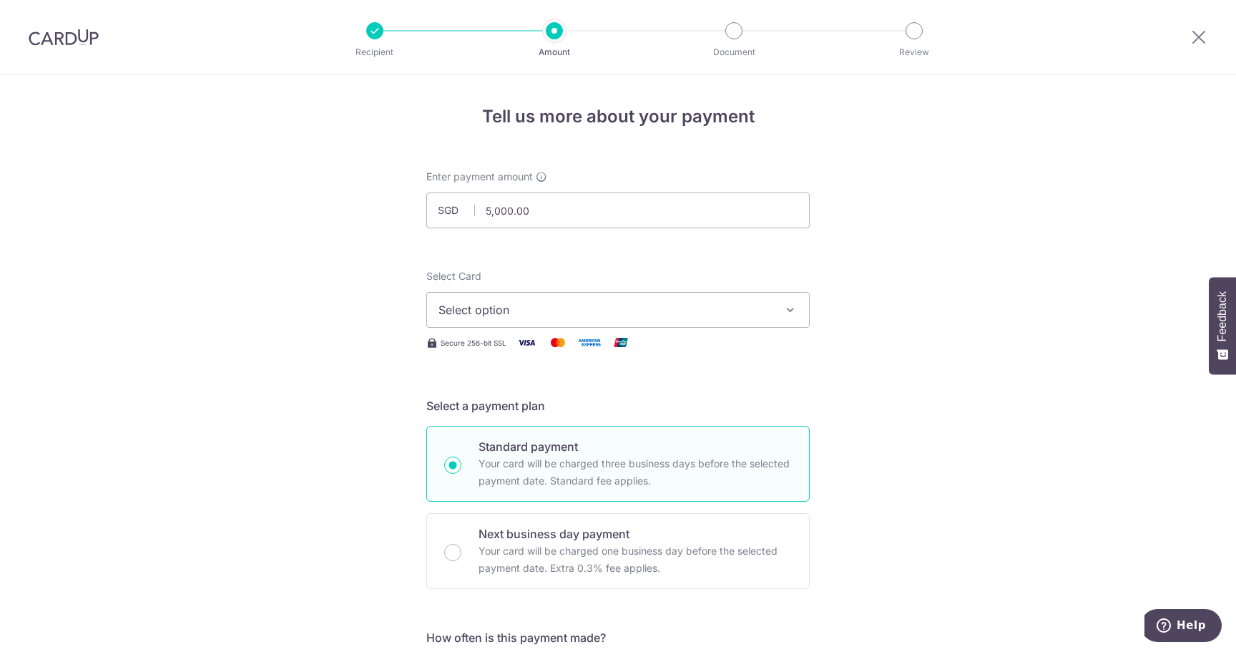
scroll to position [119, 0]
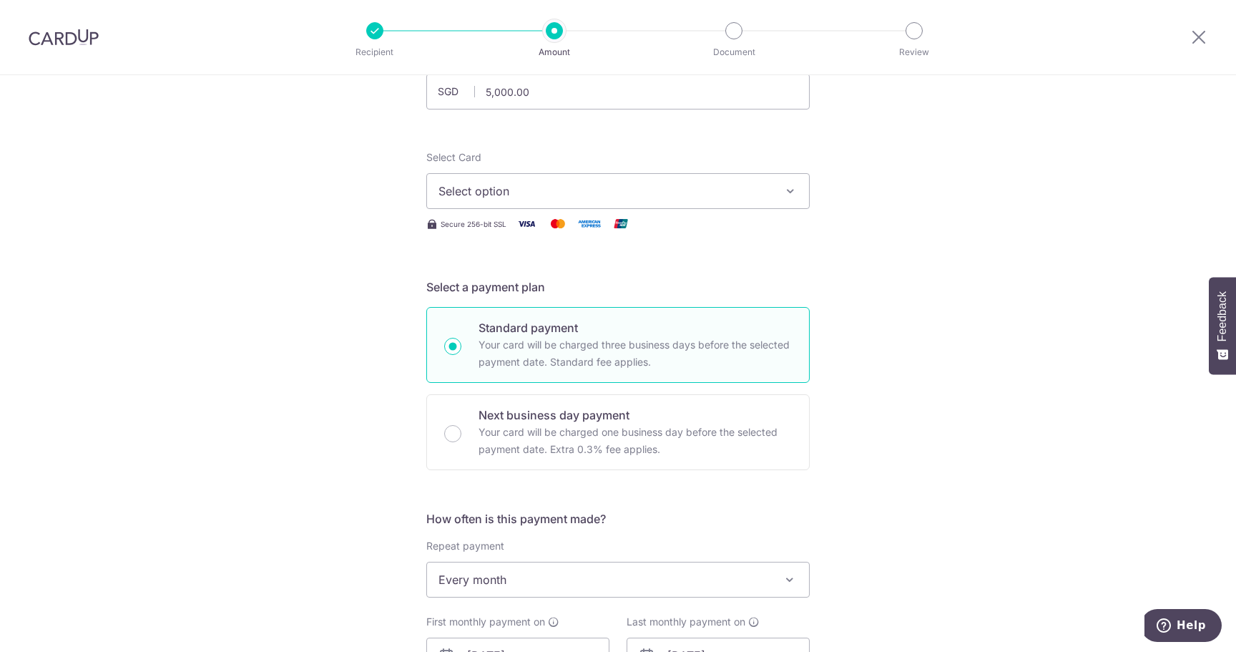
click at [707, 195] on span "Select option" at bounding box center [604, 190] width 333 height 17
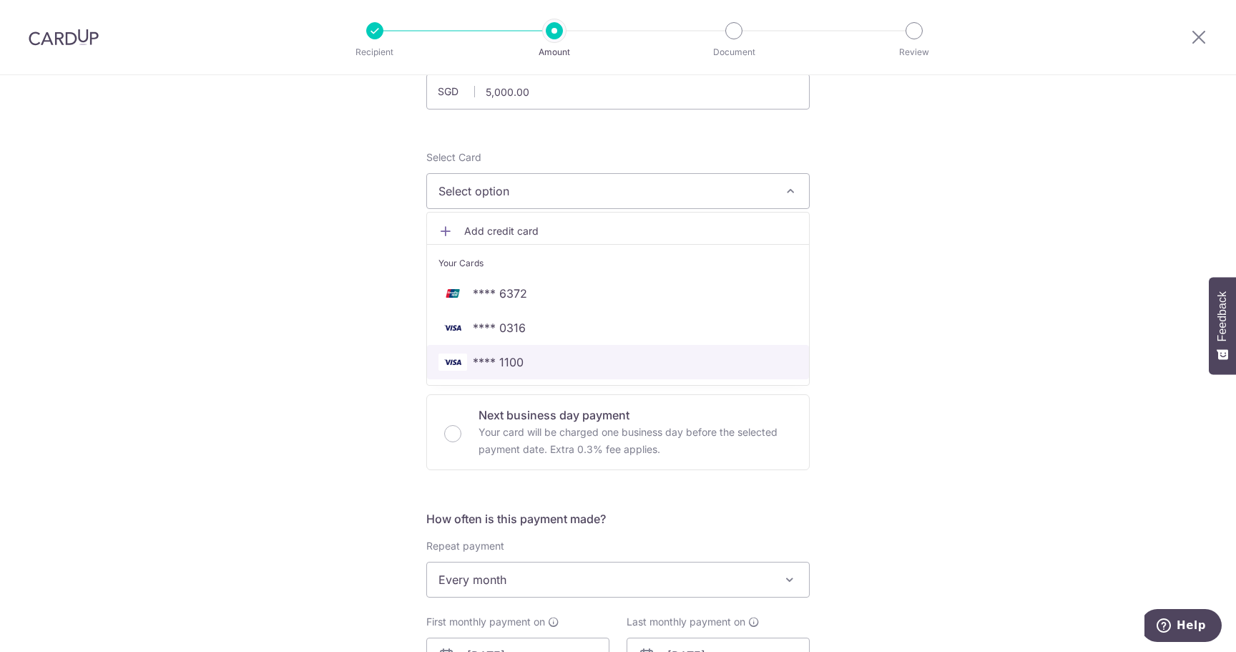
click at [556, 360] on span "**** 1100" at bounding box center [617, 361] width 359 height 17
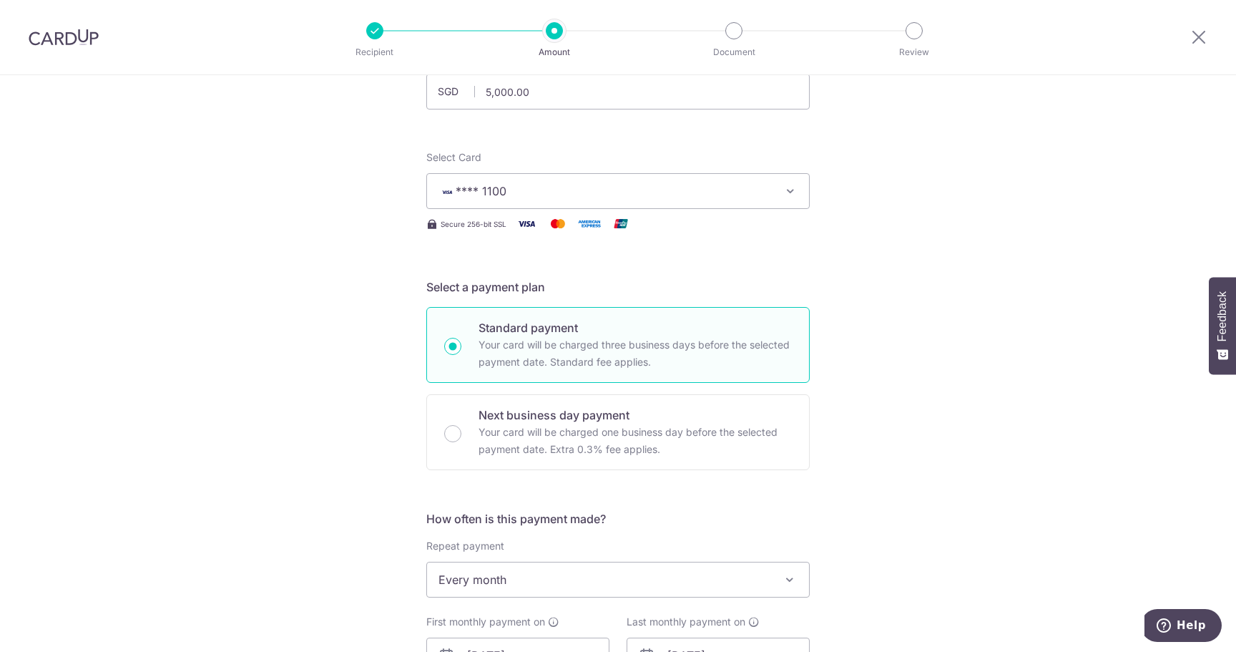
click at [905, 343] on div "Tell us more about your payment Enter payment amount SGD 5,000.00 5000.00 Selec…" at bounding box center [618, 639] width 1236 height 1367
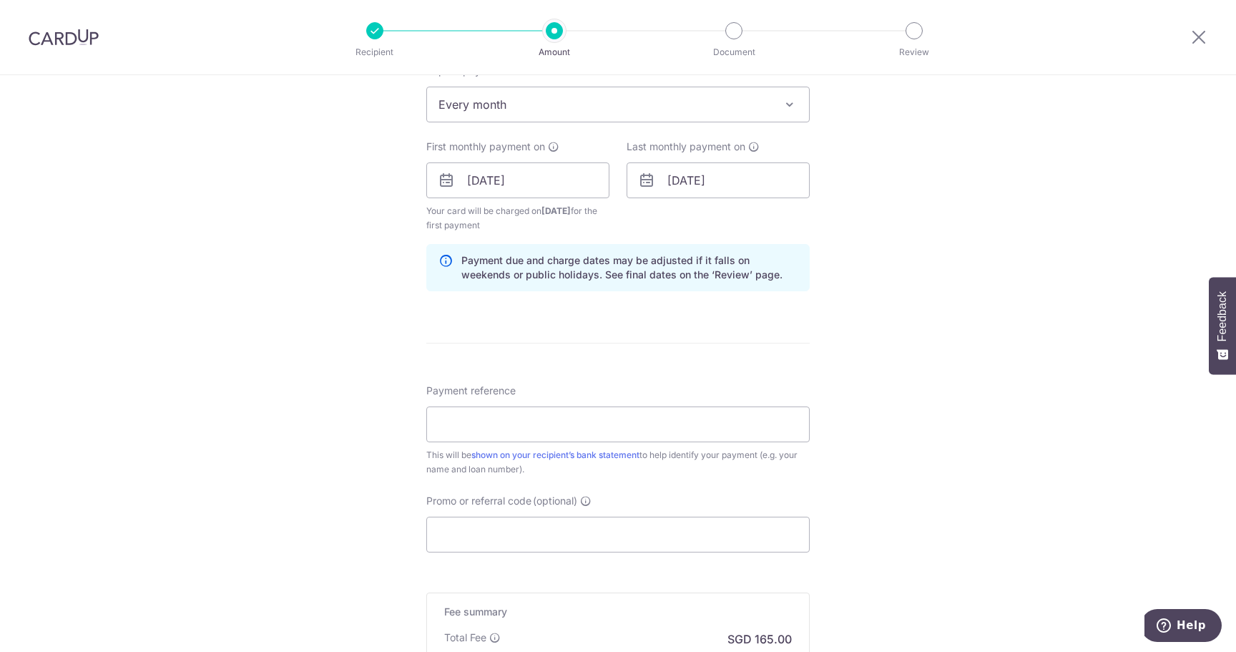
scroll to position [596, 0]
click at [579, 417] on input "Payment reference" at bounding box center [617, 422] width 383 height 36
type input "Rubing LI 6018592115"
click at [922, 483] on div "Tell us more about your payment Enter payment amount SGD 5,000.00 5000.00 Selec…" at bounding box center [618, 162] width 1236 height 1367
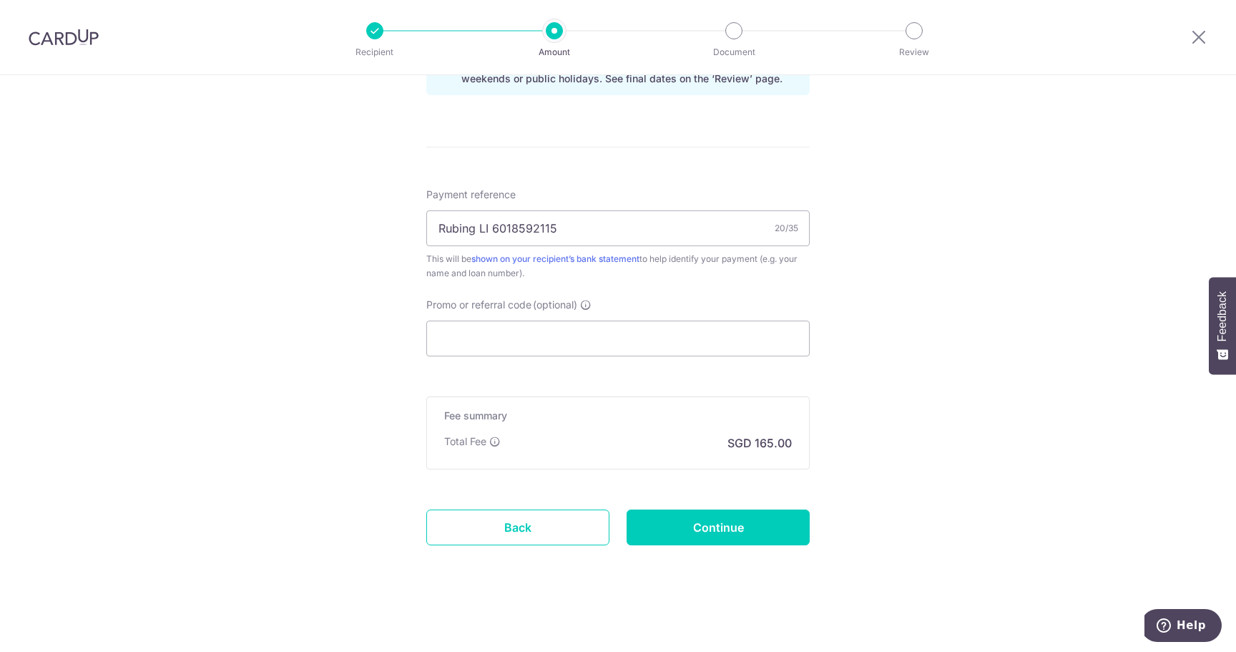
scroll to position [790, 0]
click at [744, 520] on input "Continue" at bounding box center [718, 527] width 183 height 36
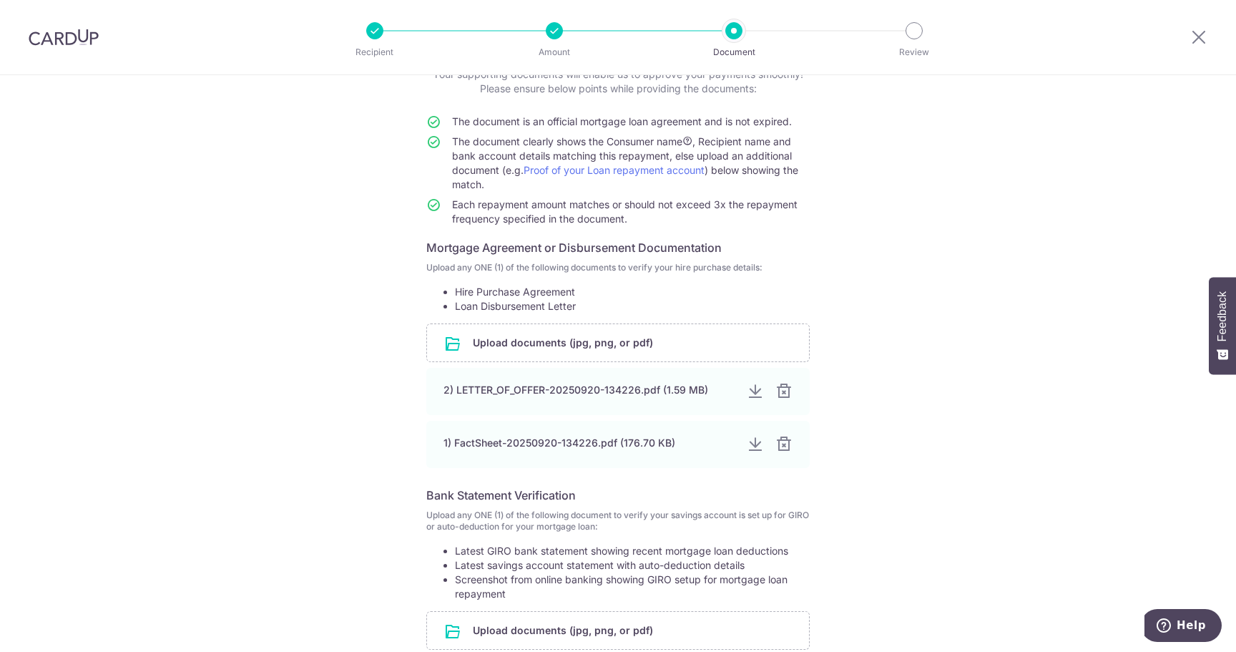
scroll to position [119, 0]
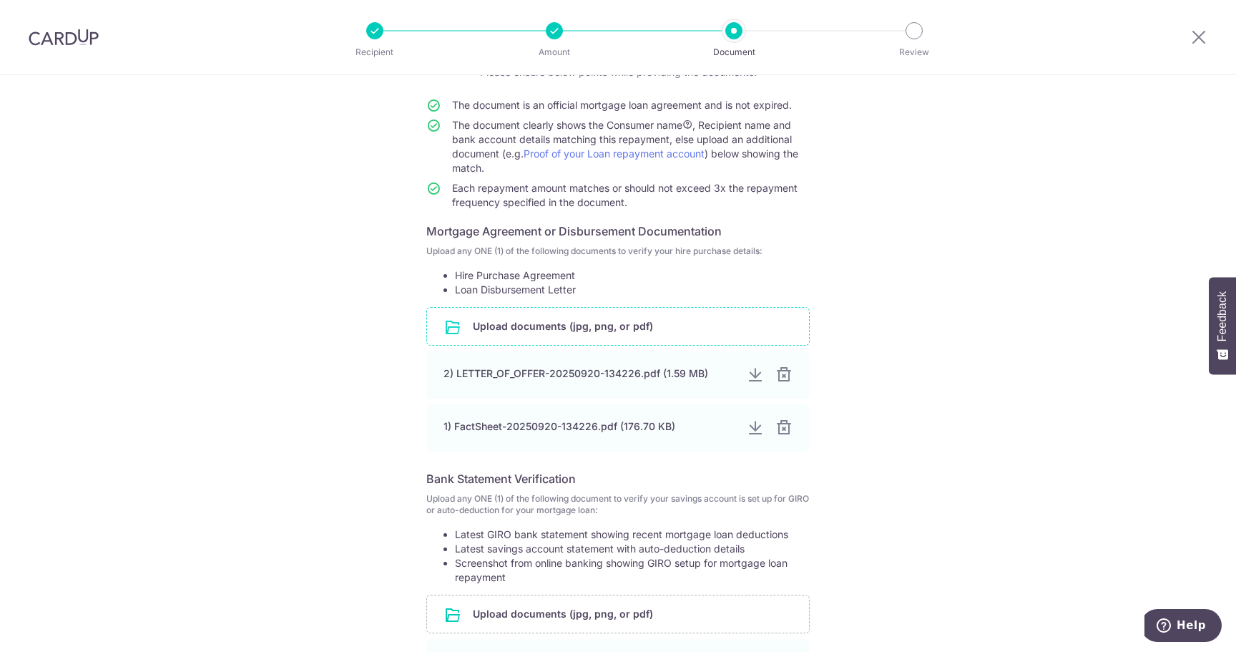
click at [597, 323] on input "file" at bounding box center [618, 326] width 382 height 37
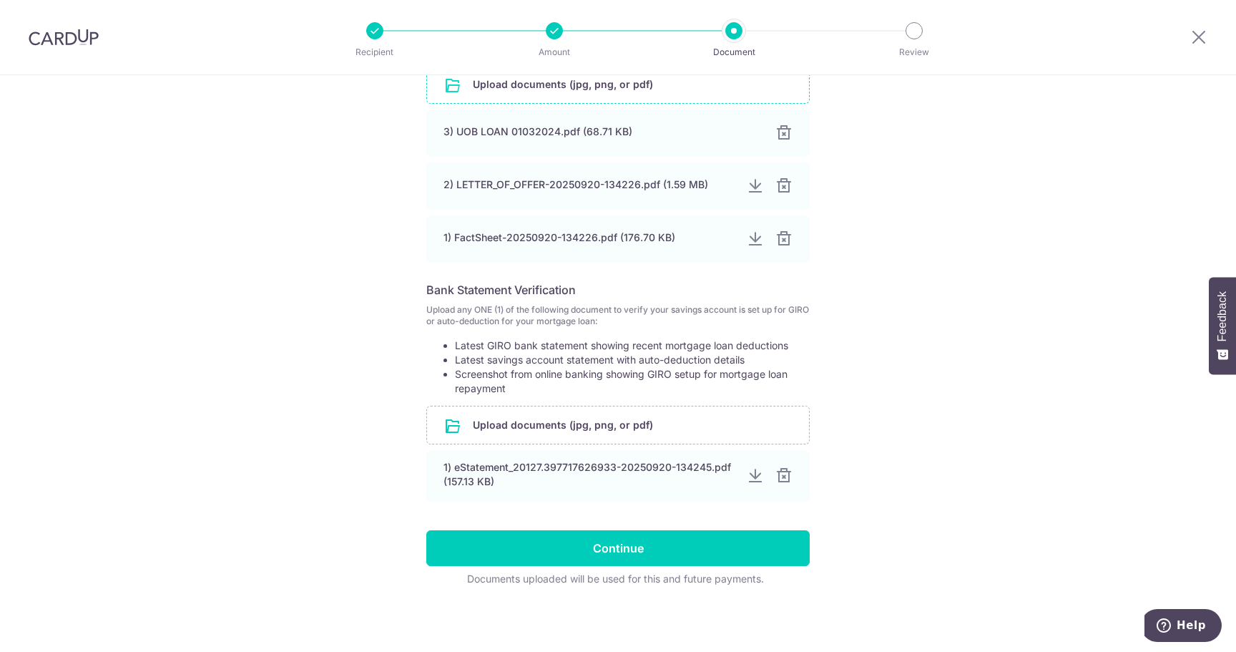
scroll to position [362, 0]
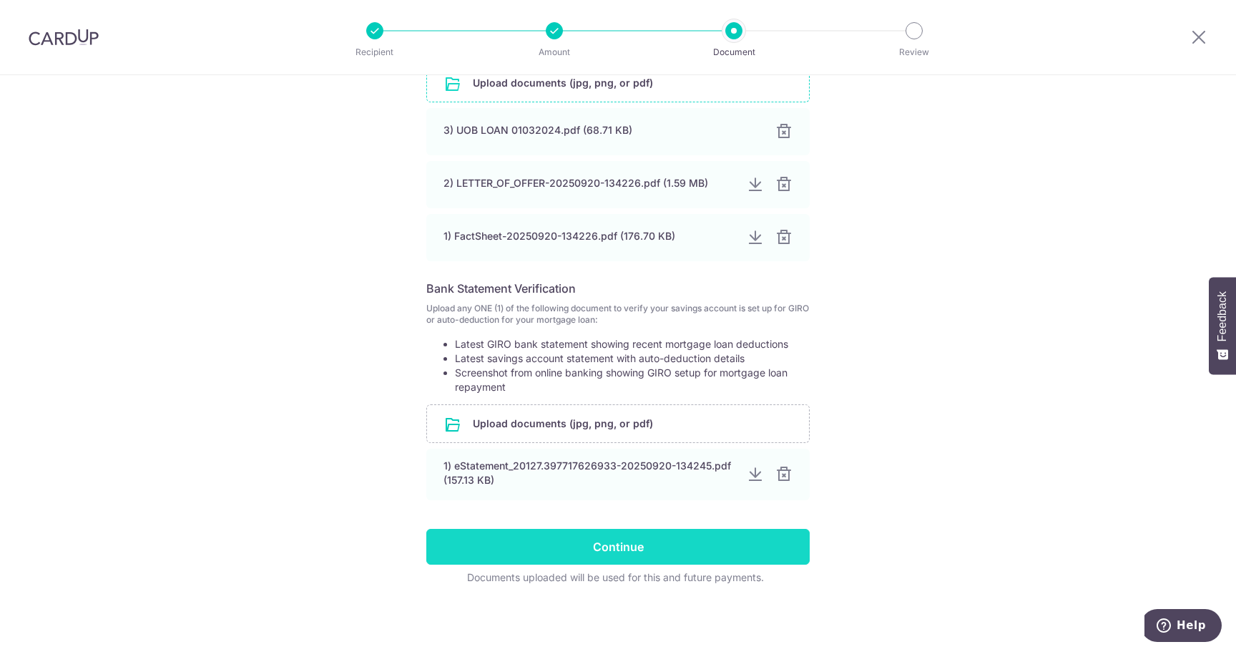
click at [715, 548] on input "Continue" at bounding box center [617, 547] width 383 height 36
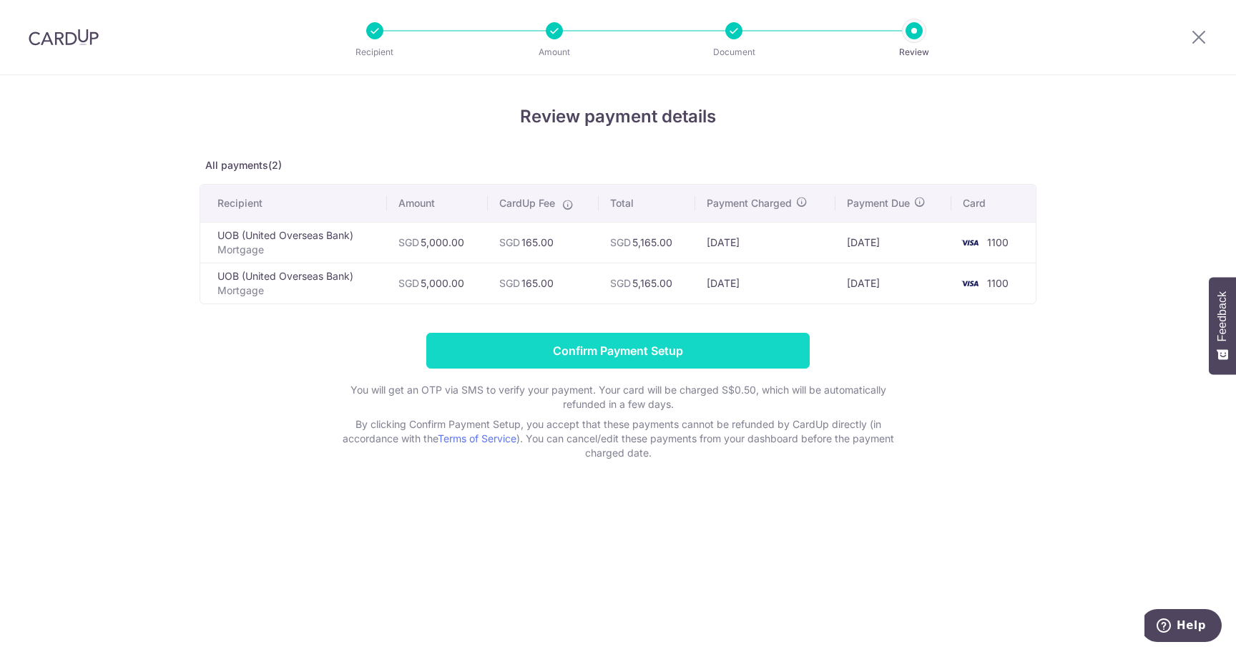
click at [686, 348] on input "Confirm Payment Setup" at bounding box center [617, 351] width 383 height 36
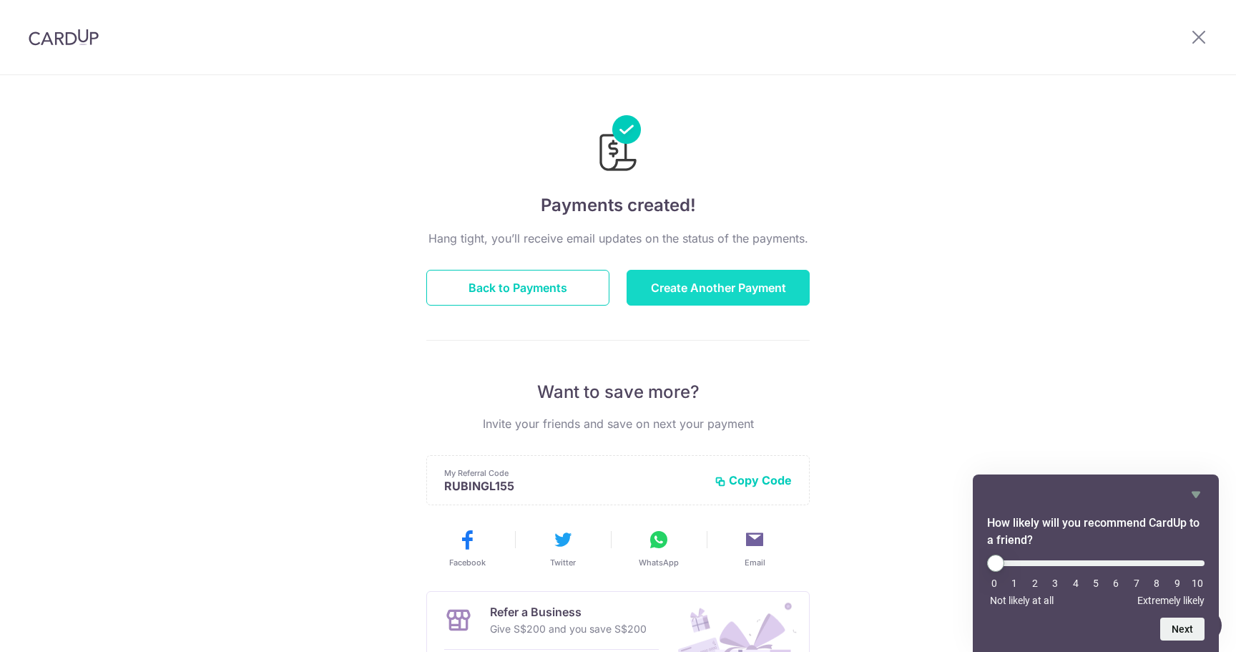
click at [779, 287] on button "Create Another Payment" at bounding box center [718, 288] width 183 height 36
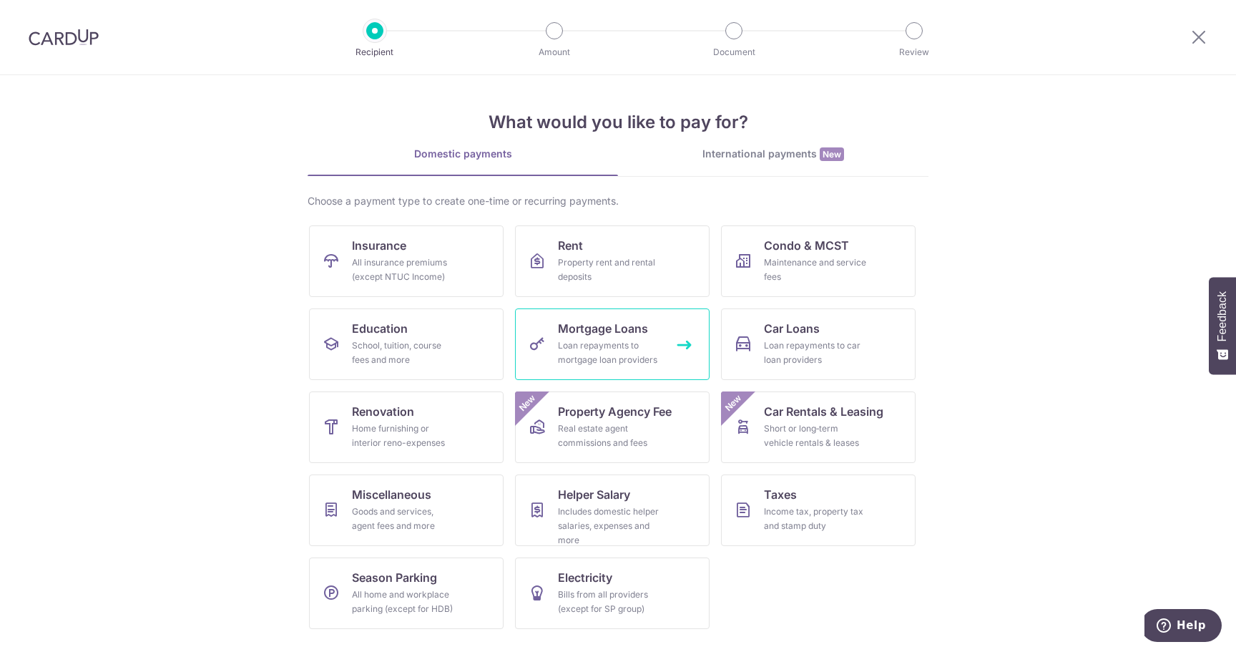
click at [642, 345] on div "Loan repayments to mortgage loan providers" at bounding box center [609, 352] width 103 height 29
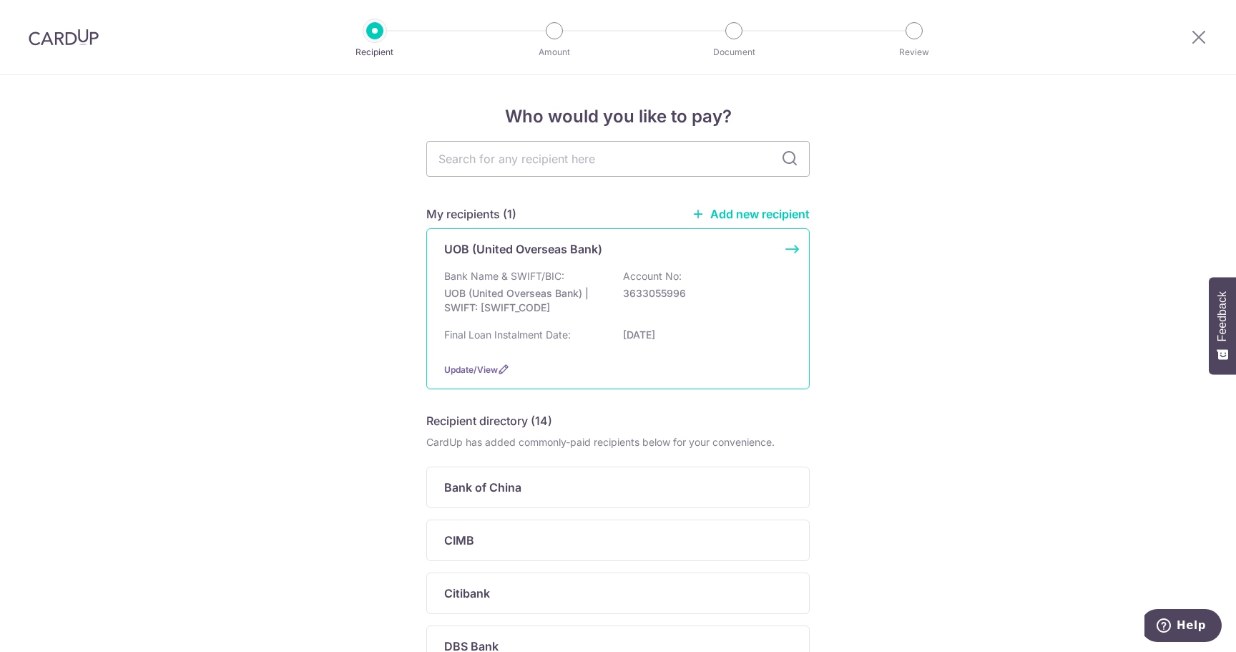
click at [770, 255] on div "UOB (United Overseas Bank)" at bounding box center [609, 248] width 330 height 17
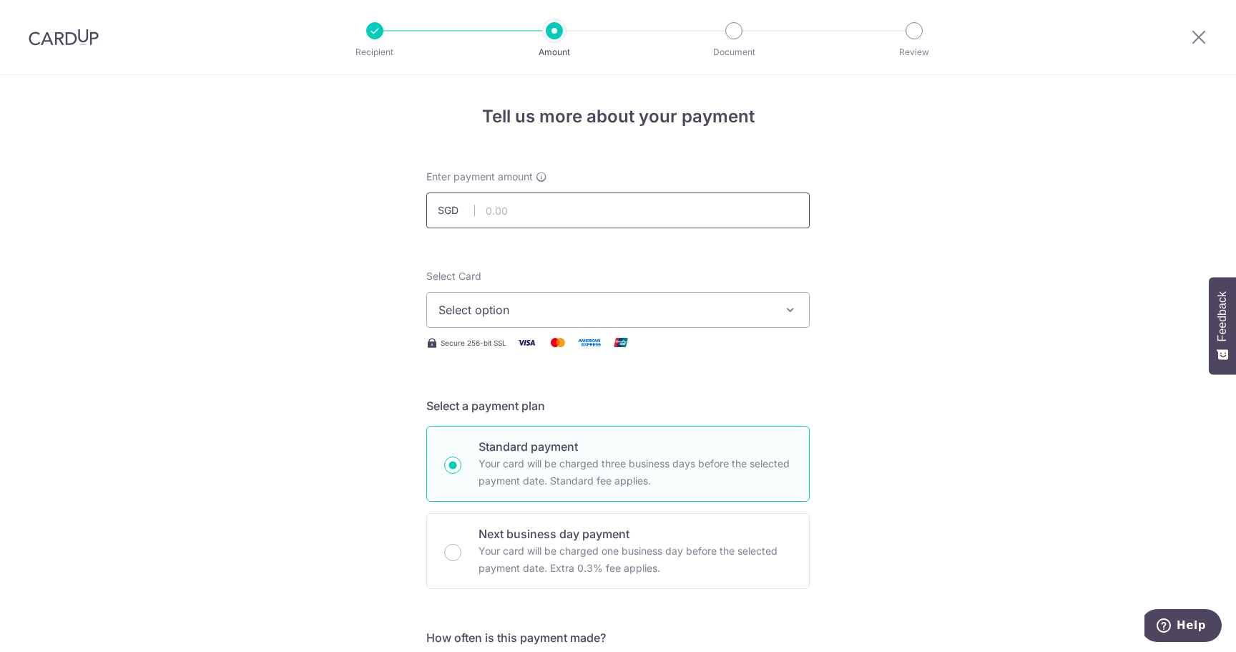
click at [598, 211] on input "text" at bounding box center [617, 210] width 383 height 36
type input "5,000.00"
click at [557, 303] on span "Select option" at bounding box center [604, 309] width 333 height 17
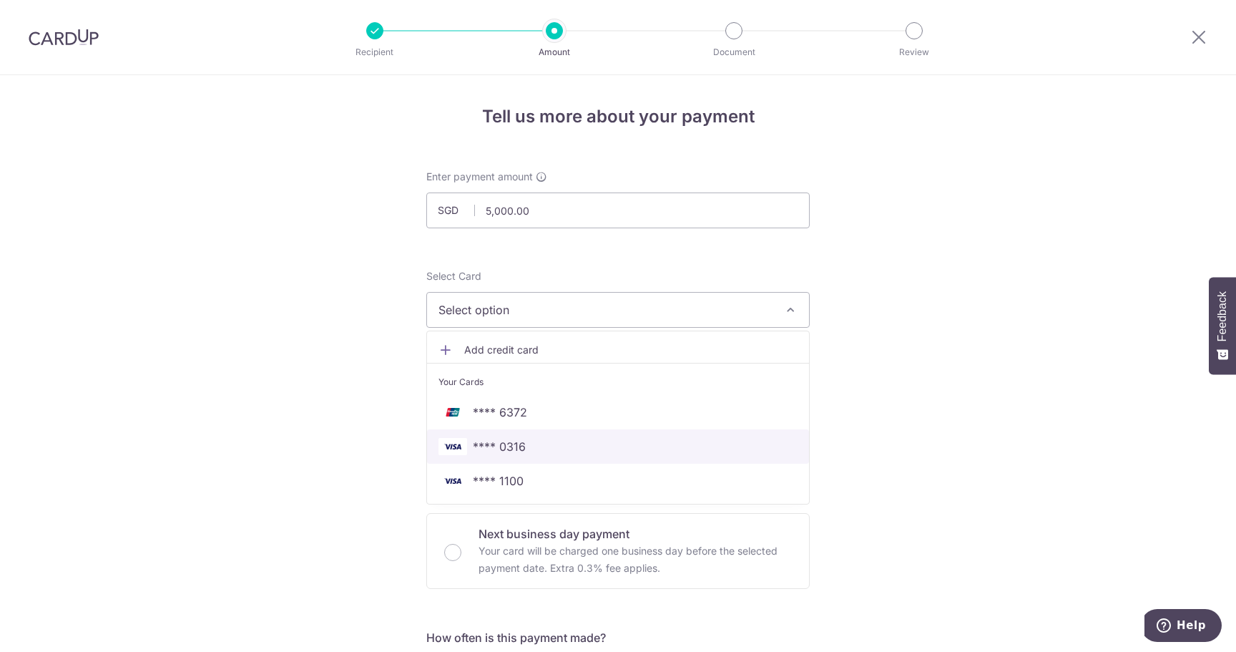
click at [521, 442] on span "**** 0316" at bounding box center [499, 446] width 53 height 17
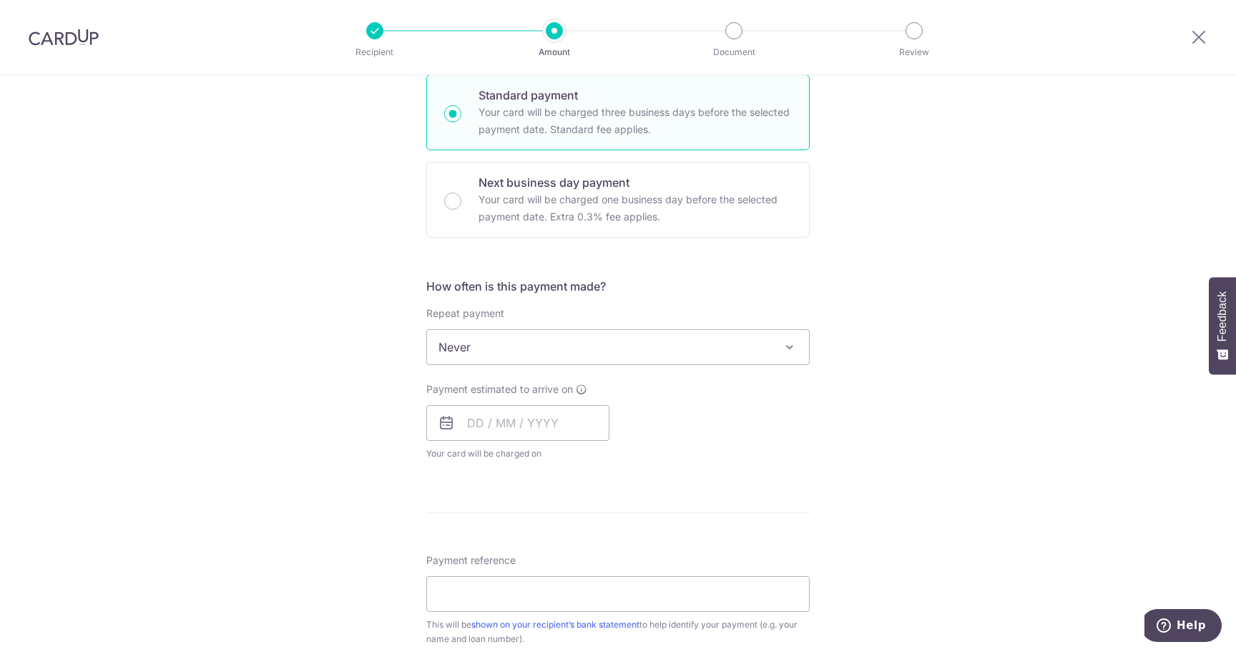
scroll to position [358, 0]
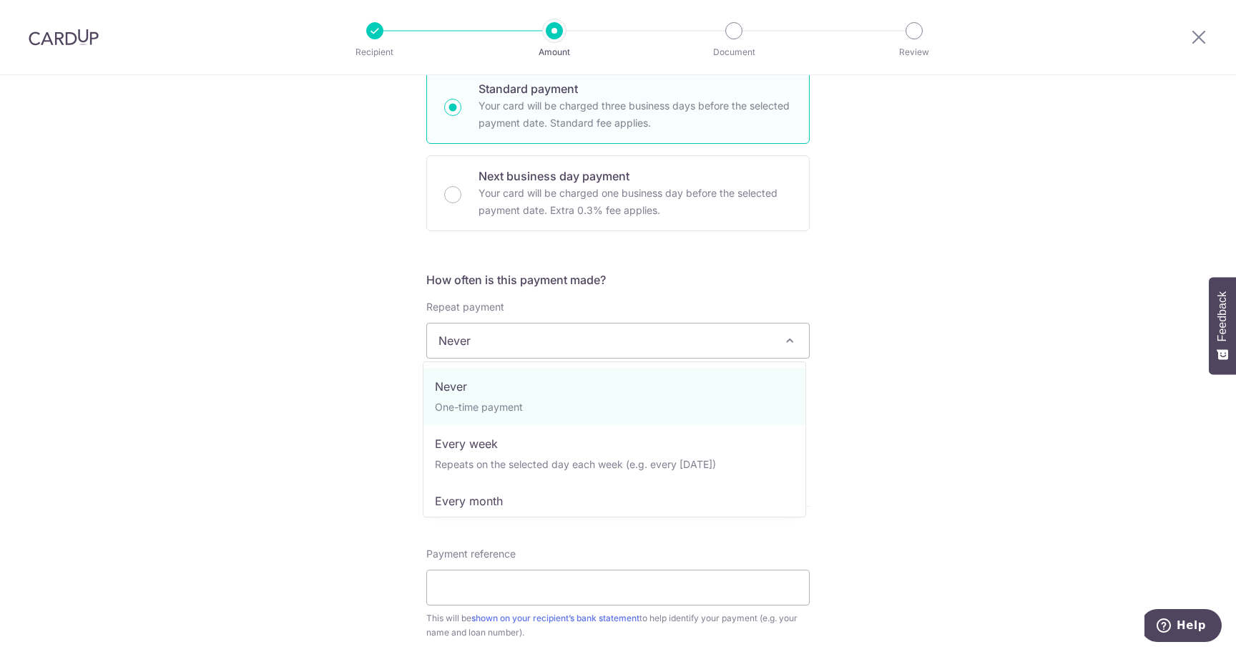
click at [652, 344] on span "Never" at bounding box center [618, 340] width 382 height 34
select select "3"
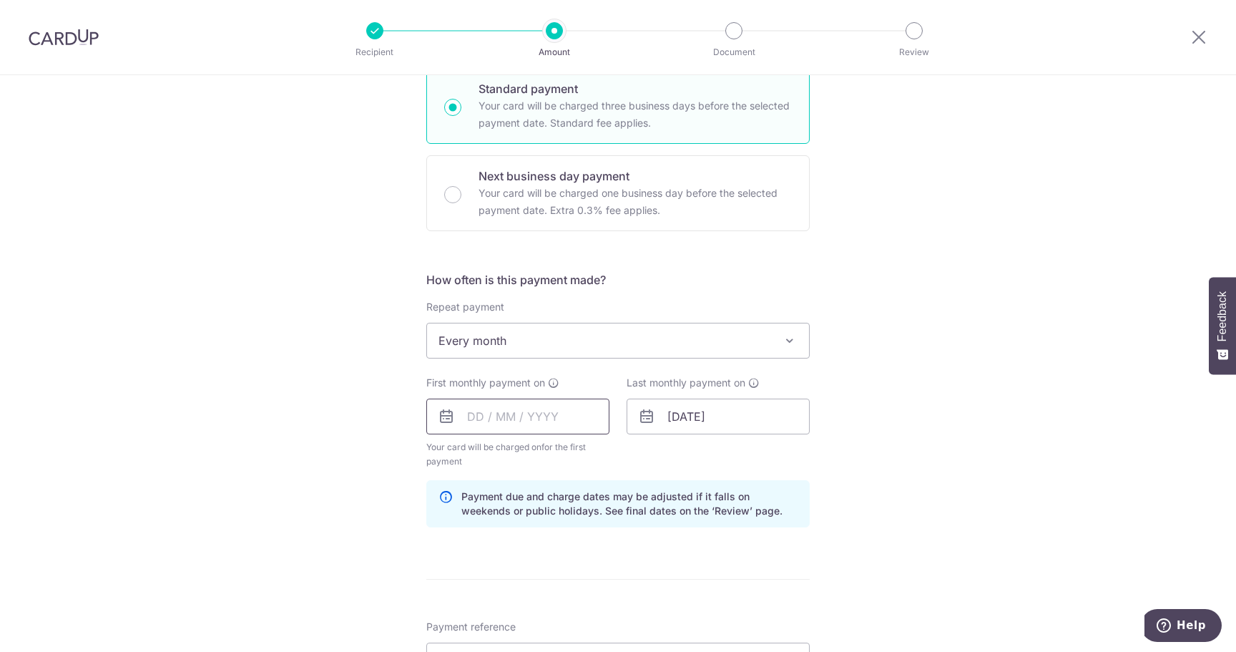
click at [561, 413] on input "text" at bounding box center [517, 416] width 183 height 36
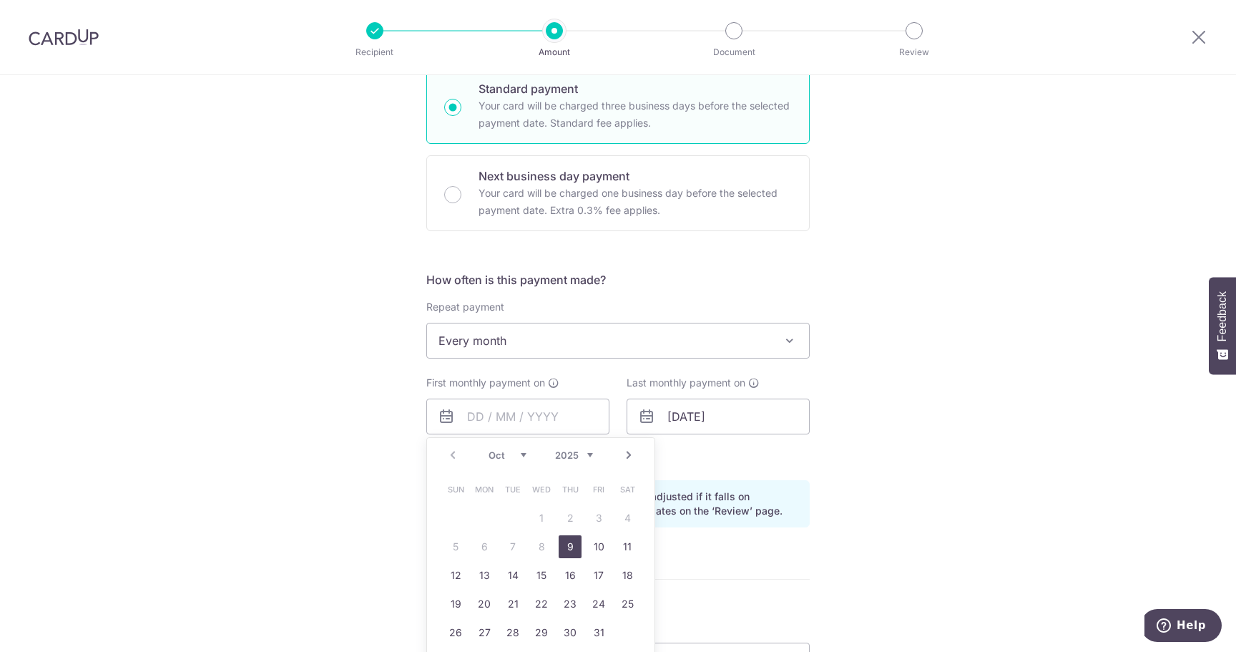
drag, startPoint x: 465, startPoint y: 466, endPoint x: 483, endPoint y: 464, distance: 17.9
click at [465, 466] on div "Prev Next Oct Nov Dec 2025 2026 2027 2028 2029 2030 2031 2032 2033 2034 2035" at bounding box center [540, 455] width 227 height 34
click at [627, 454] on link "Next" at bounding box center [628, 454] width 17 height 17
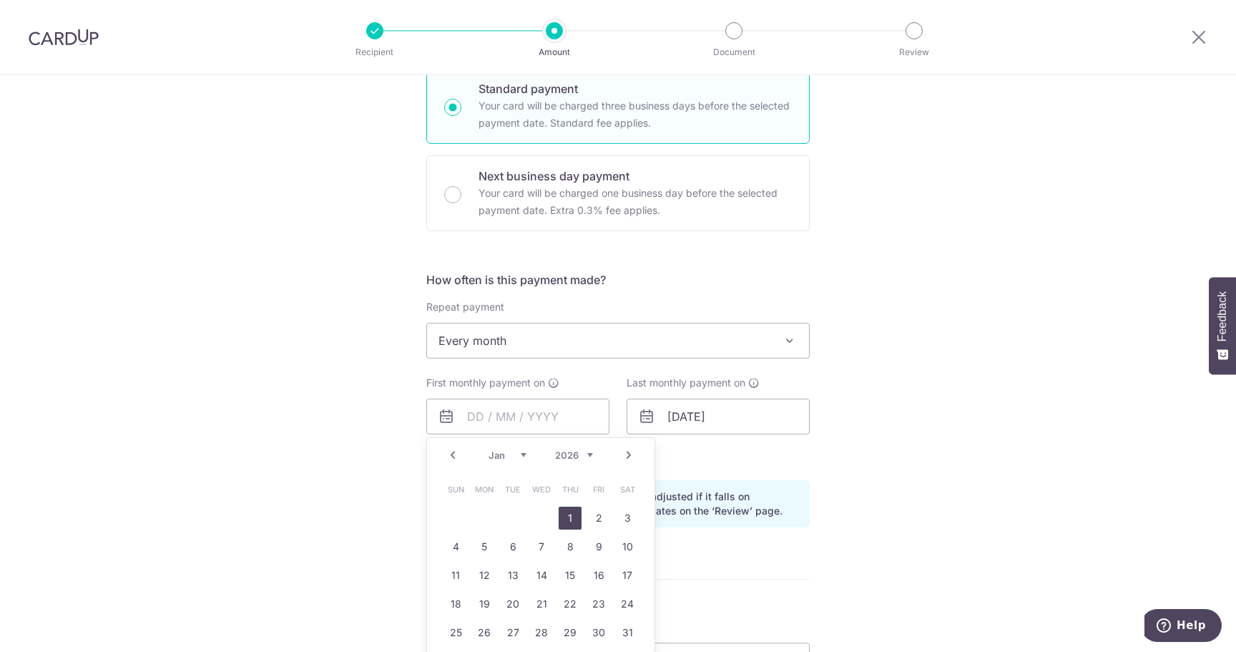
click at [564, 516] on link "1" at bounding box center [570, 517] width 23 height 23
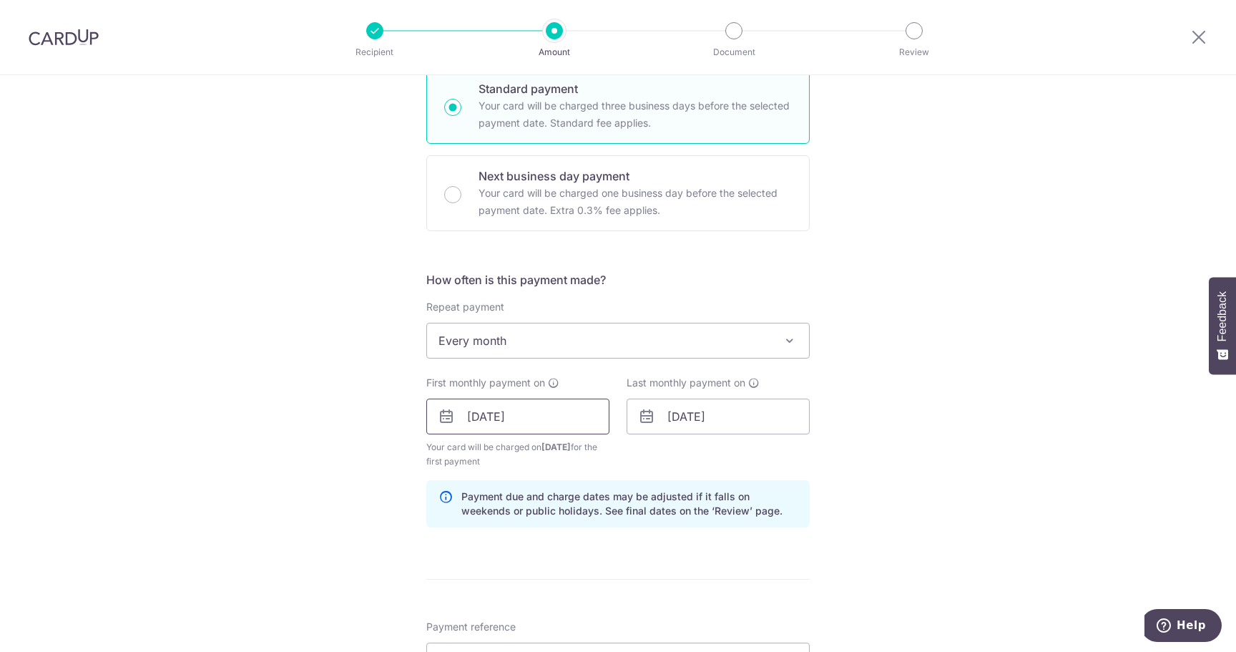
click at [575, 419] on input "01/01/2026" at bounding box center [517, 416] width 183 height 36
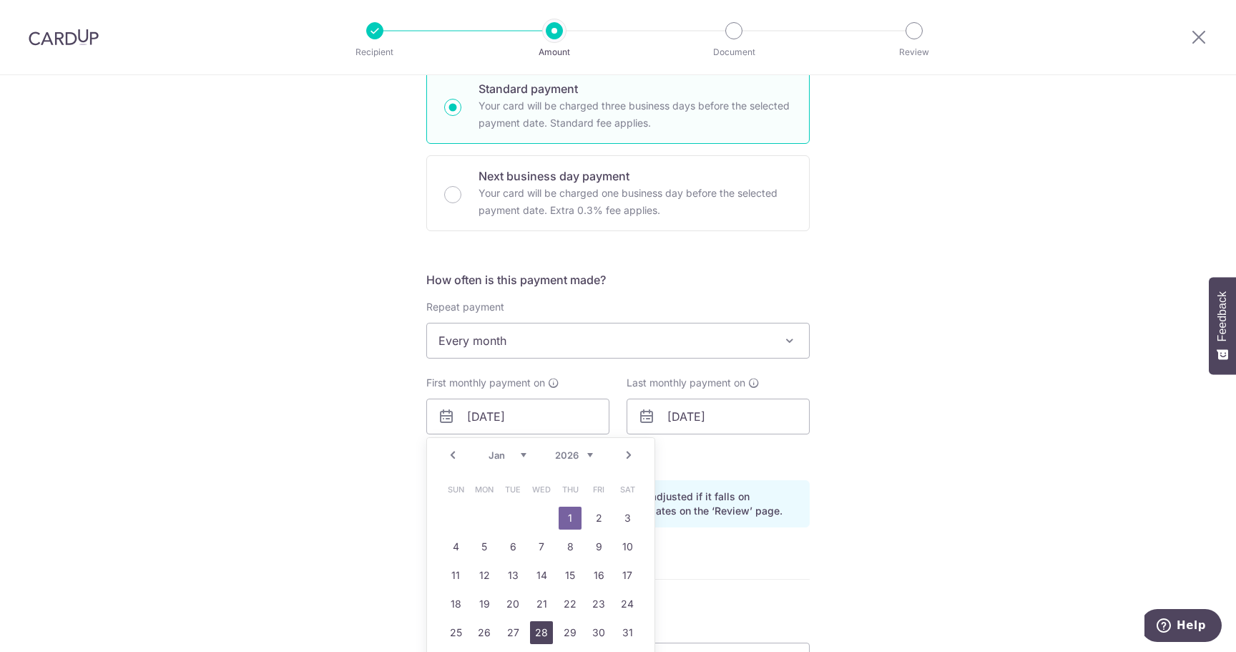
drag, startPoint x: 539, startPoint y: 636, endPoint x: 824, endPoint y: 514, distance: 309.5
click at [538, 636] on link "28" at bounding box center [541, 632] width 23 height 23
type input "28/01/2026"
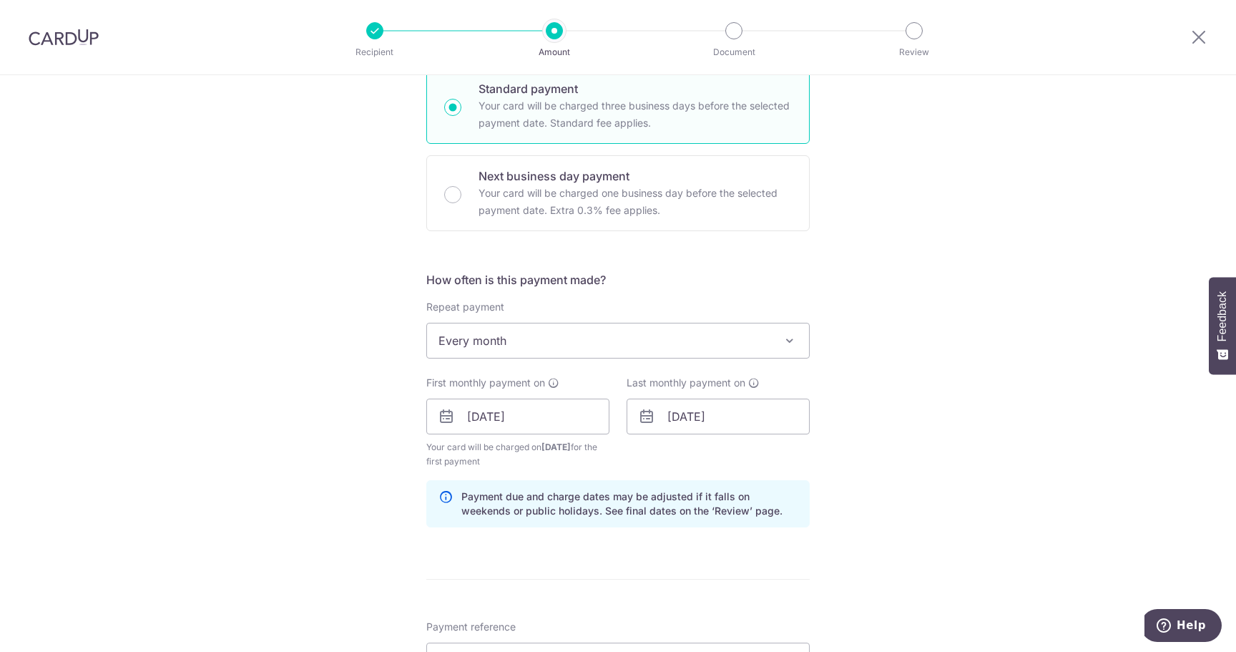
click at [968, 420] on div "Tell us more about your payment Enter payment amount SGD 5,000.00 5000.00 Selec…" at bounding box center [618, 400] width 1236 height 1367
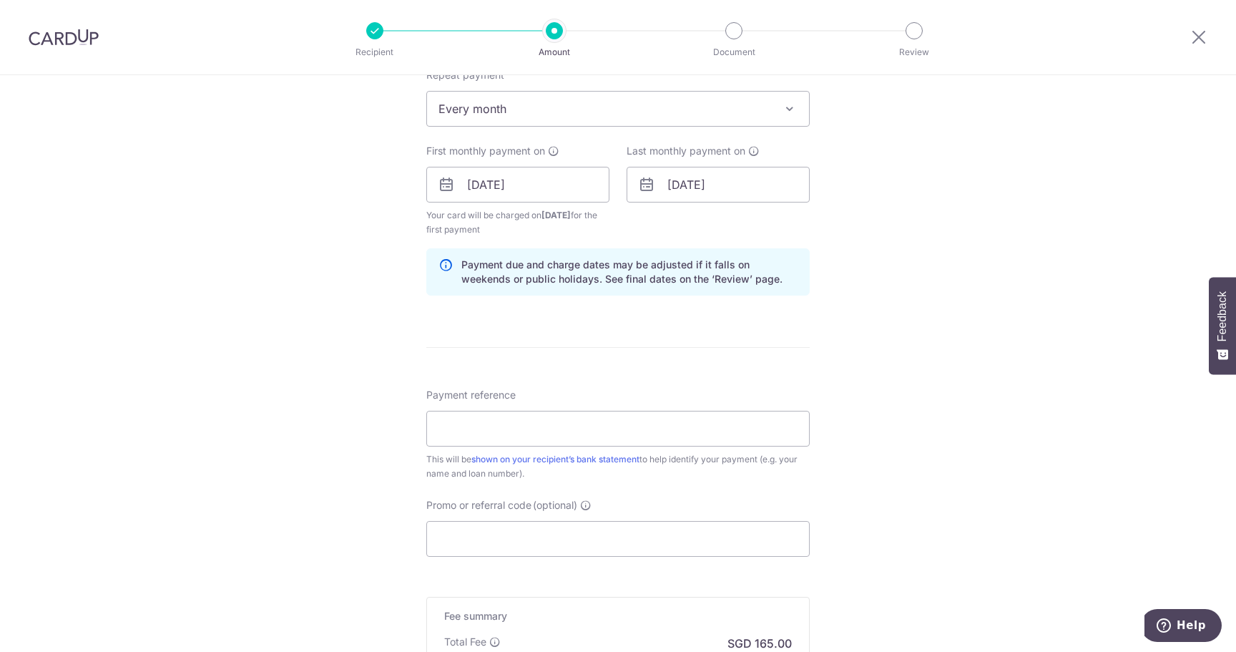
scroll to position [596, 0]
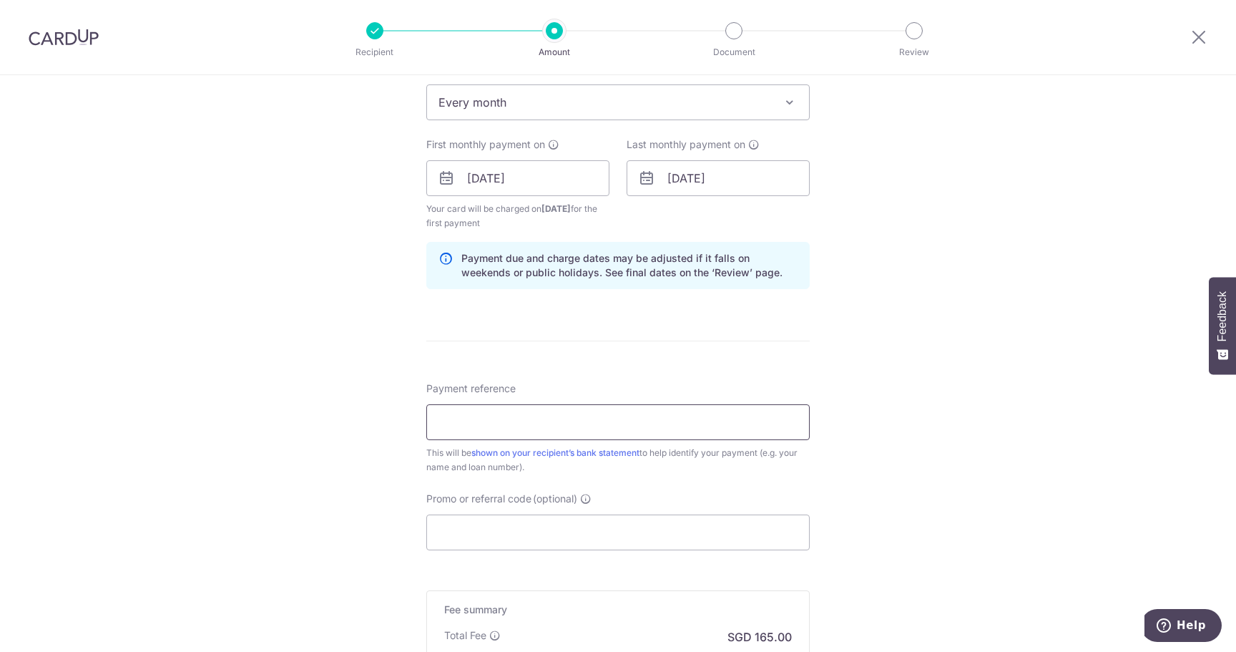
click at [599, 430] on input "Payment reference" at bounding box center [617, 422] width 383 height 36
type input "Rubing LI 6018592115"
click at [971, 470] on div "Tell us more about your payment Enter payment amount SGD 5,000.00 5000.00 Selec…" at bounding box center [618, 162] width 1236 height 1367
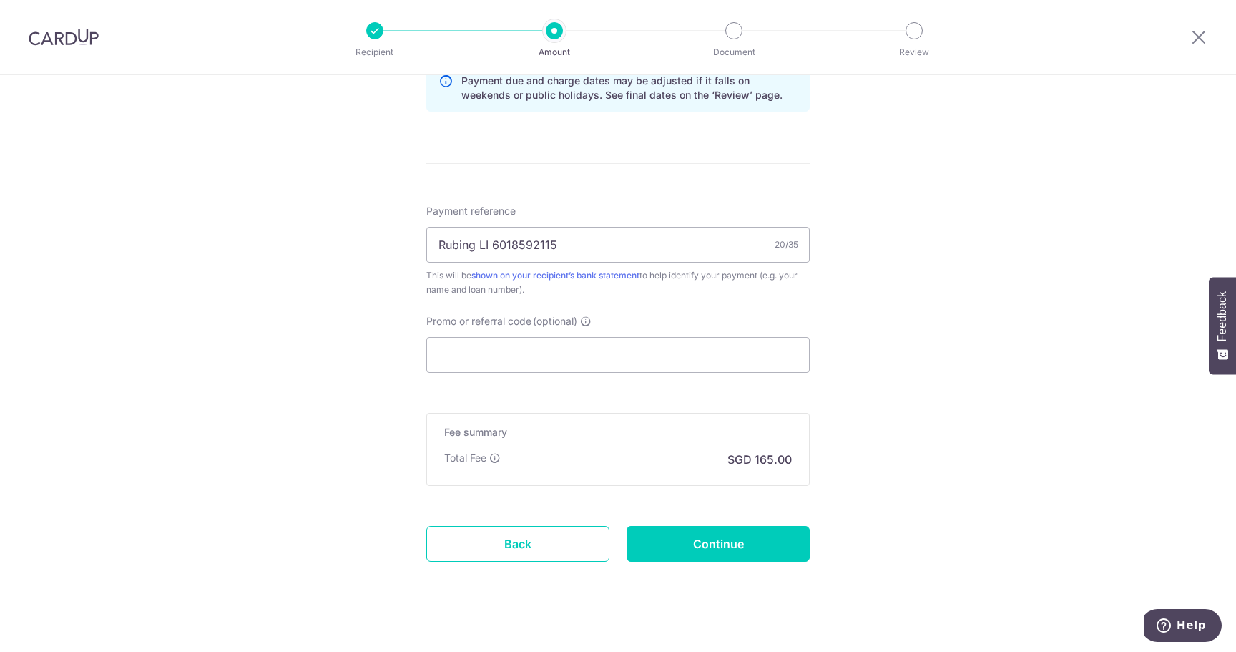
scroll to position [790, 0]
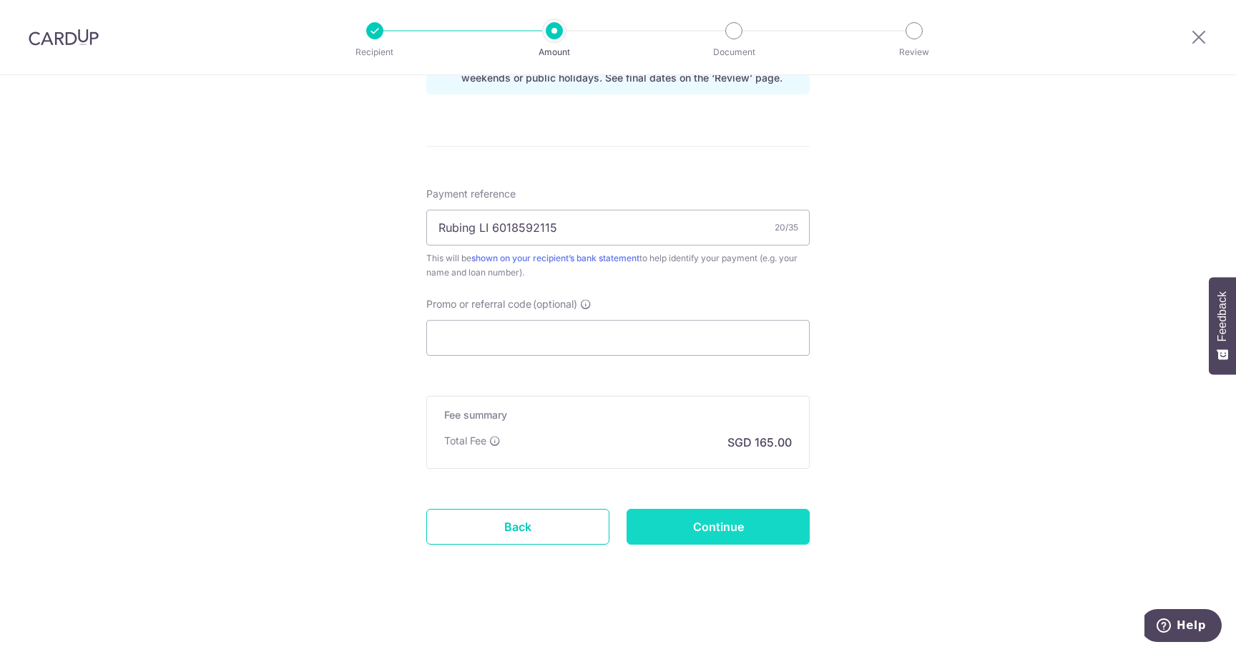
click at [731, 529] on input "Continue" at bounding box center [718, 527] width 183 height 36
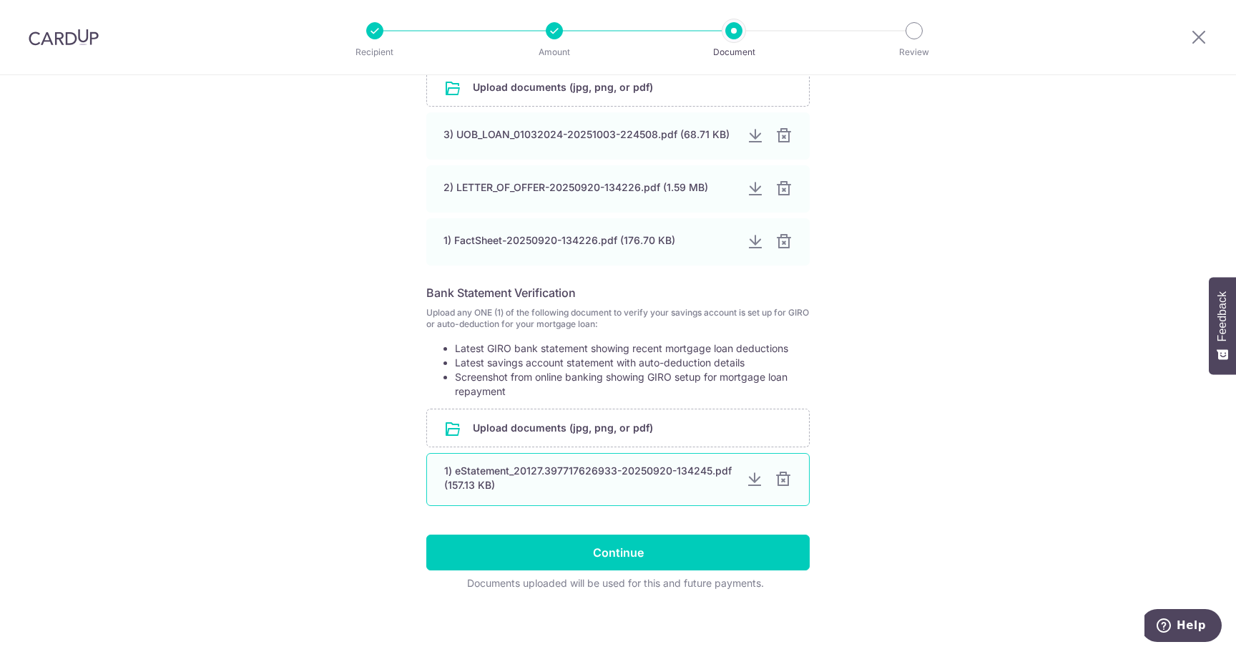
scroll to position [362, 0]
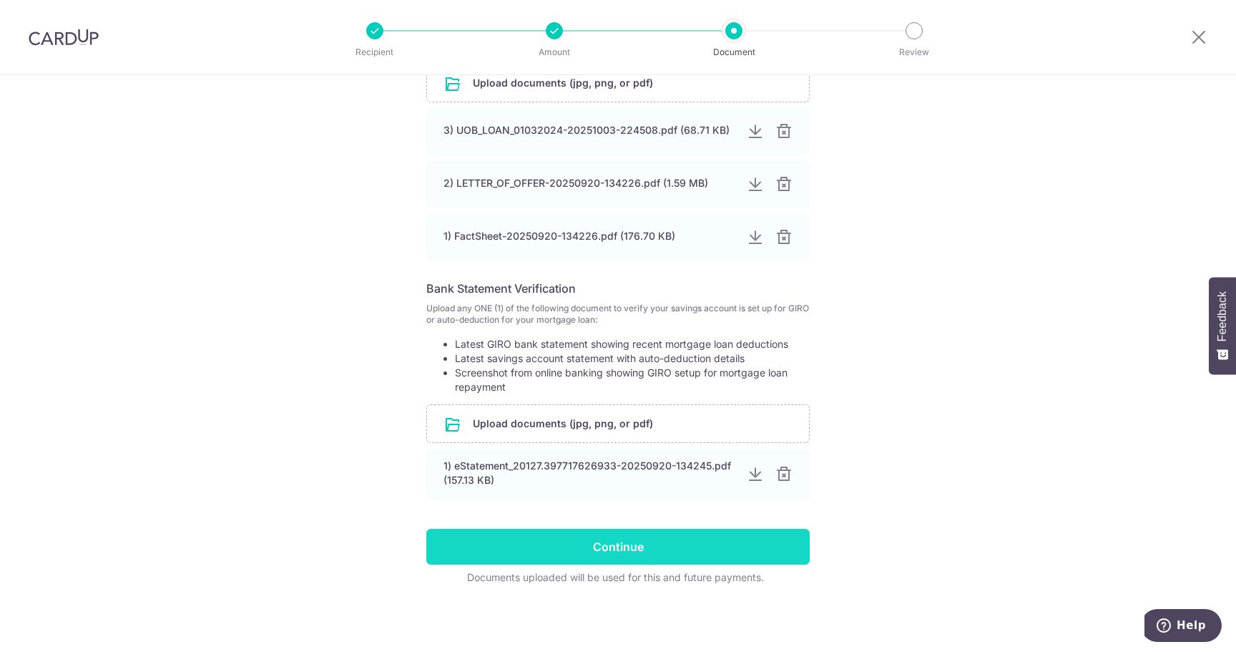
click at [694, 549] on input "Continue" at bounding box center [617, 547] width 383 height 36
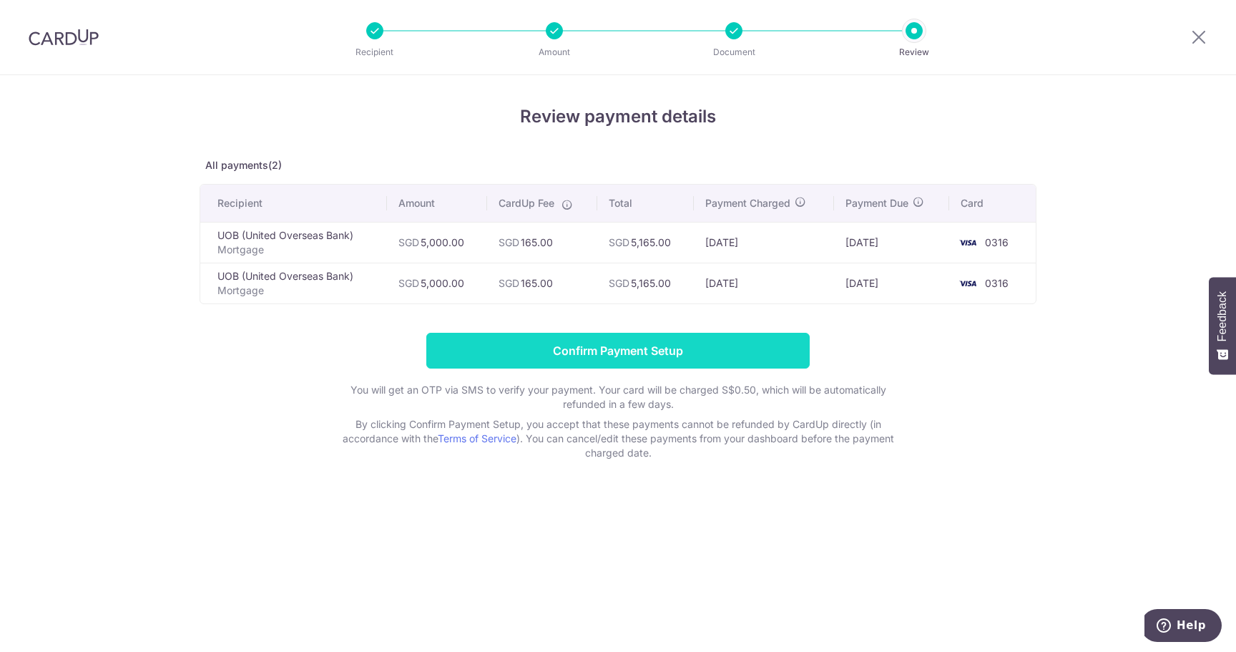
click at [768, 346] on input "Confirm Payment Setup" at bounding box center [617, 351] width 383 height 36
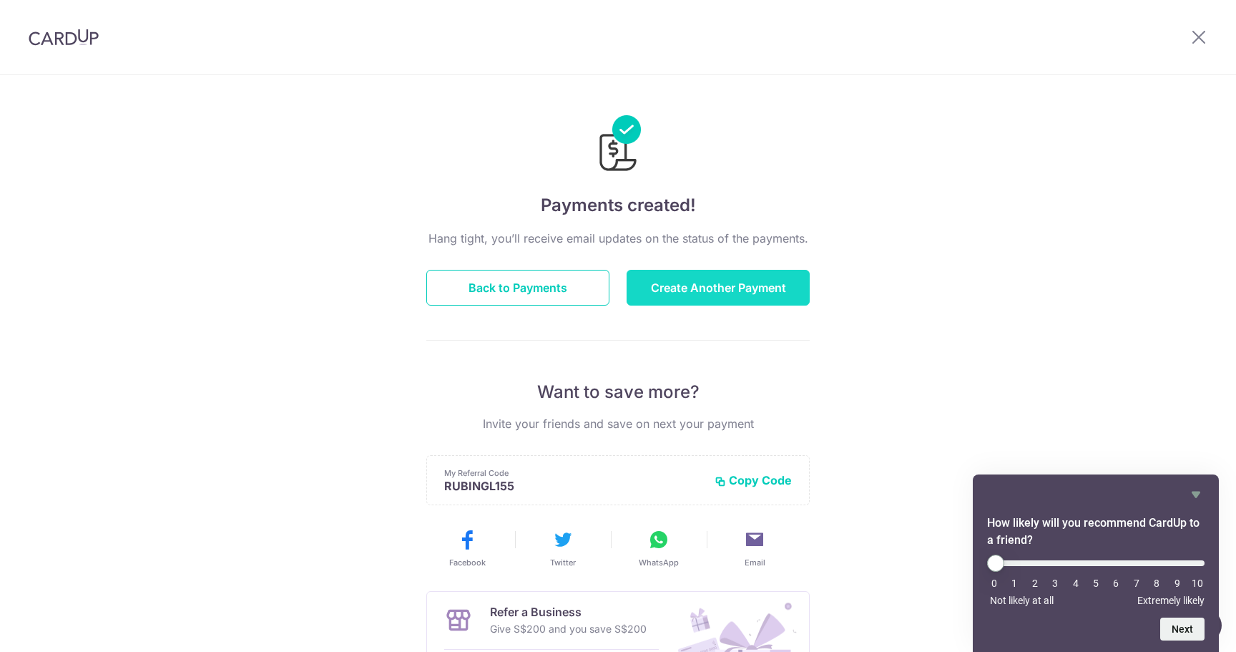
click at [756, 281] on button "Create Another Payment" at bounding box center [718, 288] width 183 height 36
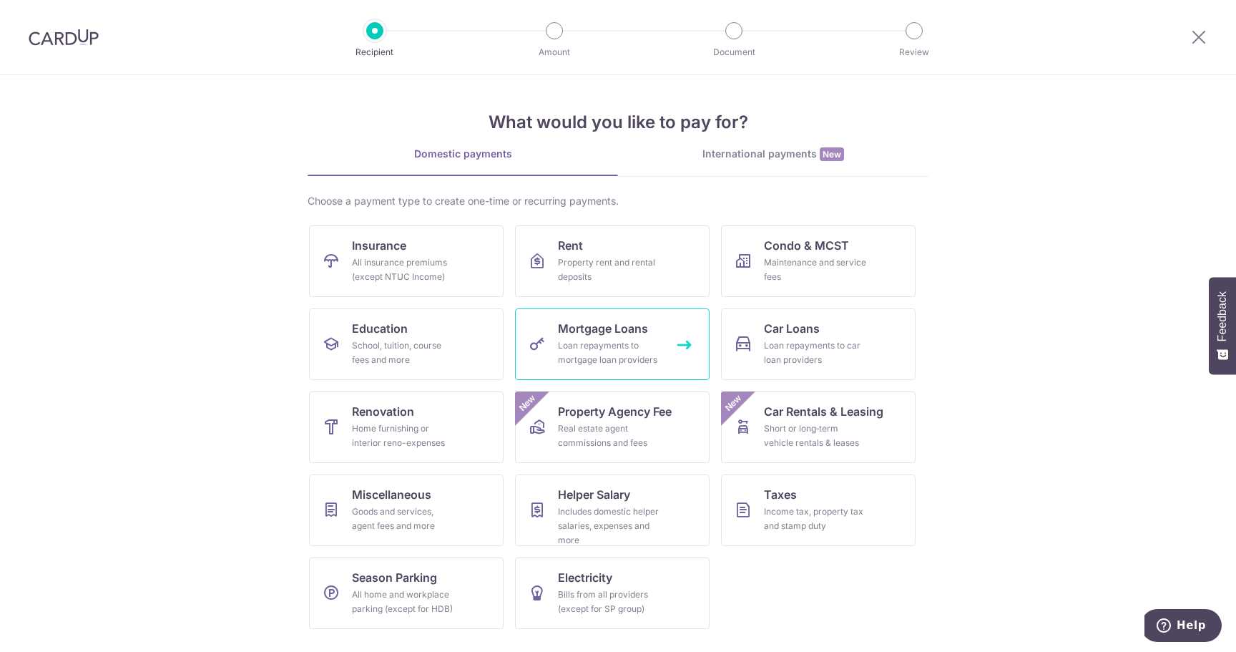
click at [635, 351] on div "Loan repayments to mortgage loan providers" at bounding box center [609, 352] width 103 height 29
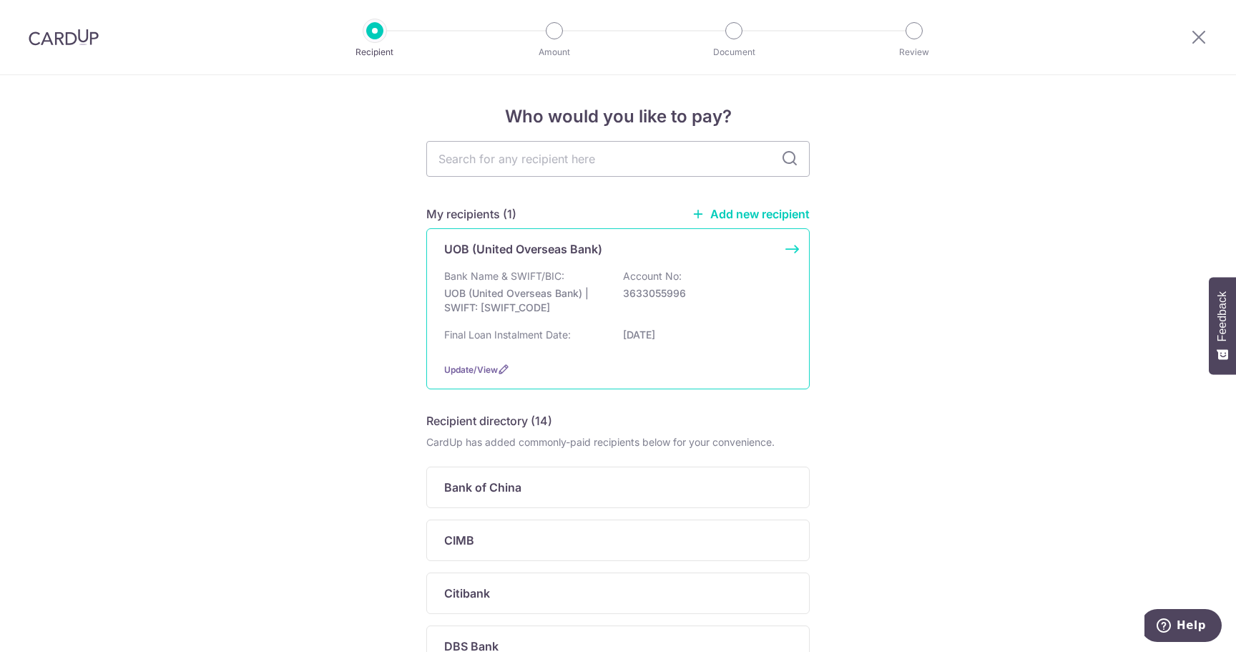
click at [700, 300] on p "3633055996" at bounding box center [703, 293] width 160 height 14
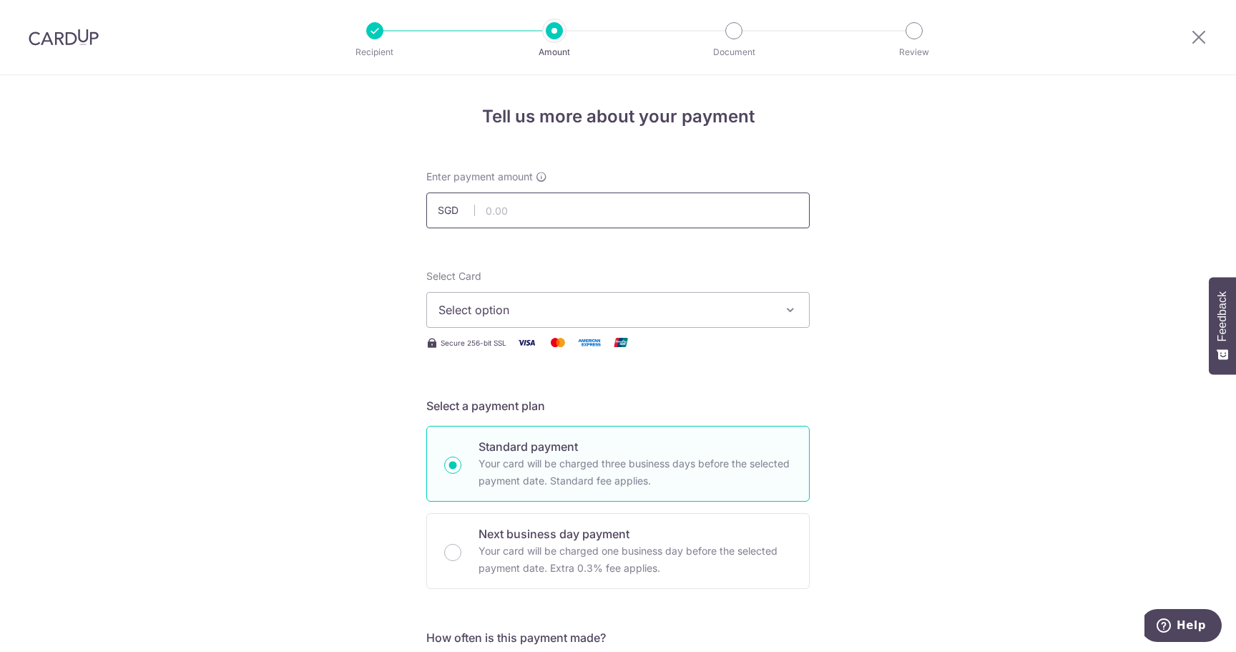
click at [651, 207] on input "text" at bounding box center [617, 210] width 383 height 36
type input "4,916.00"
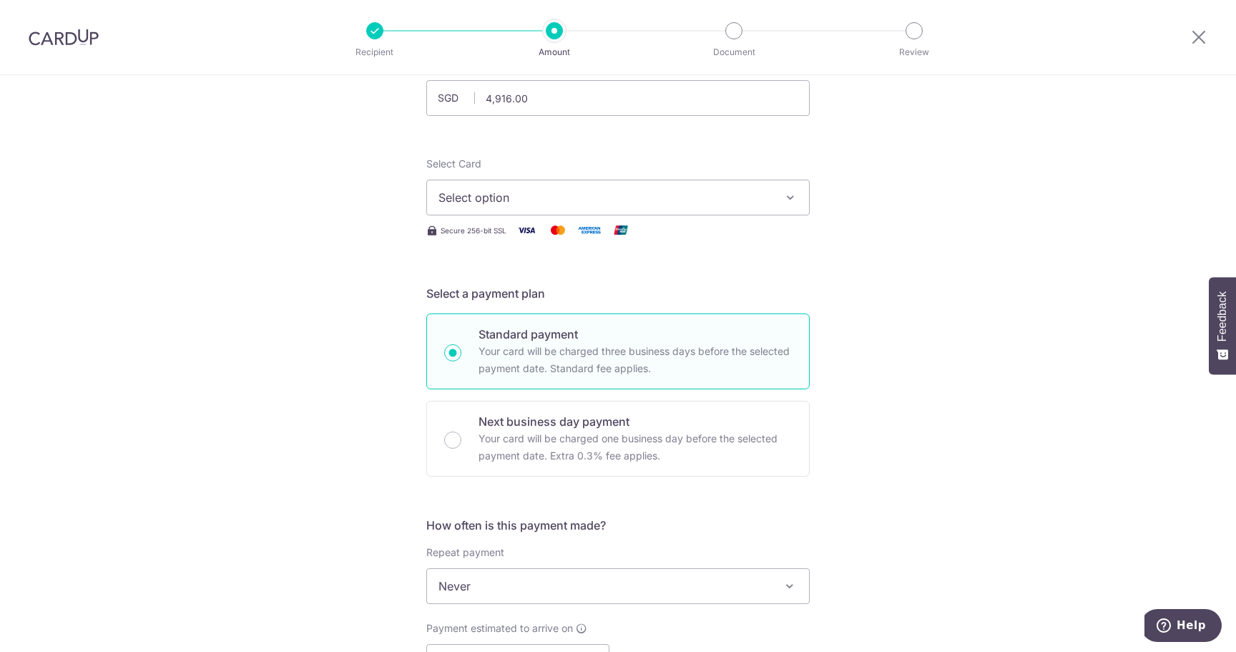
scroll to position [119, 0]
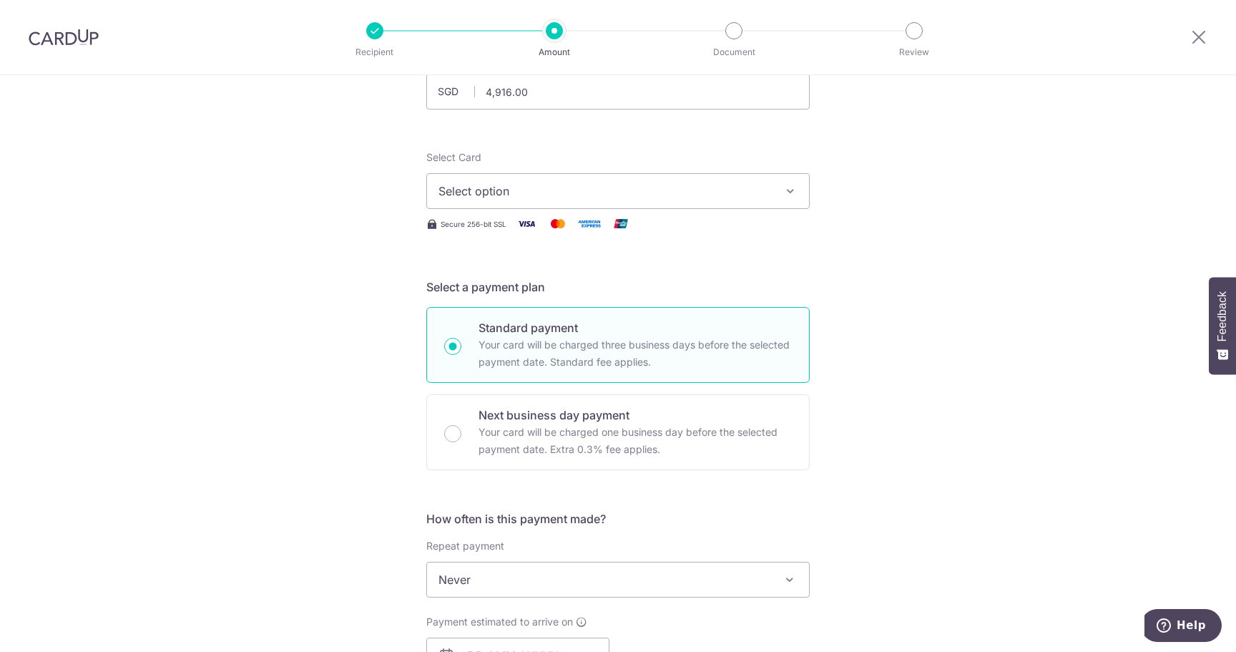
click at [696, 195] on span "Select option" at bounding box center [604, 190] width 333 height 17
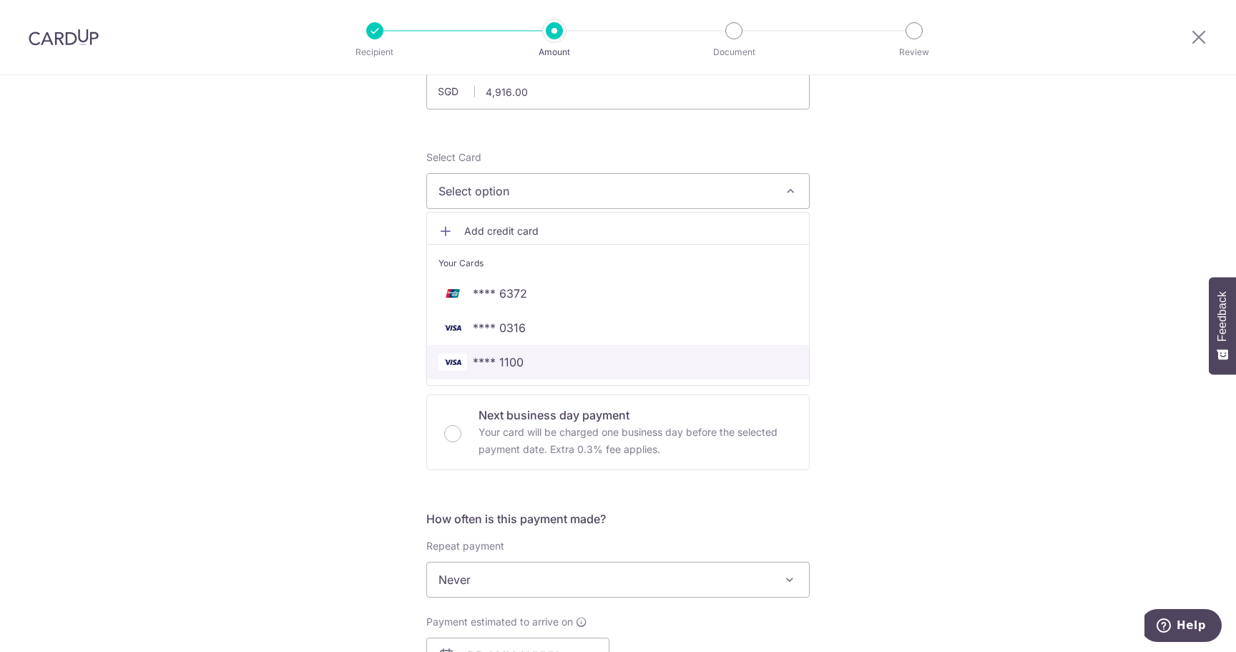
click at [515, 363] on span "**** 1100" at bounding box center [498, 361] width 51 height 17
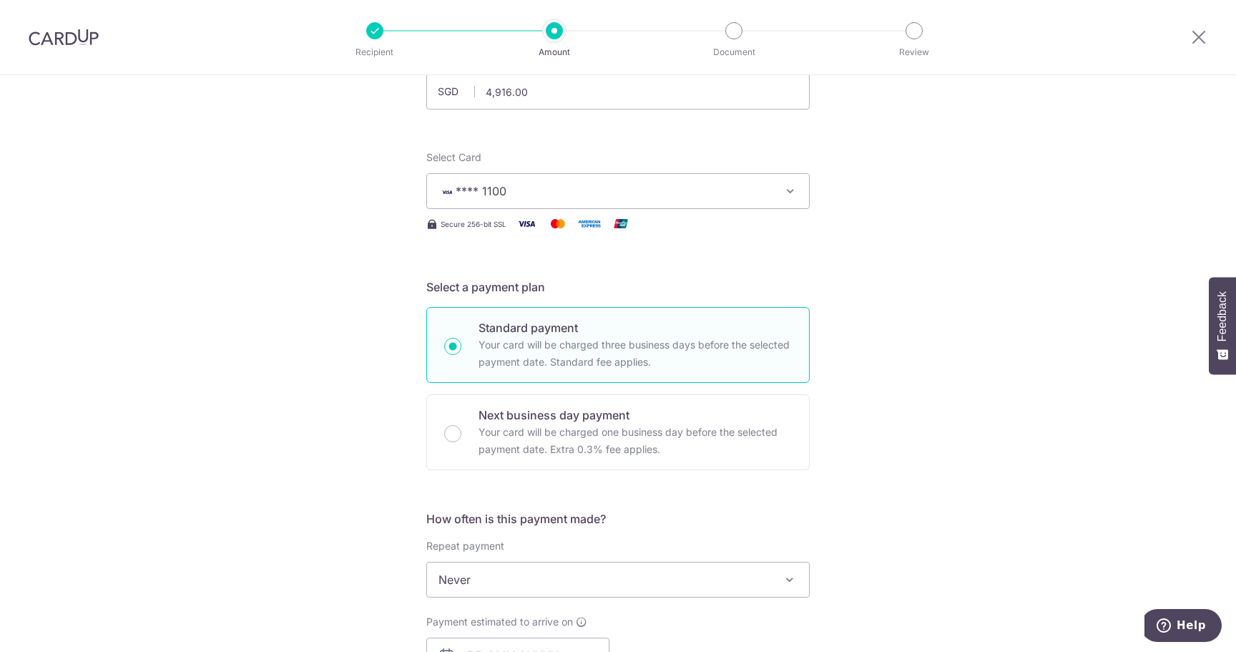
click at [863, 343] on div "Tell us more about your payment Enter payment amount SGD 4,916.00 4916.00 Selec…" at bounding box center [618, 603] width 1236 height 1294
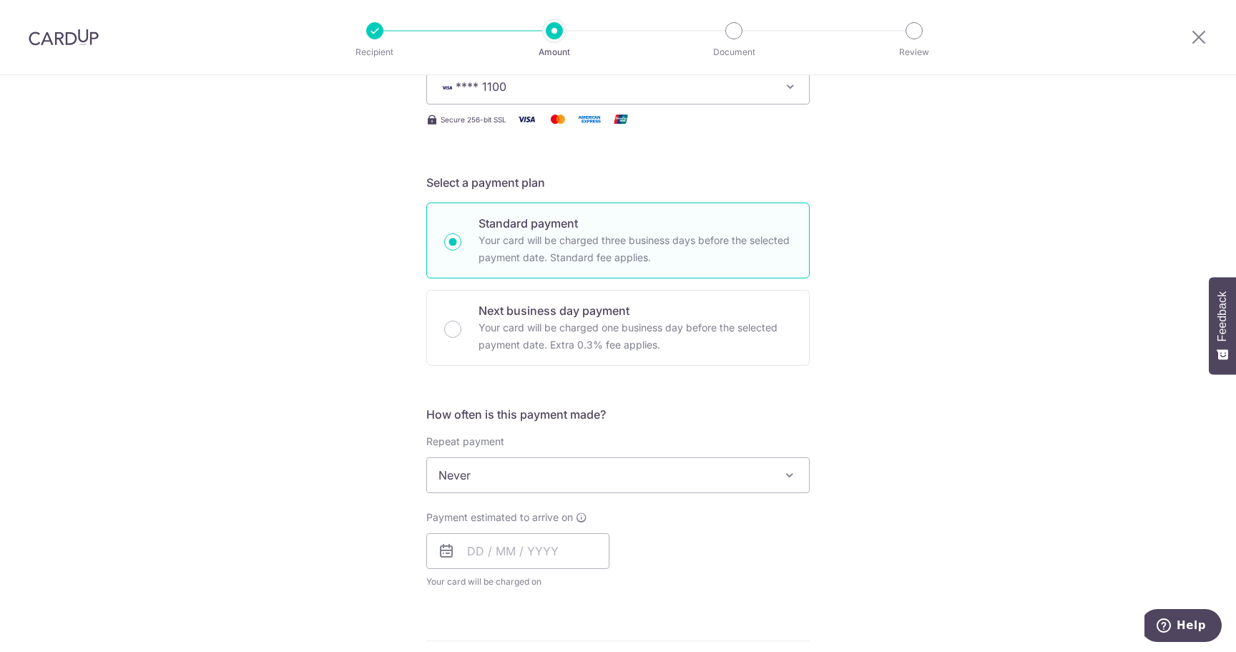
scroll to position [358, 0]
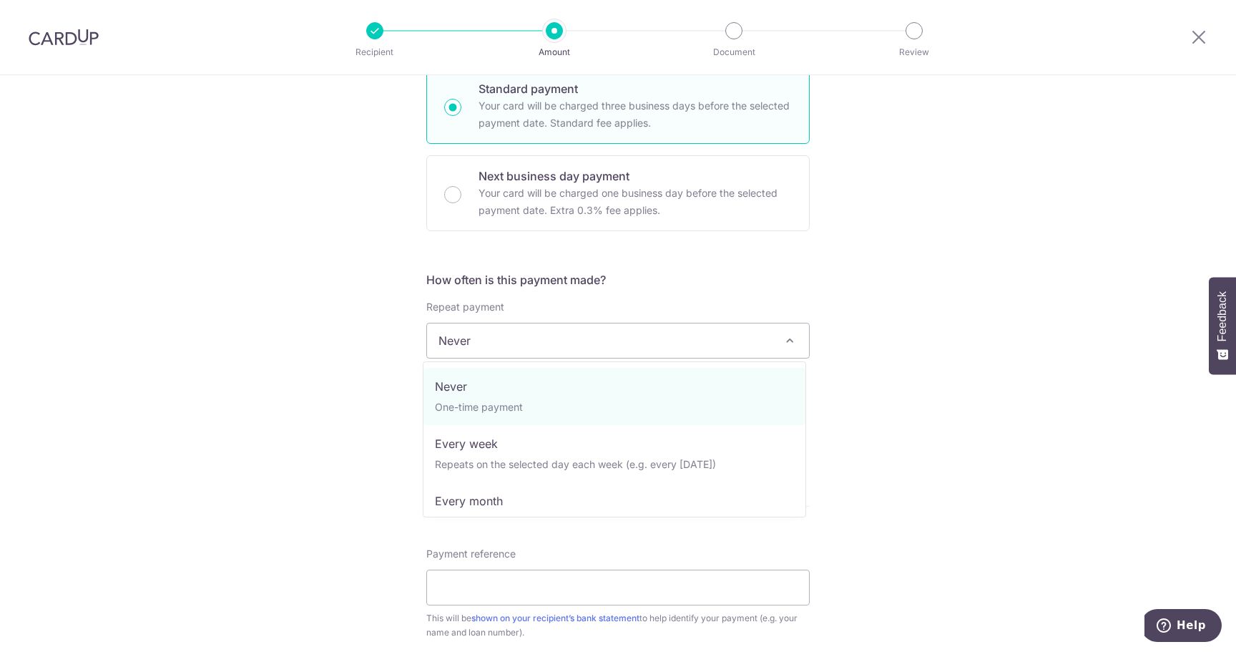
click at [737, 348] on span "Never" at bounding box center [618, 340] width 382 height 34
select select "3"
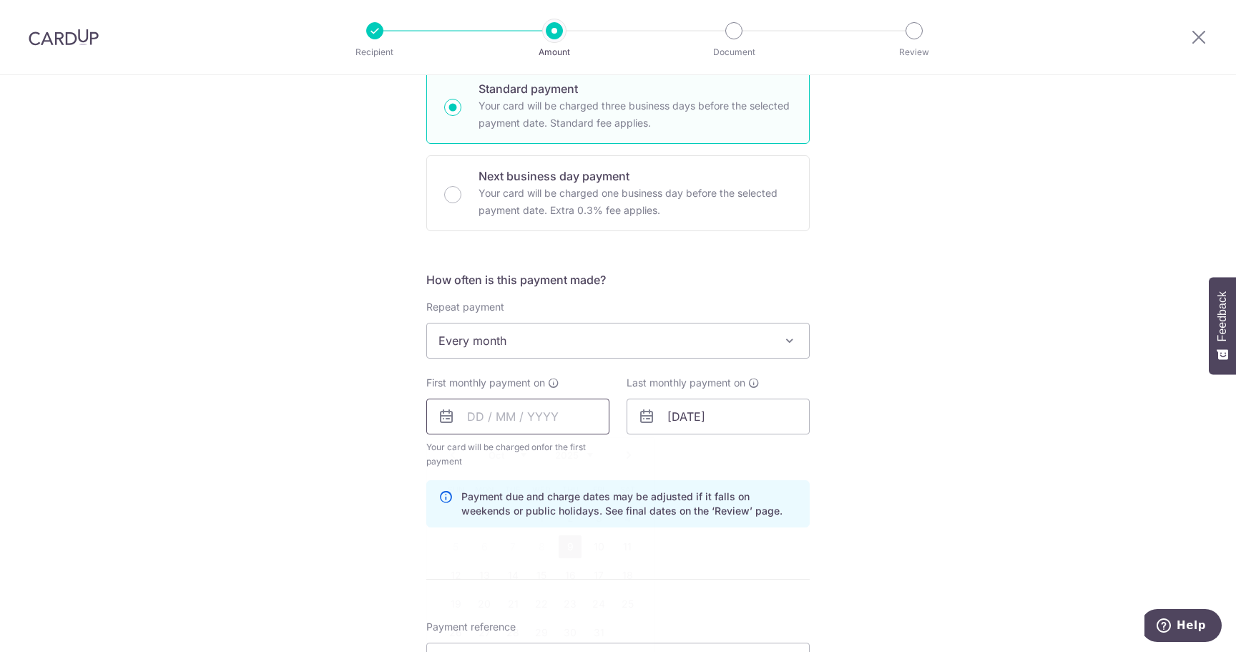
click at [527, 416] on input "text" at bounding box center [517, 416] width 183 height 36
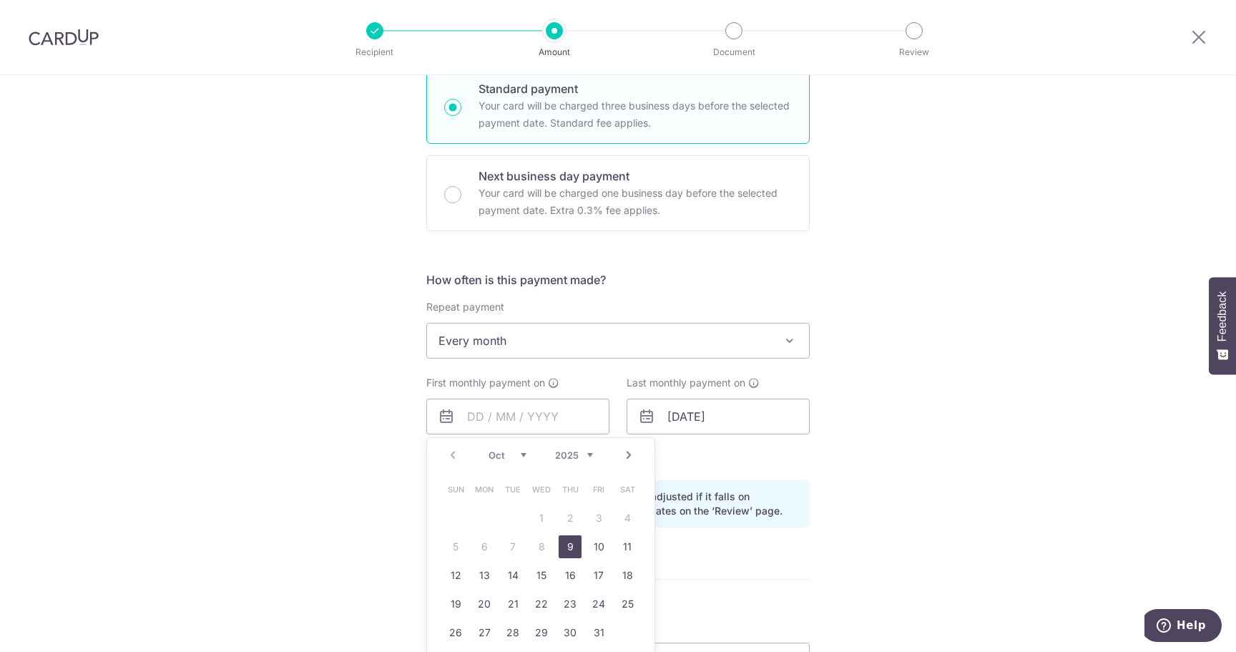
drag, startPoint x: 451, startPoint y: 515, endPoint x: 484, endPoint y: 501, distance: 35.6
click at [451, 515] on table "Sun Mon Tue Wed Thu Fri Sat 1 2 3 4 5 6 7 8 9 10 11 12 13 14 15 16 17 18 19 20 …" at bounding box center [541, 561] width 200 height 172
click at [624, 458] on link "Next" at bounding box center [628, 454] width 17 height 17
click at [623, 458] on link "Next" at bounding box center [628, 454] width 17 height 17
drag, startPoint x: 534, startPoint y: 631, endPoint x: 889, endPoint y: 507, distance: 375.7
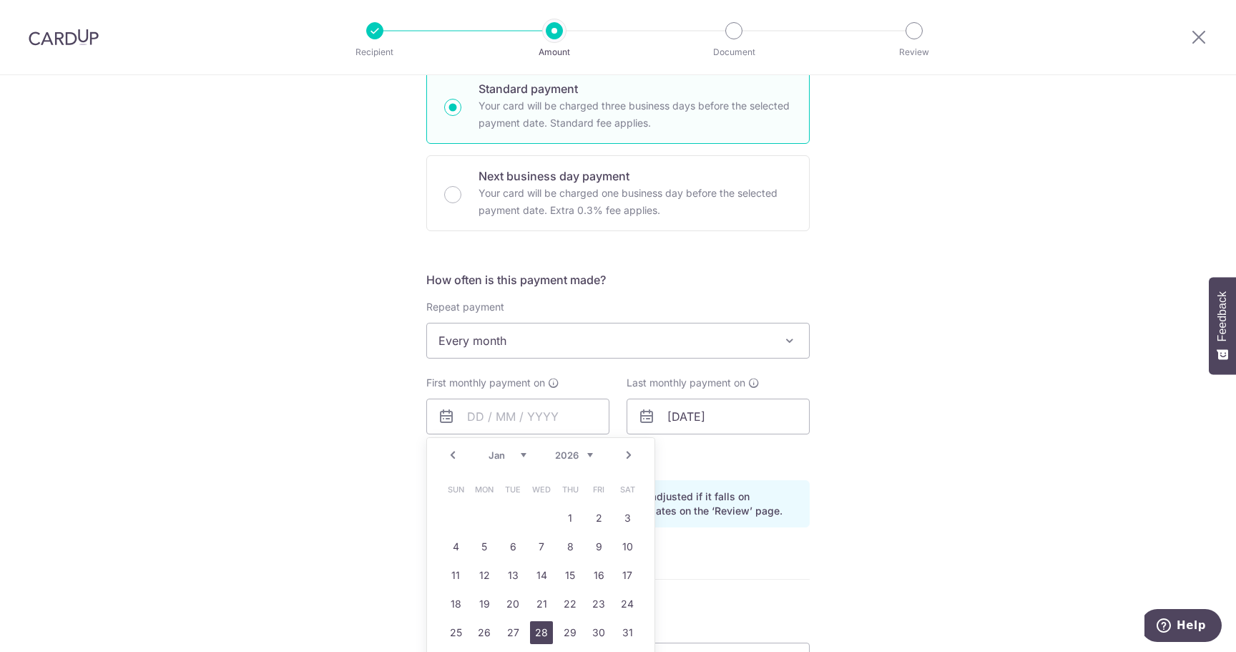
click at [534, 631] on link "28" at bounding box center [541, 632] width 23 height 23
type input "[DATE]"
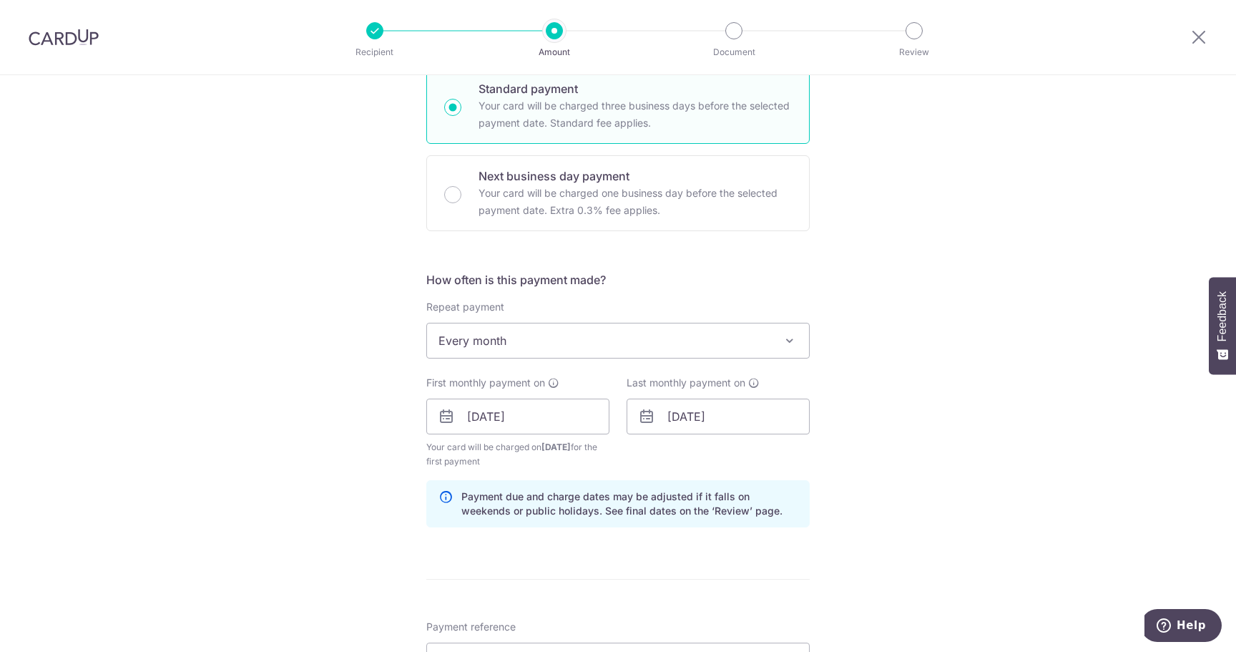
click at [957, 472] on div "Tell us more about your payment Enter payment amount SGD 4,916.00 4916.00 Selec…" at bounding box center [618, 400] width 1236 height 1367
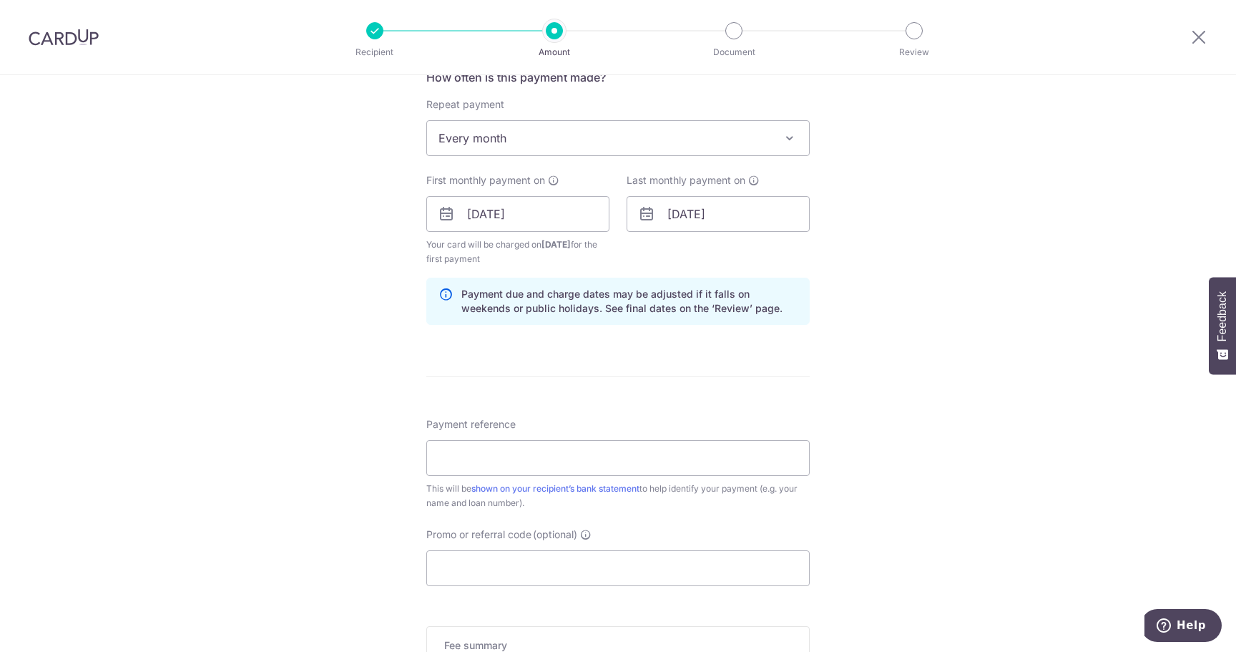
scroll to position [596, 0]
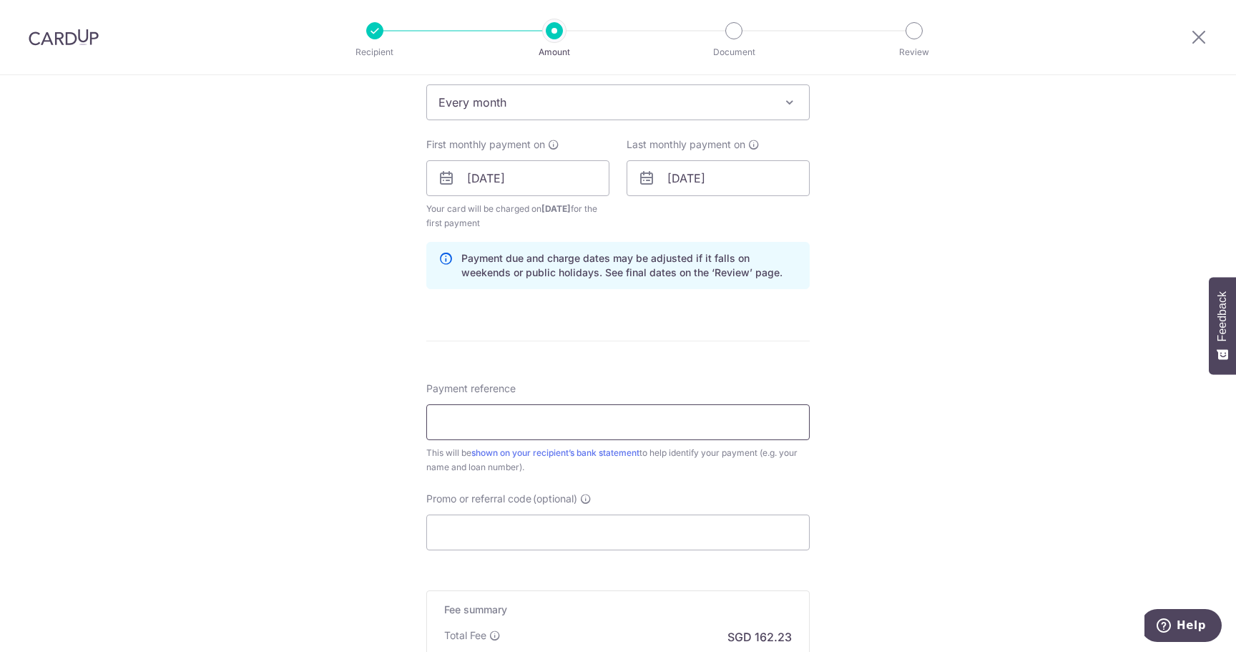
click at [626, 426] on input "Payment reference" at bounding box center [617, 422] width 383 height 36
type input "Rubing LI 6018592115"
click at [946, 463] on div "Tell us more about your payment Enter payment amount SGD 4,916.00 4916.00 Selec…" at bounding box center [618, 162] width 1236 height 1367
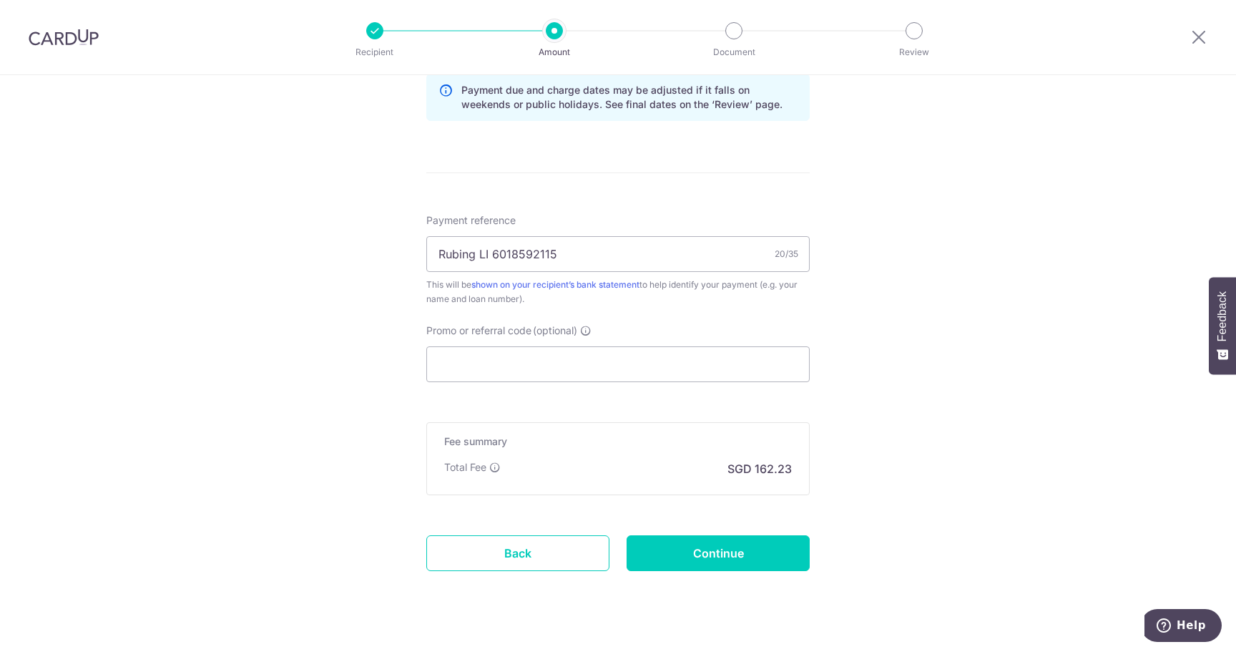
scroll to position [790, 0]
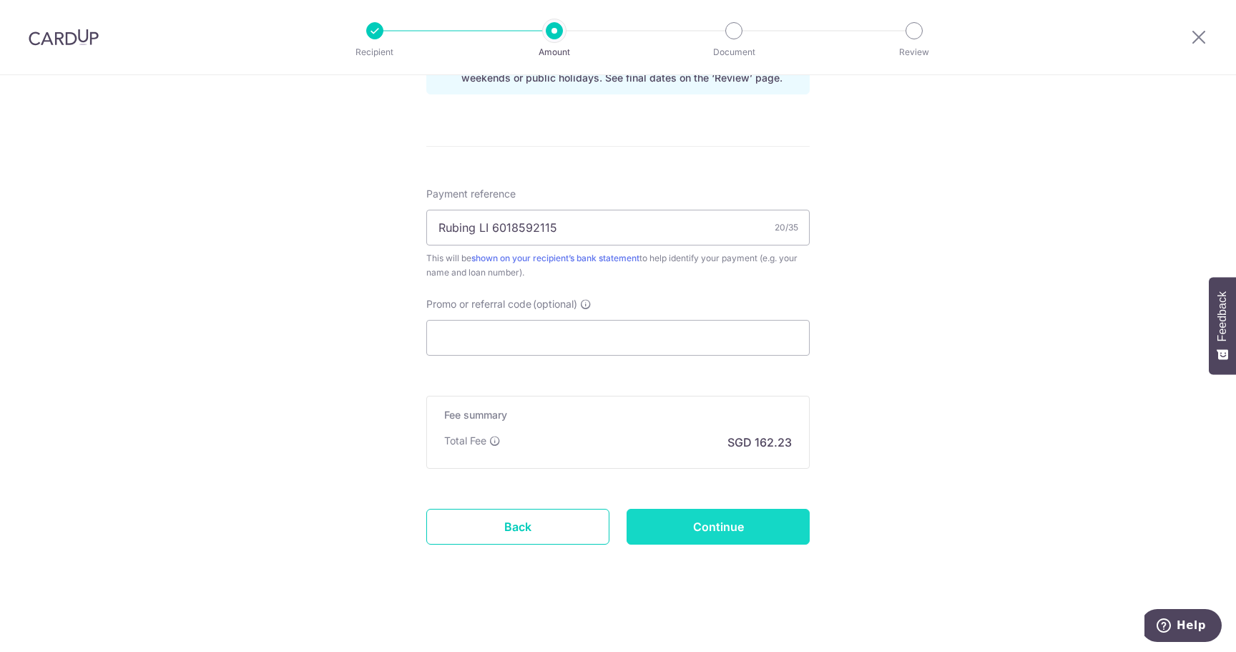
click at [757, 519] on input "Continue" at bounding box center [718, 527] width 183 height 36
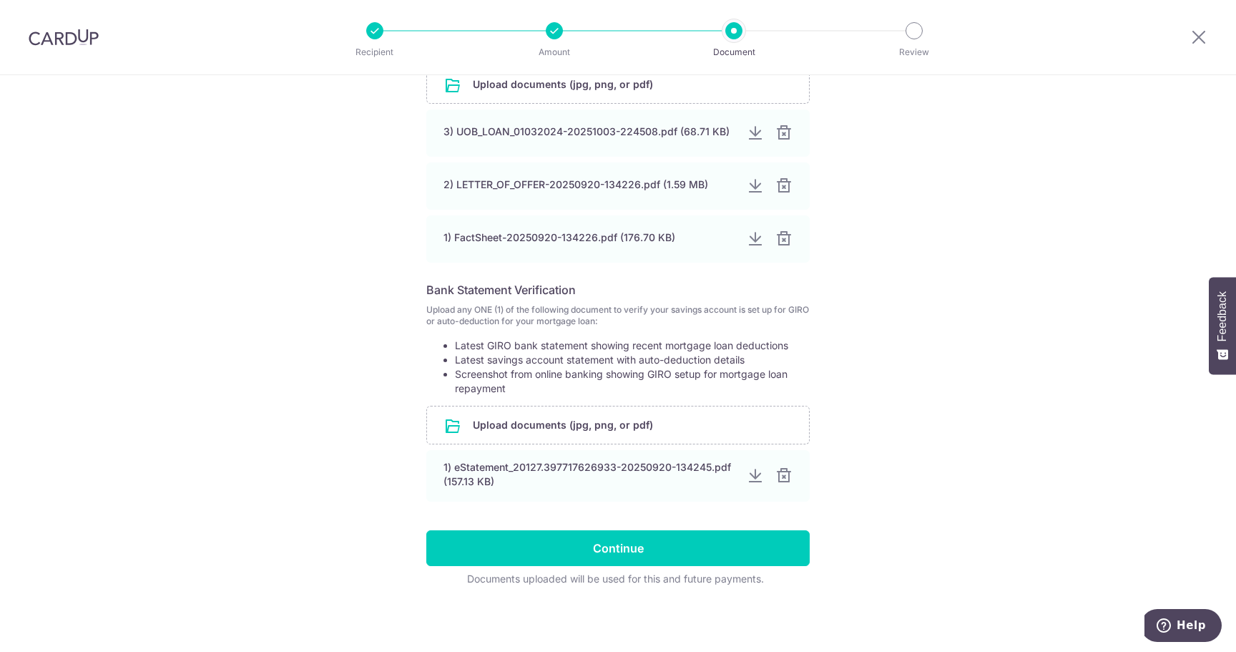
scroll to position [362, 0]
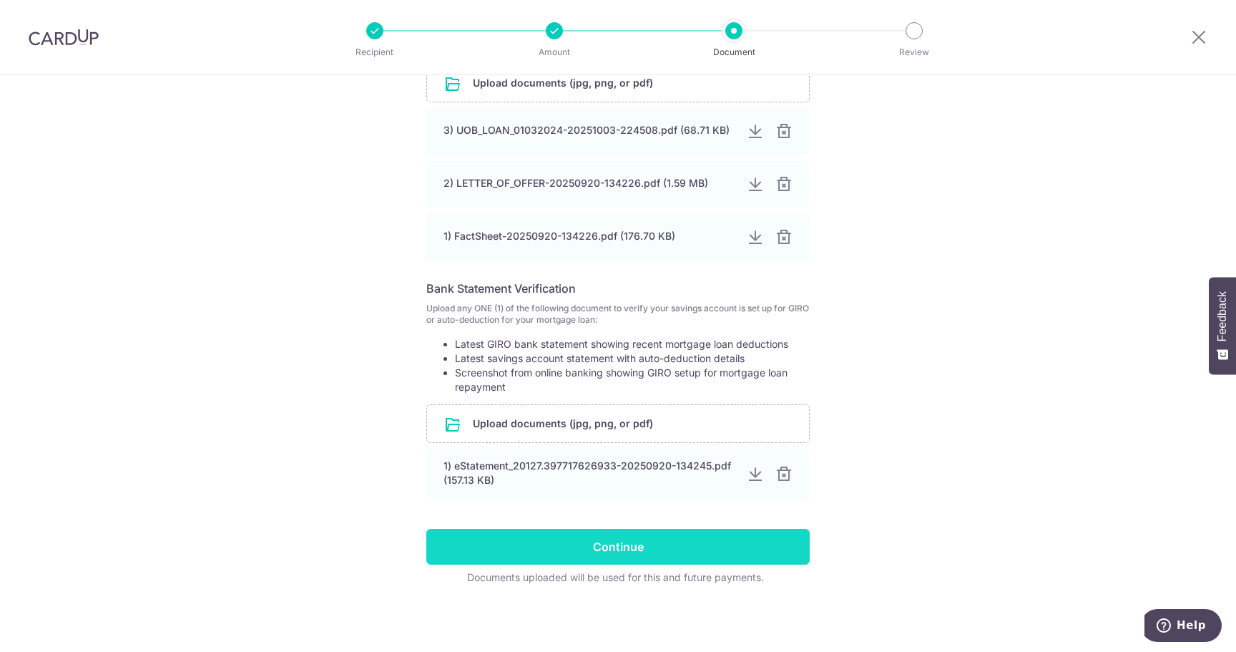
click at [740, 543] on input "Continue" at bounding box center [617, 547] width 383 height 36
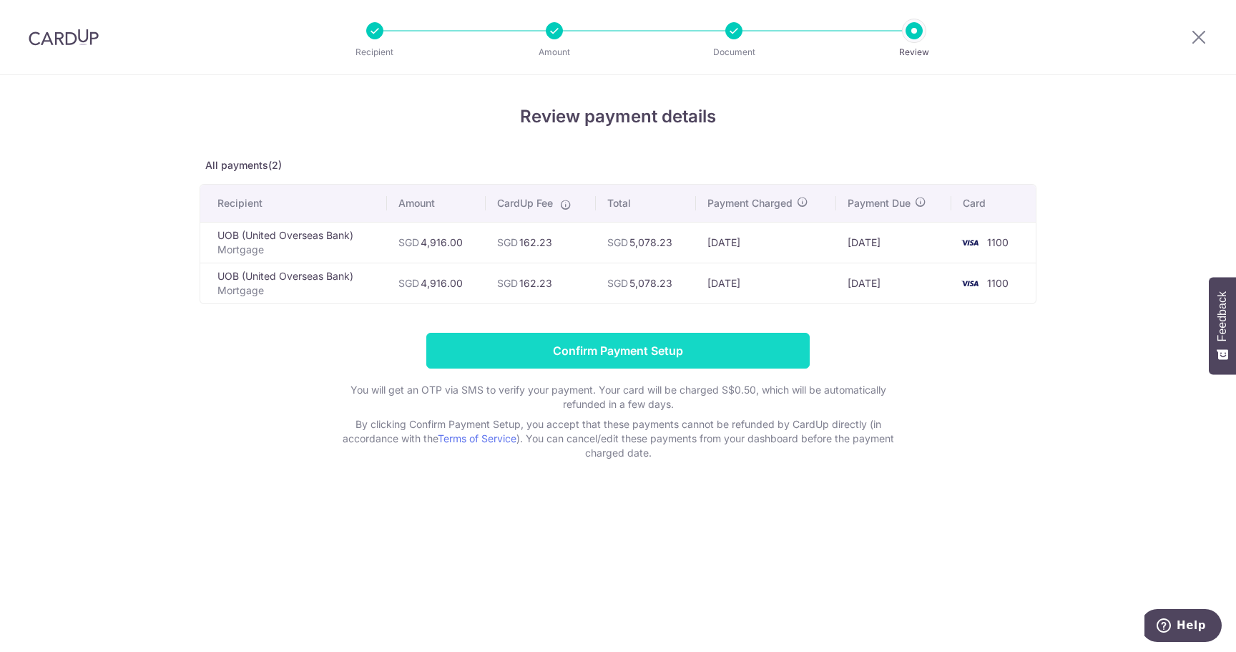
click at [678, 345] on input "Confirm Payment Setup" at bounding box center [617, 351] width 383 height 36
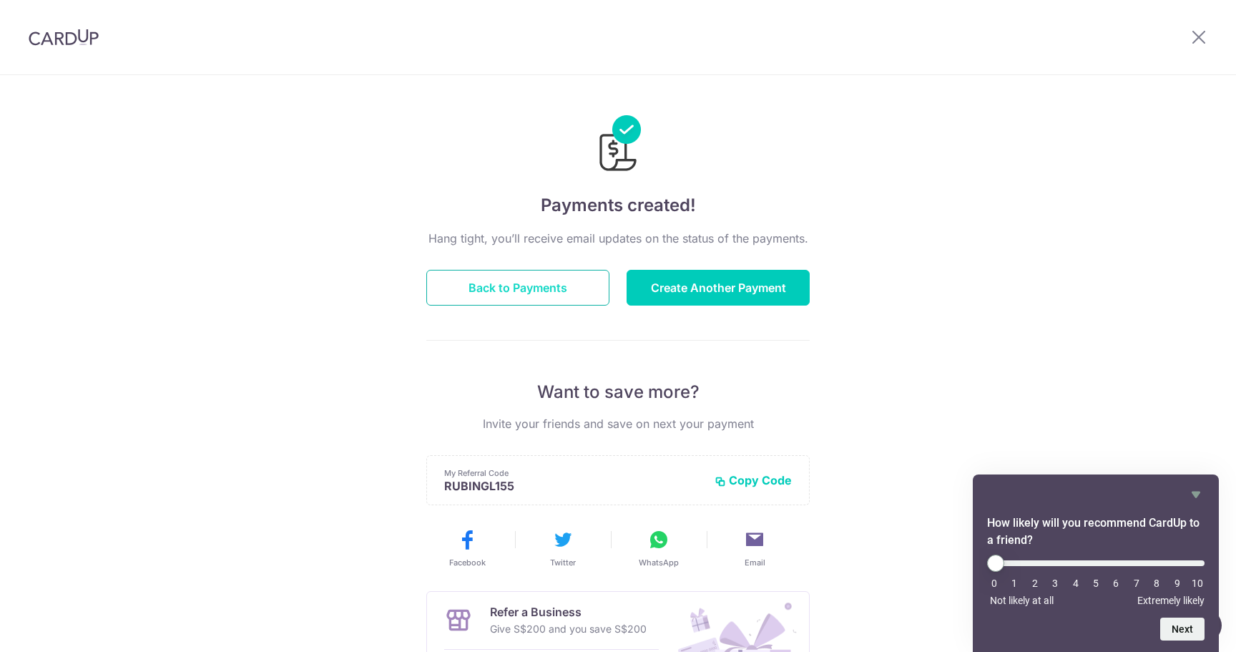
click at [558, 290] on button "Back to Payments" at bounding box center [517, 288] width 183 height 36
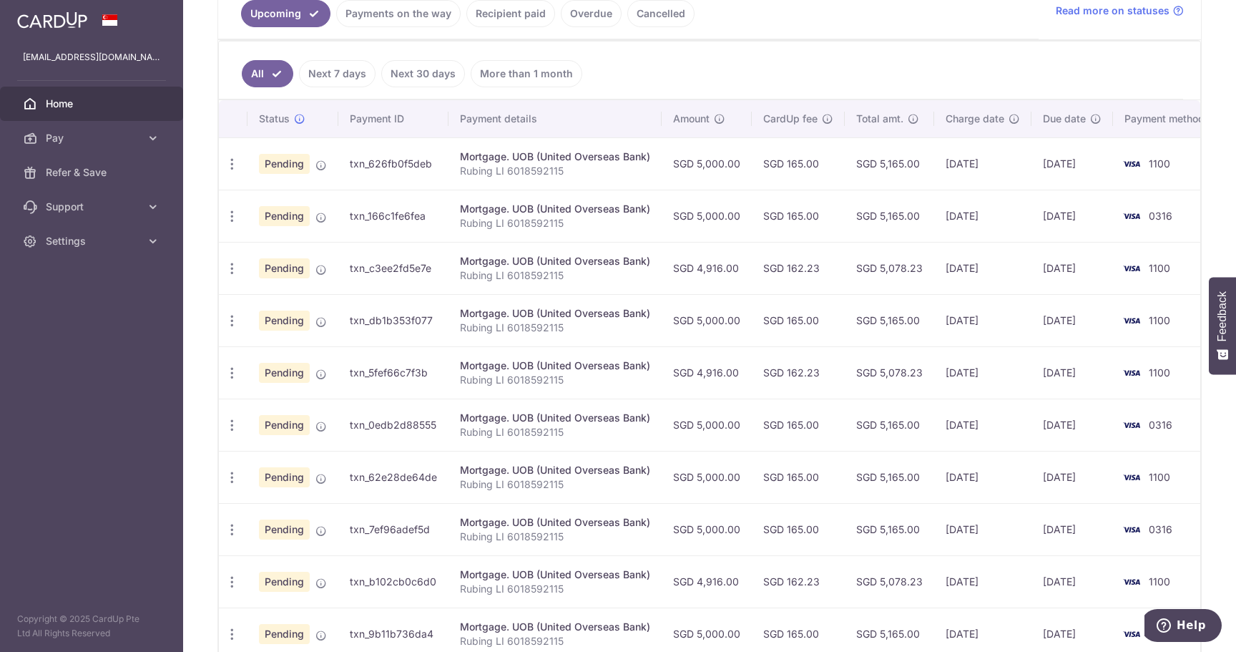
scroll to position [222, 0]
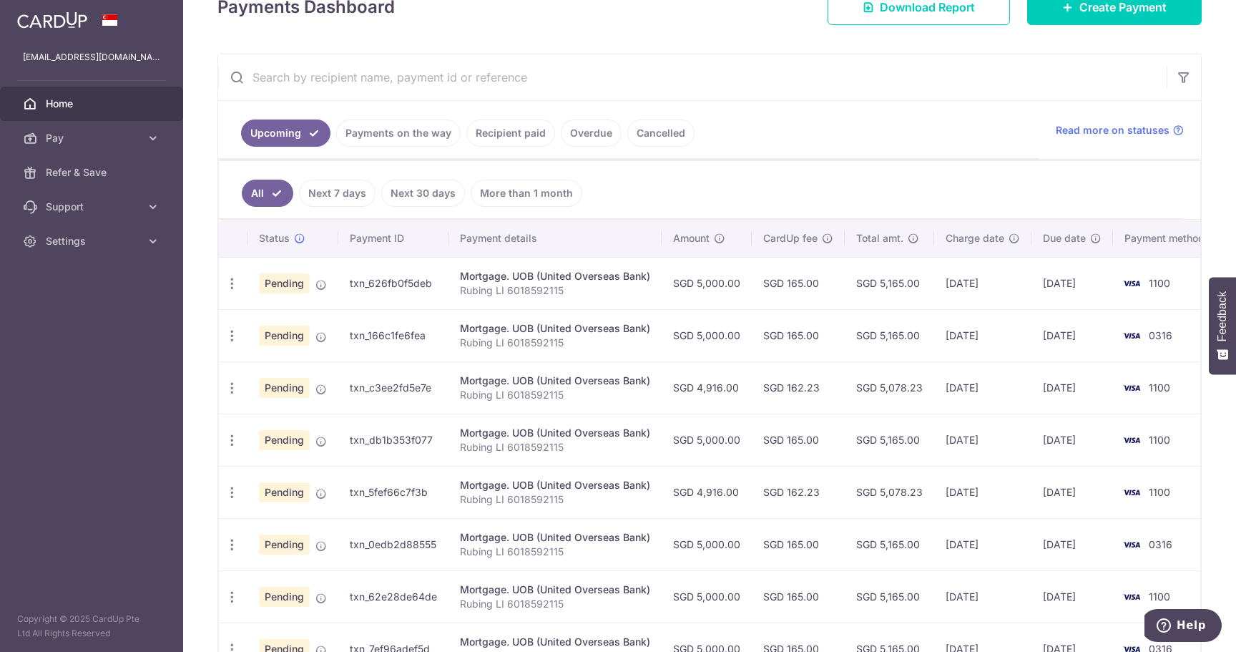
click at [426, 127] on link "Payments on the way" at bounding box center [398, 132] width 124 height 27
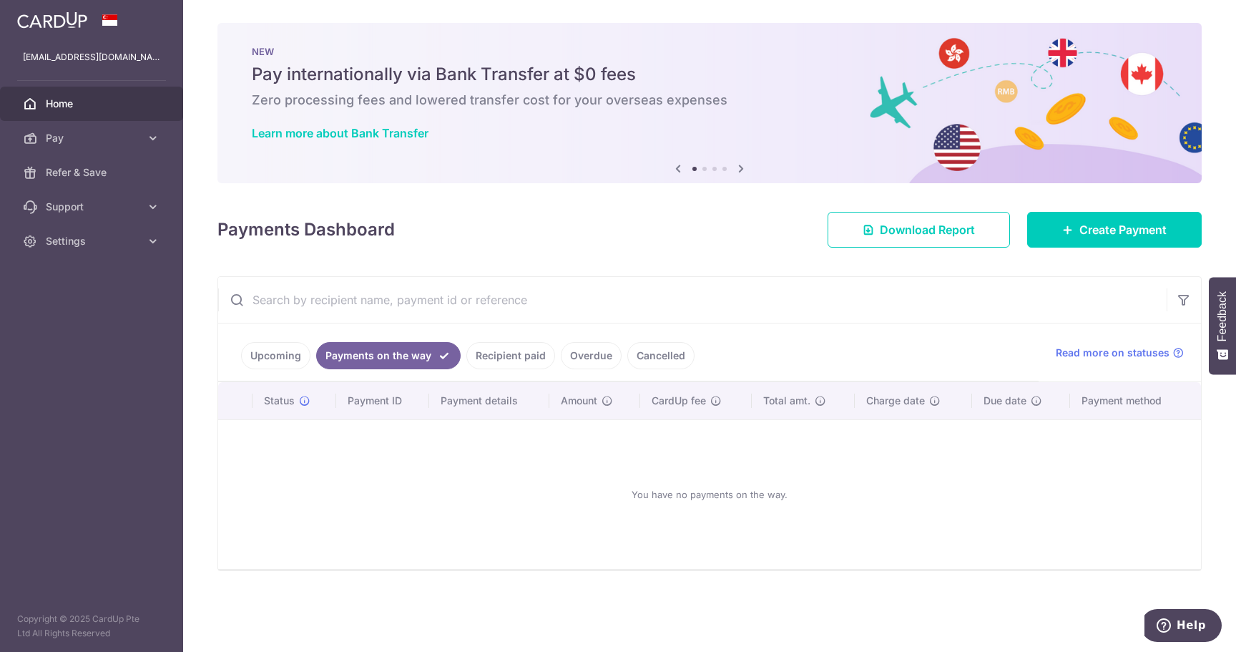
click at [274, 353] on link "Upcoming" at bounding box center [275, 355] width 69 height 27
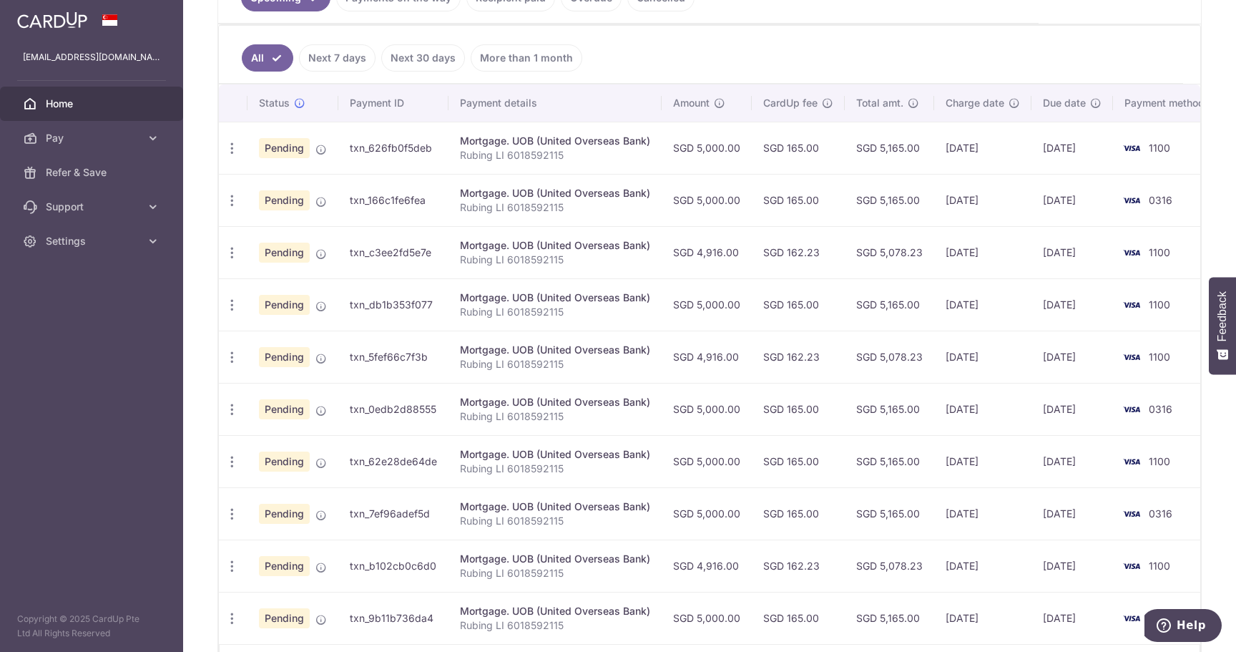
scroll to position [461, 0]
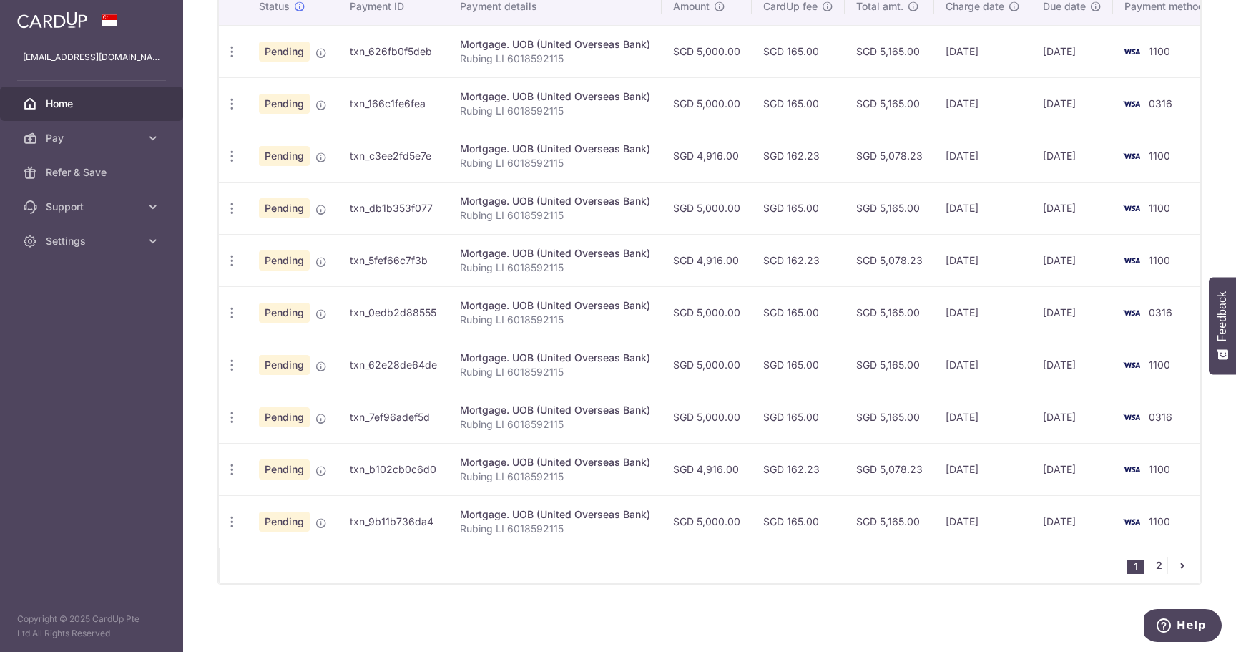
click at [1150, 564] on link "2" at bounding box center [1158, 564] width 17 height 17
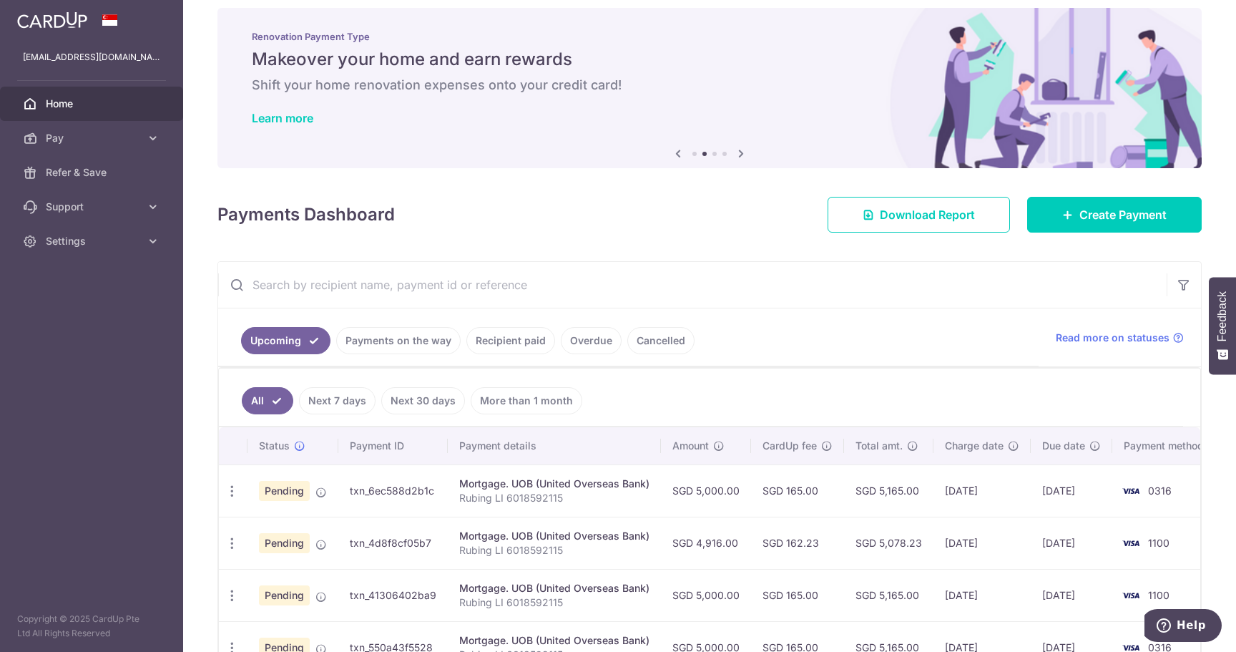
scroll to position [0, 0]
